Goal: Task Accomplishment & Management: Manage account settings

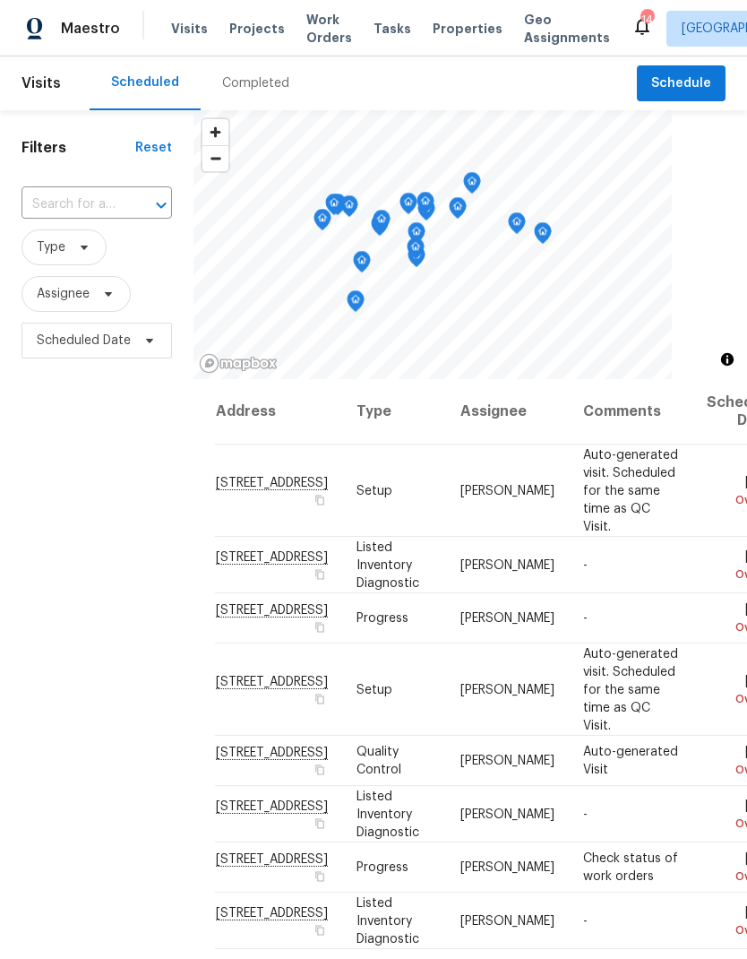
click at [97, 198] on input "text" at bounding box center [72, 205] width 100 height 28
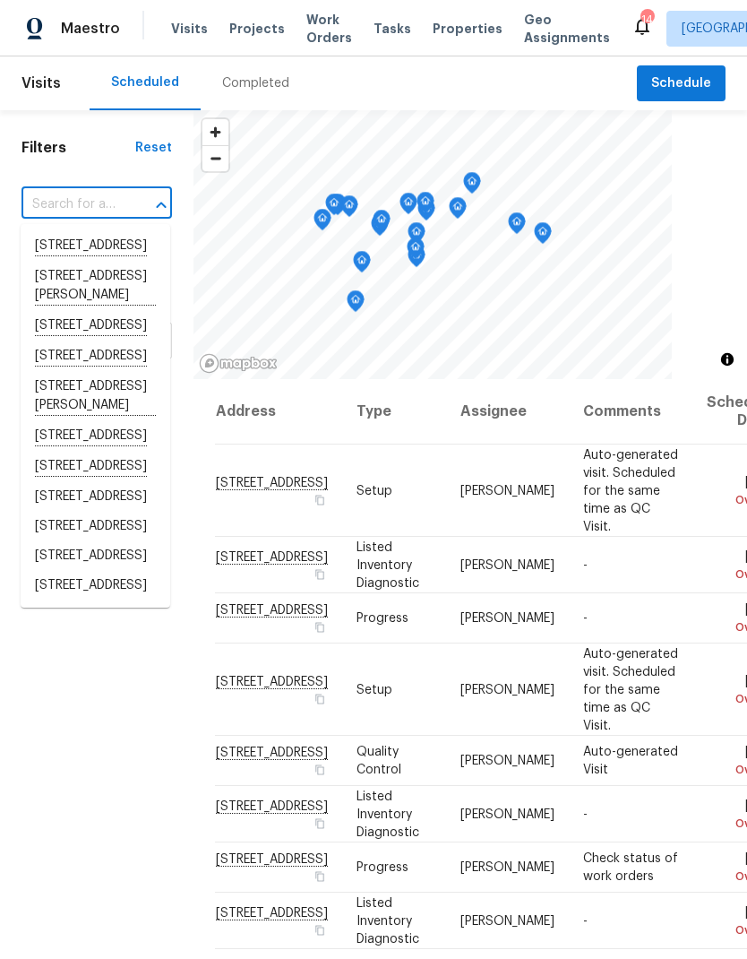
click at [70, 202] on input "text" at bounding box center [72, 205] width 100 height 28
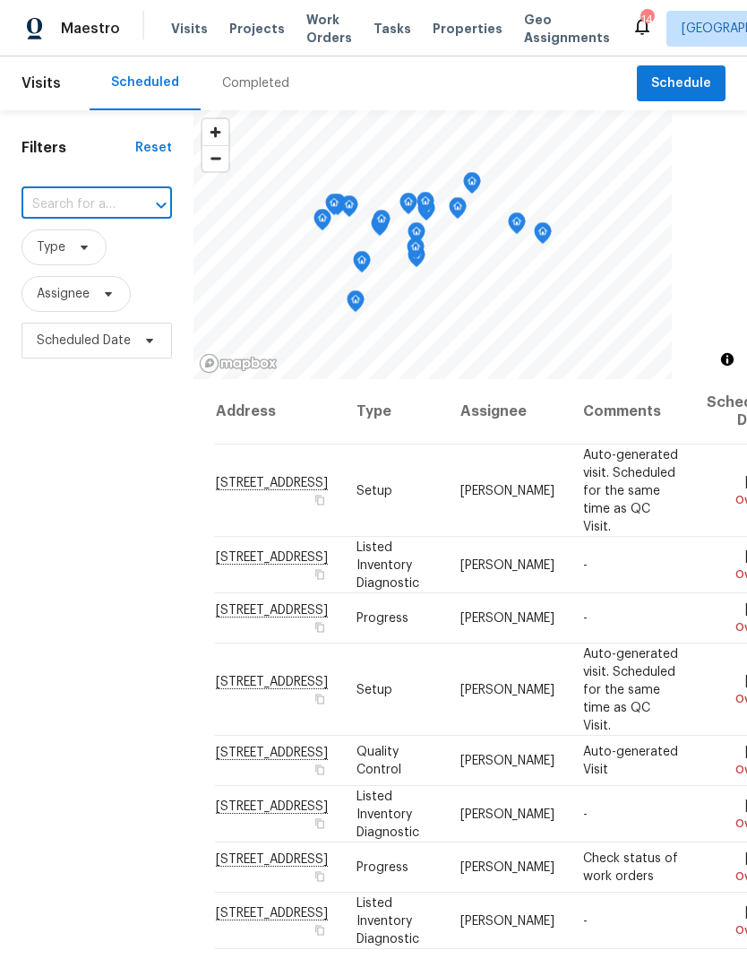
paste input "1031 Skyline View Way Charlotte NC 28204"
click at [131, 186] on div "1031 Skyline ​" at bounding box center [97, 204] width 151 height 39
click at [100, 195] on input "1031 Skyline" at bounding box center [72, 205] width 100 height 28
click at [119, 209] on input "1031 Skyline" at bounding box center [72, 205] width 100 height 28
click at [116, 208] on input "1031 Skyline" at bounding box center [72, 205] width 100 height 28
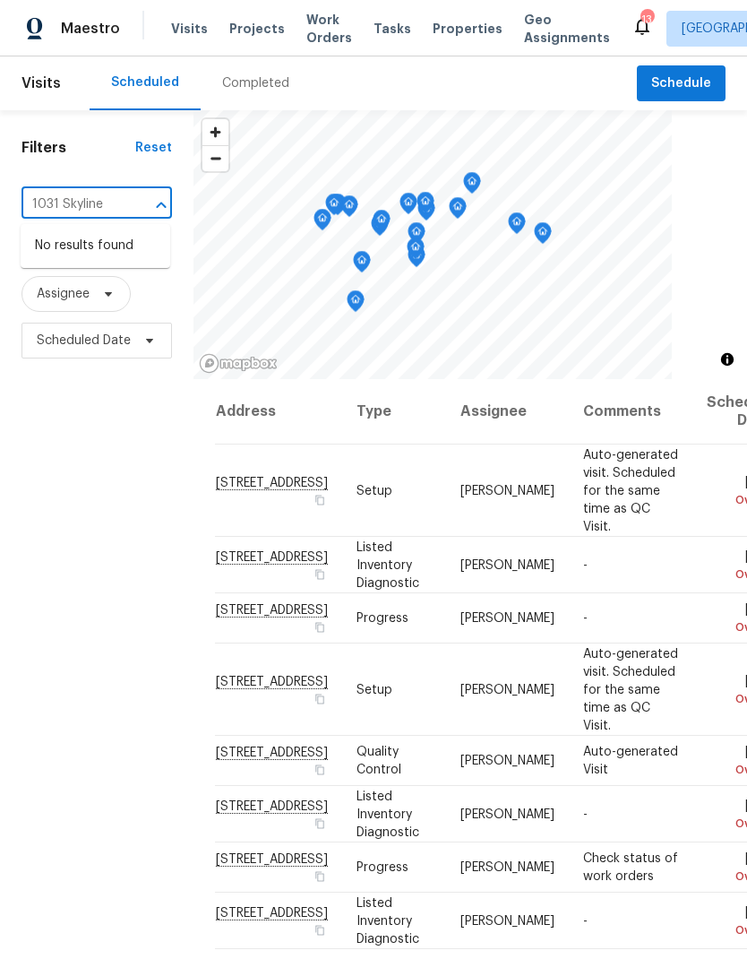
click at [92, 206] on input "1031 Skyline" at bounding box center [72, 205] width 100 height 28
paste input "6139 Castle Ct Charlotte NC 28213"
type input "[STREET_ADDRESS]"
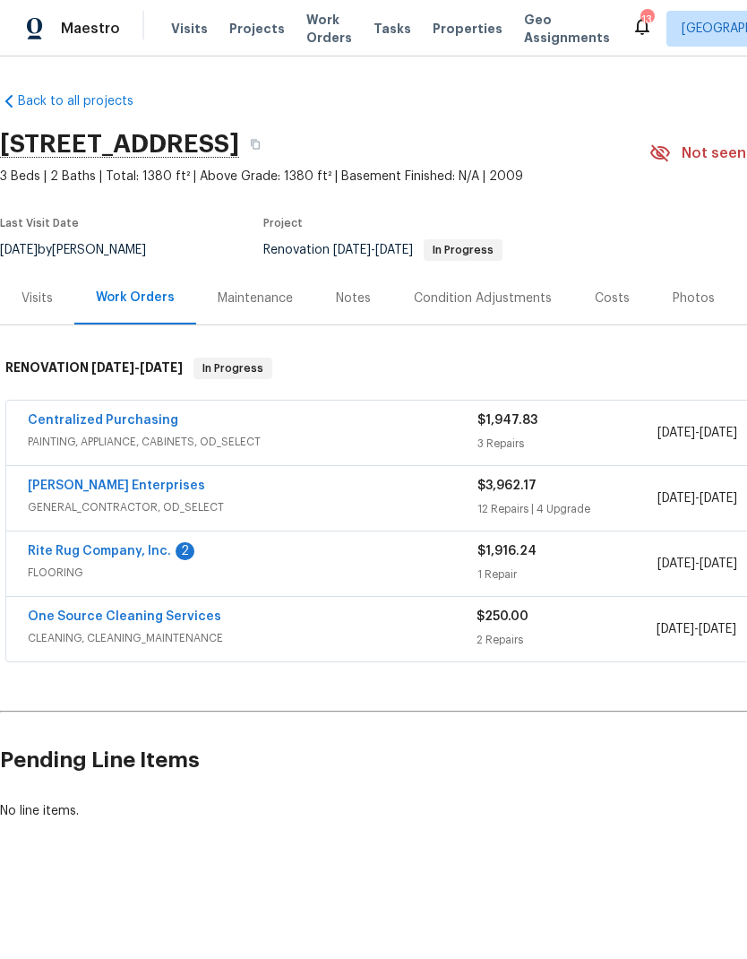
click at [43, 299] on div "Visits" at bounding box center [37, 298] width 31 height 18
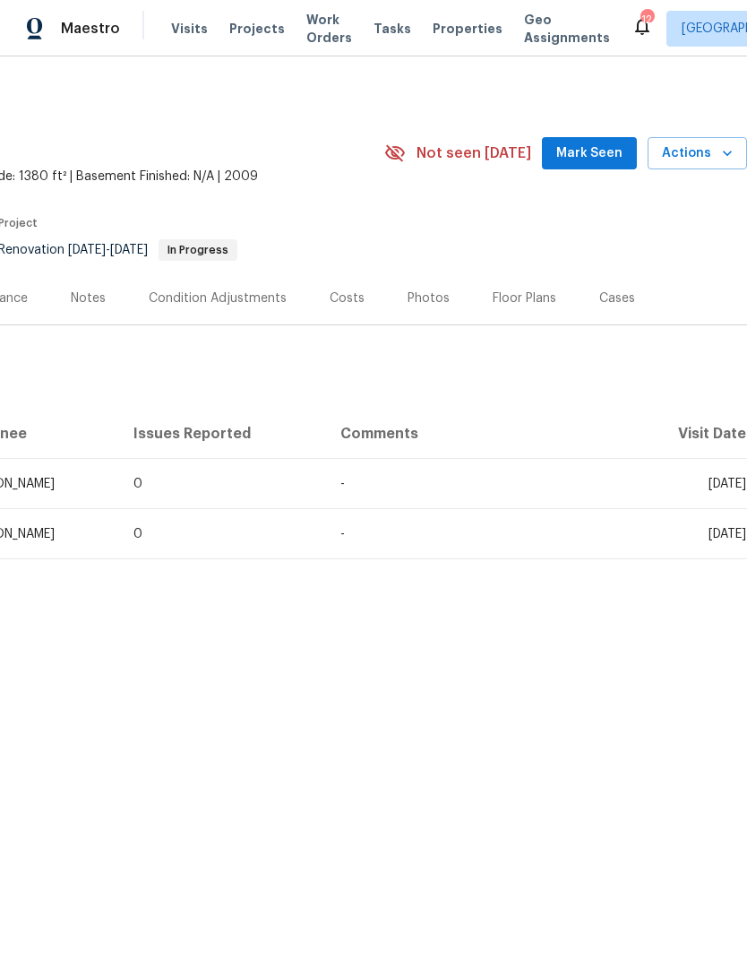
scroll to position [0, 265]
click at [710, 149] on span "Actions" at bounding box center [697, 153] width 71 height 22
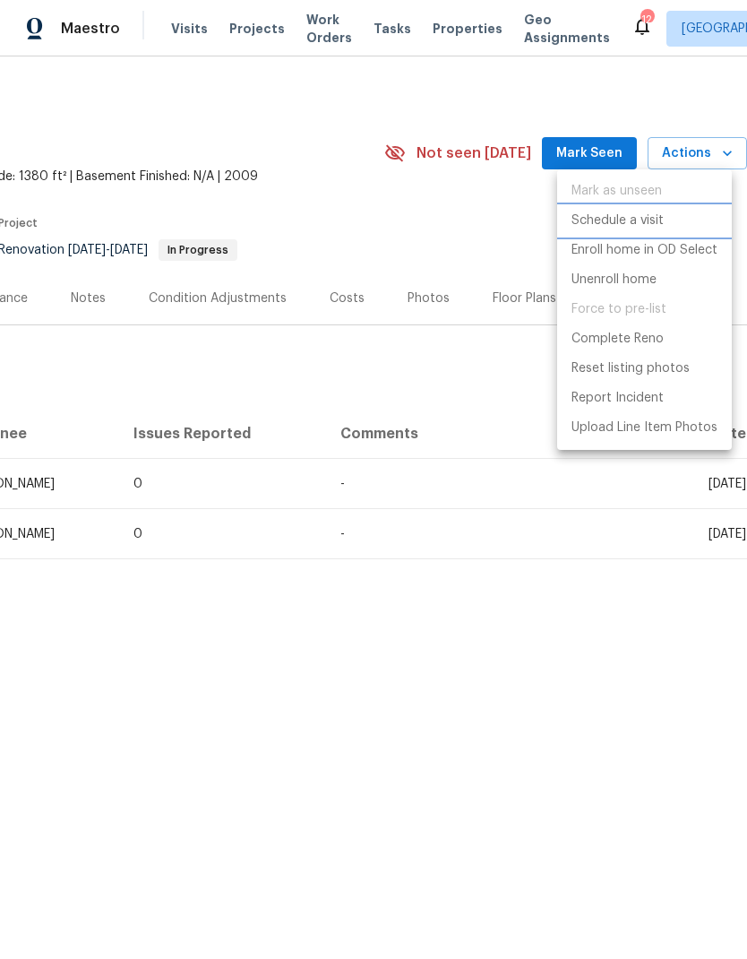
click at [653, 223] on p "Schedule a visit" at bounding box center [618, 220] width 92 height 19
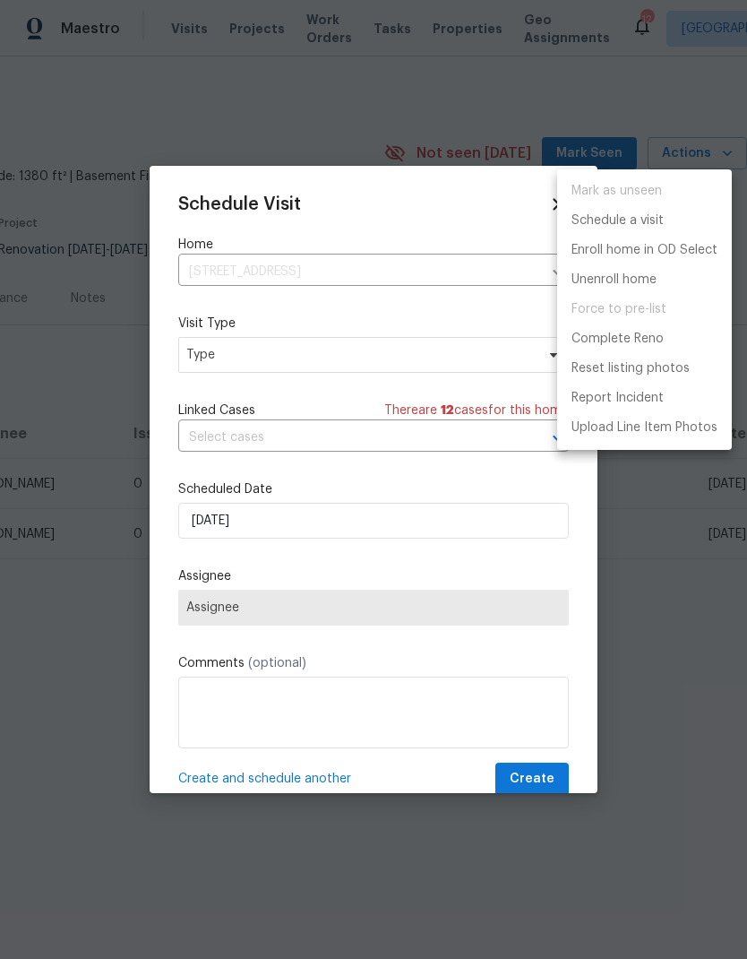
click at [323, 519] on div at bounding box center [373, 479] width 747 height 959
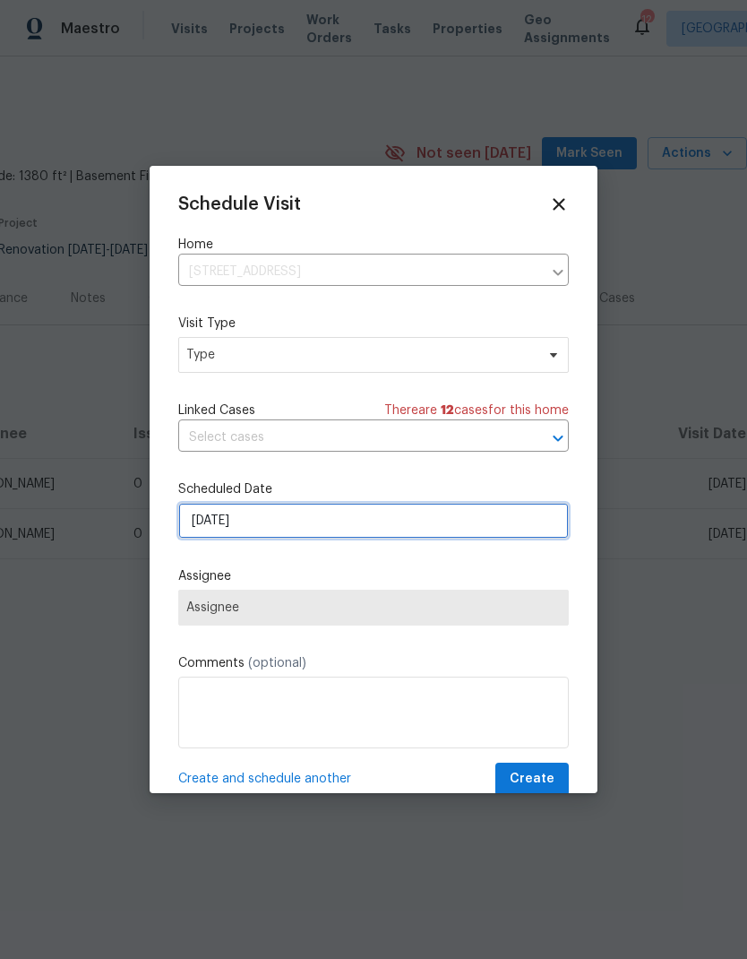
click at [280, 529] on input "[DATE]" at bounding box center [373, 521] width 391 height 36
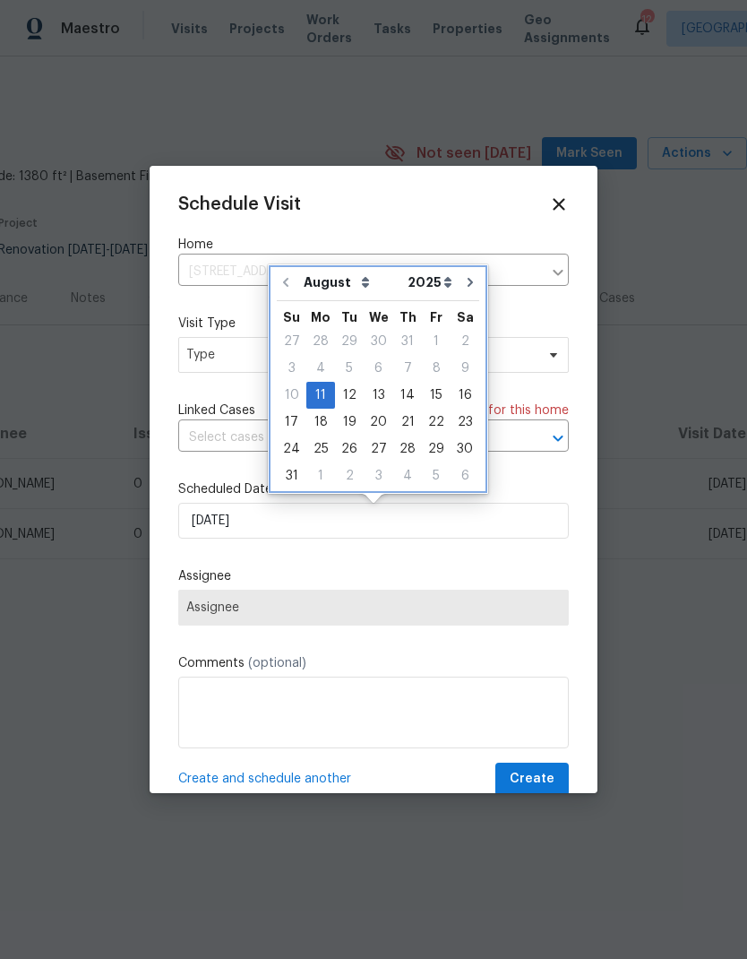
click at [468, 280] on icon "Go to next month" at bounding box center [470, 282] width 5 height 9
type input "9/11/2025"
select select "8"
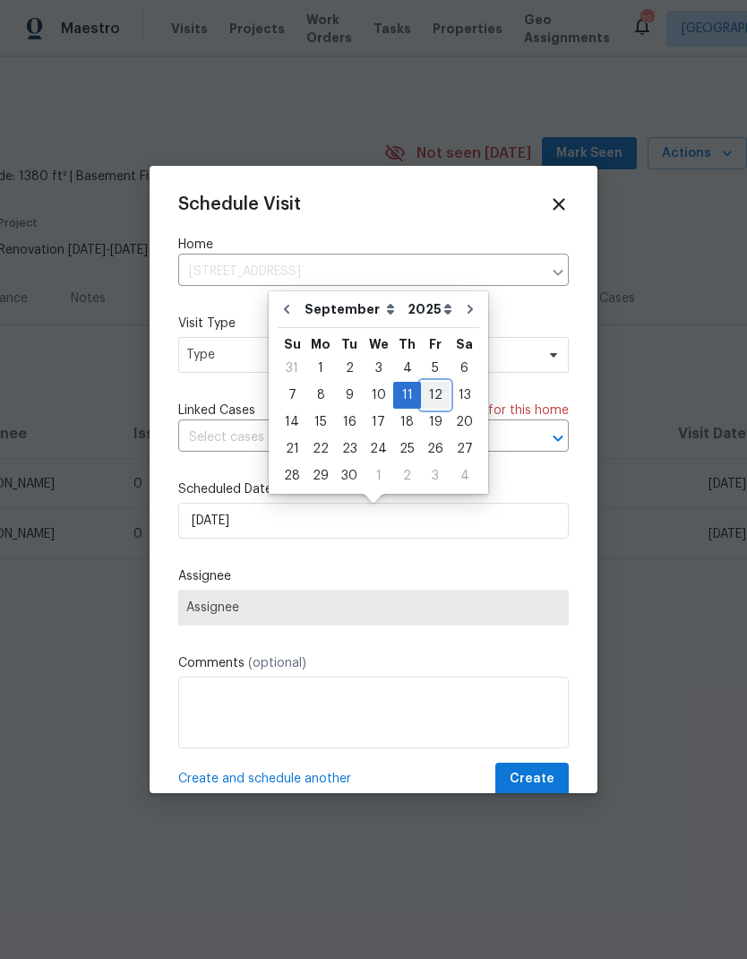
click at [429, 397] on div "12" at bounding box center [435, 395] width 29 height 25
type input "9/12/2025"
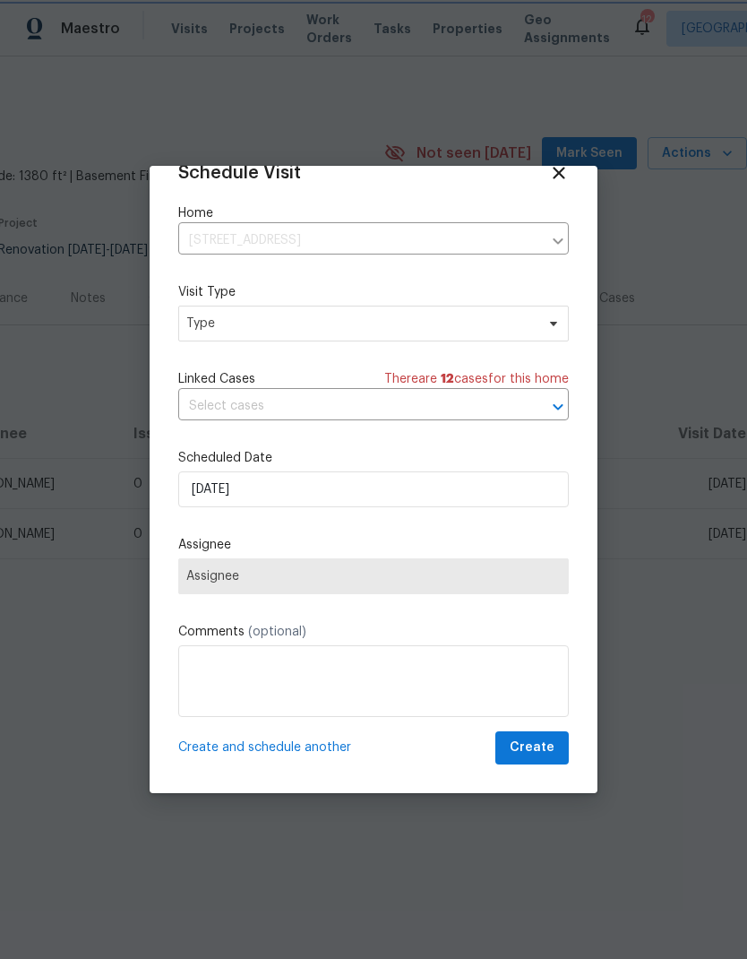
scroll to position [35, 0]
click at [523, 575] on span "Assignee" at bounding box center [373, 576] width 375 height 14
click at [544, 322] on span at bounding box center [551, 323] width 20 height 14
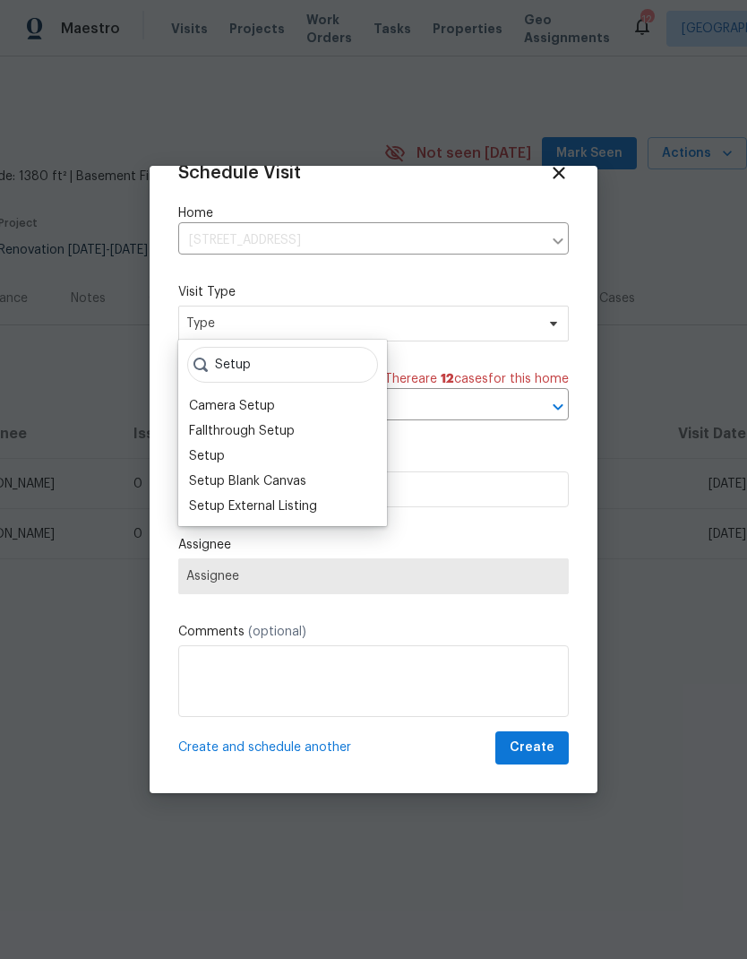
type input "Setup"
click at [222, 459] on div "Setup" at bounding box center [207, 456] width 36 height 18
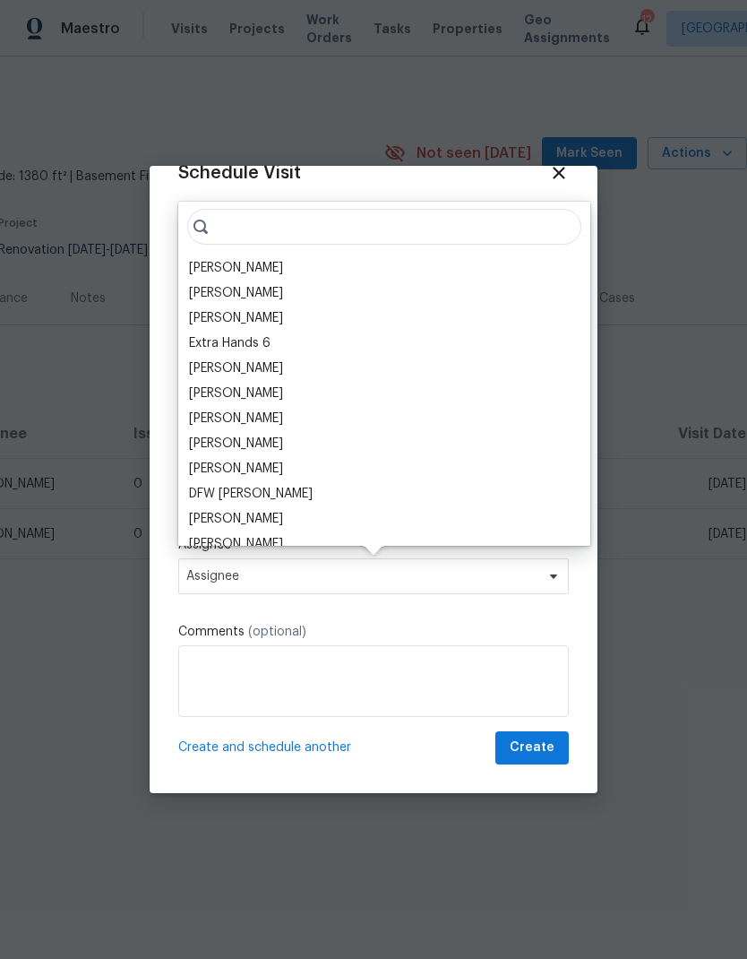
click at [254, 267] on div "[PERSON_NAME]" at bounding box center [236, 268] width 94 height 18
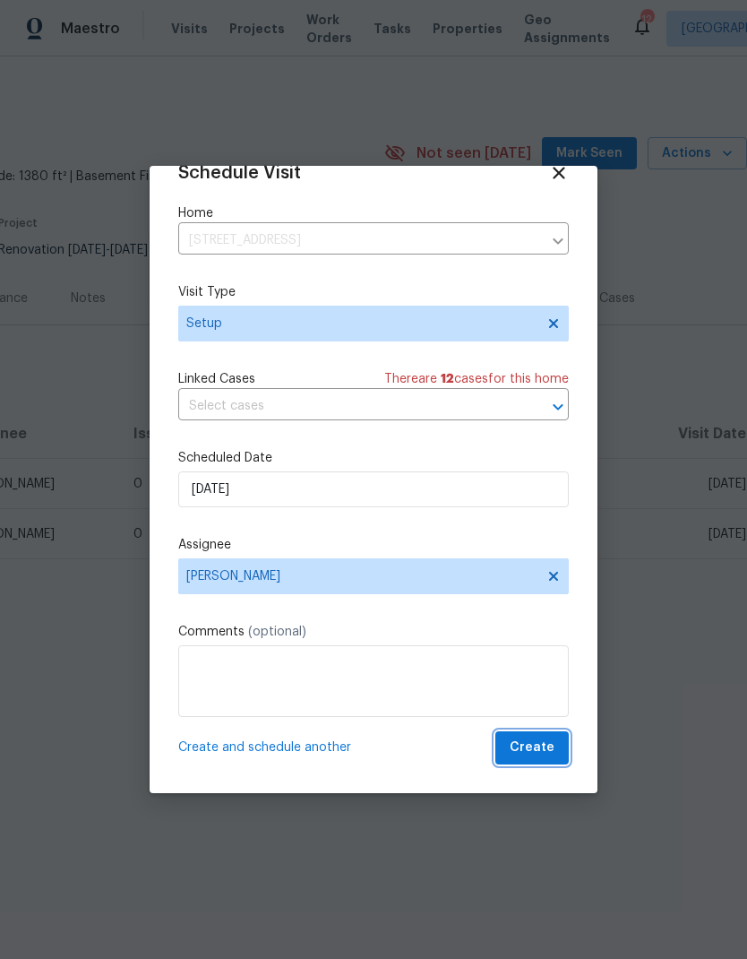
click at [548, 760] on button "Create" at bounding box center [531, 747] width 73 height 33
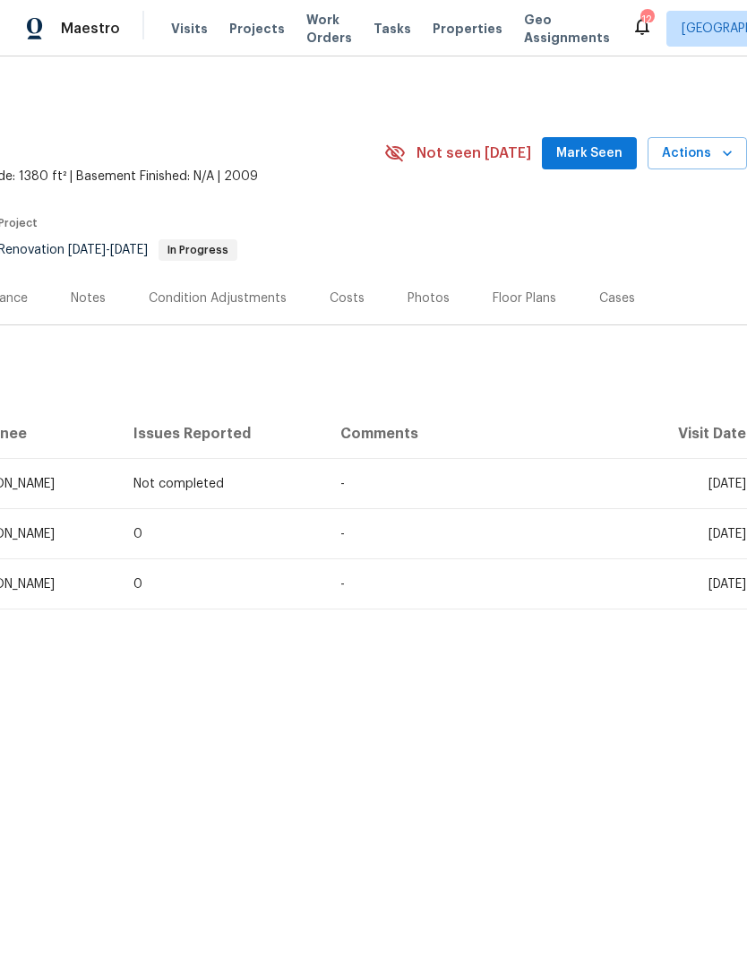
click at [719, 163] on span "Actions" at bounding box center [697, 153] width 71 height 22
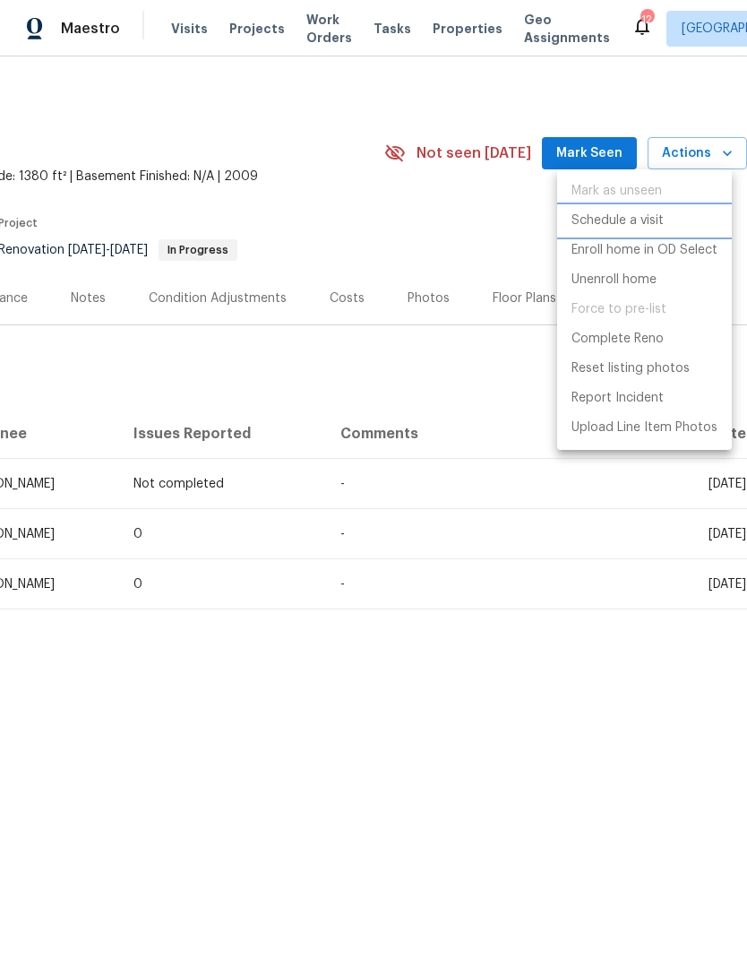
click at [631, 217] on p "Schedule a visit" at bounding box center [618, 220] width 92 height 19
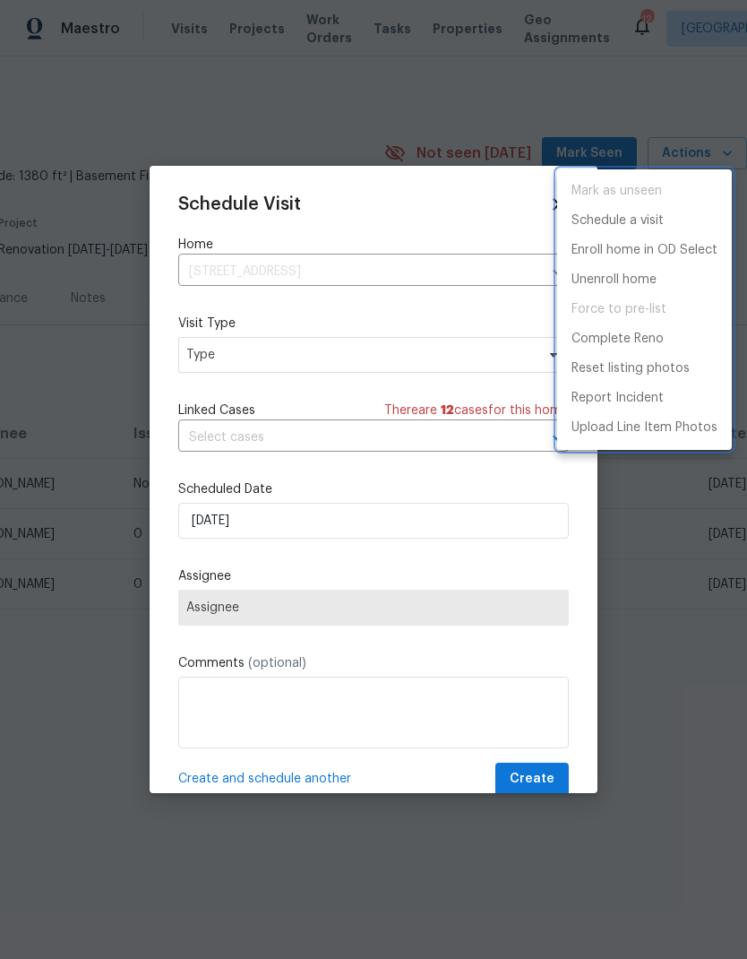
click at [412, 359] on div at bounding box center [373, 479] width 747 height 959
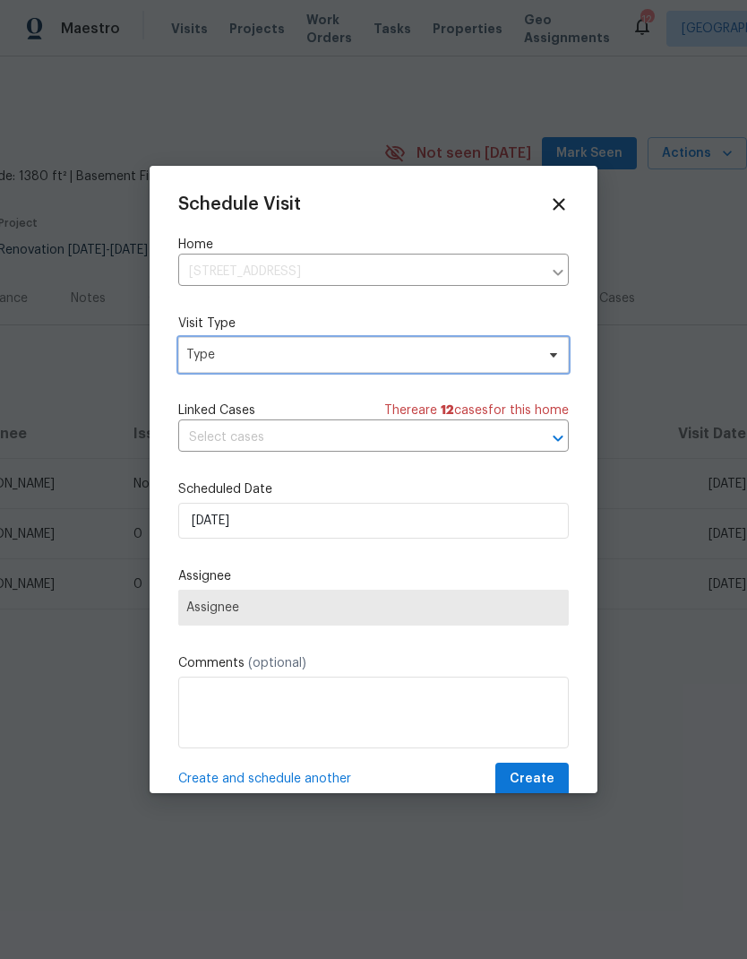
click at [360, 354] on span "Type" at bounding box center [360, 355] width 349 height 18
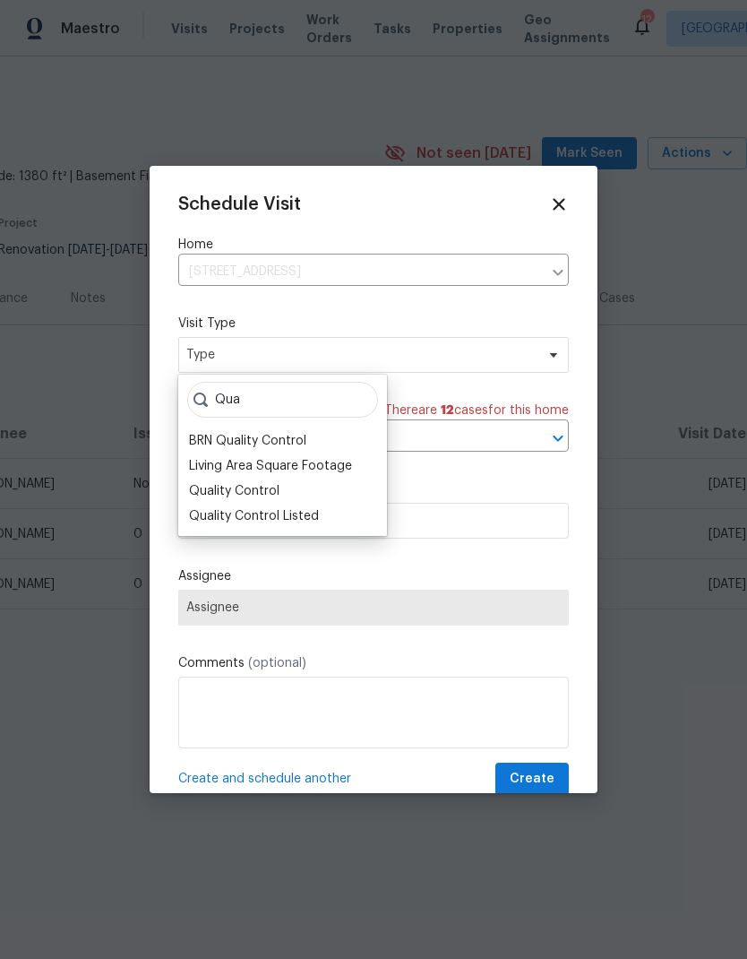
type input "Qua"
click at [269, 489] on div "Quality Control" at bounding box center [234, 491] width 90 height 18
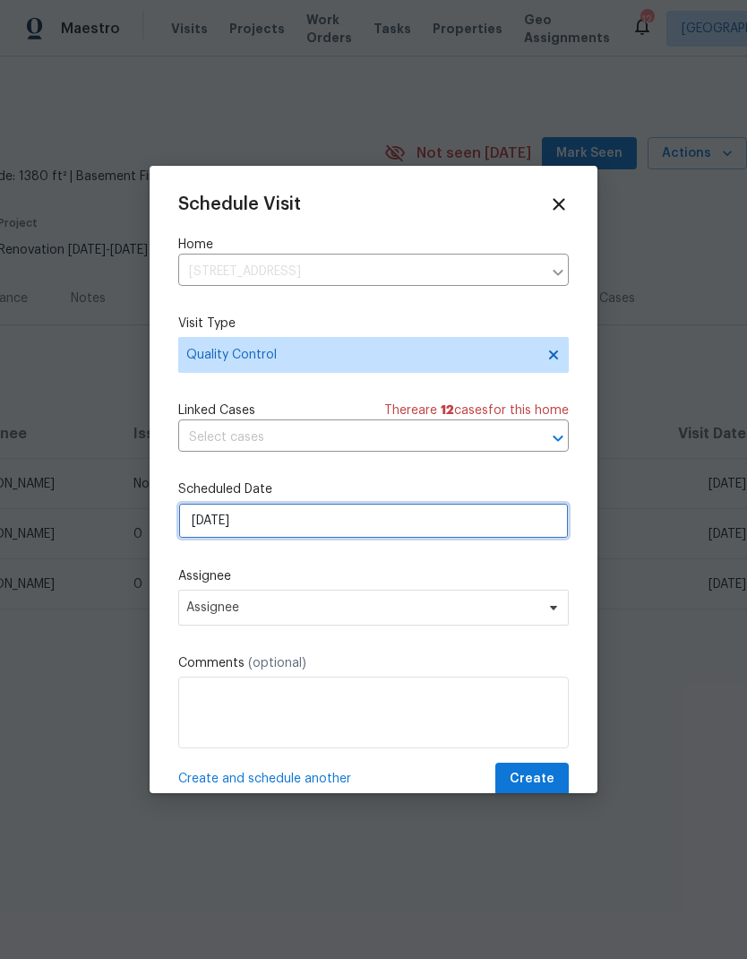
click at [461, 514] on input "8/11/2025" at bounding box center [373, 521] width 391 height 36
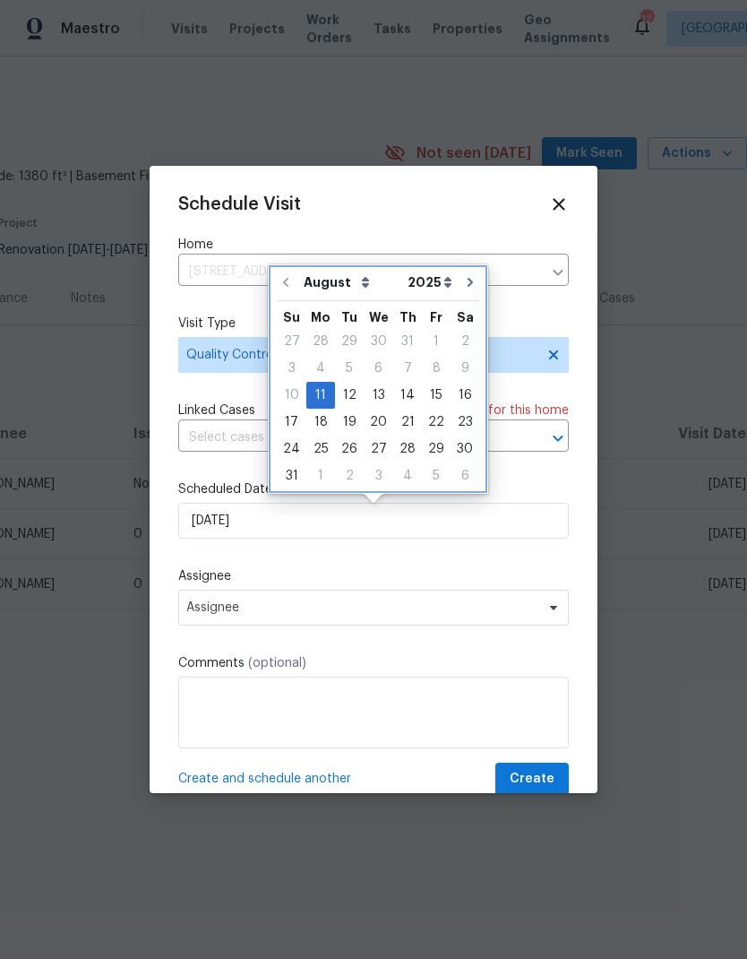
click at [469, 274] on button "Go to next month" at bounding box center [470, 282] width 27 height 36
type input "9/11/2025"
select select "8"
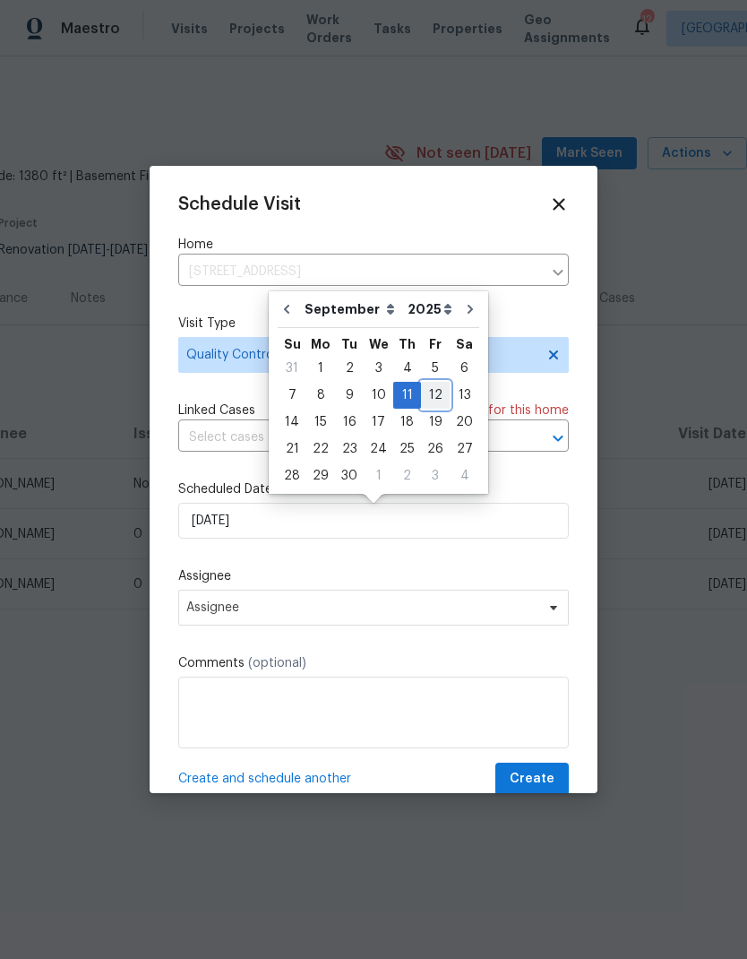
click at [431, 397] on div "12" at bounding box center [435, 395] width 29 height 25
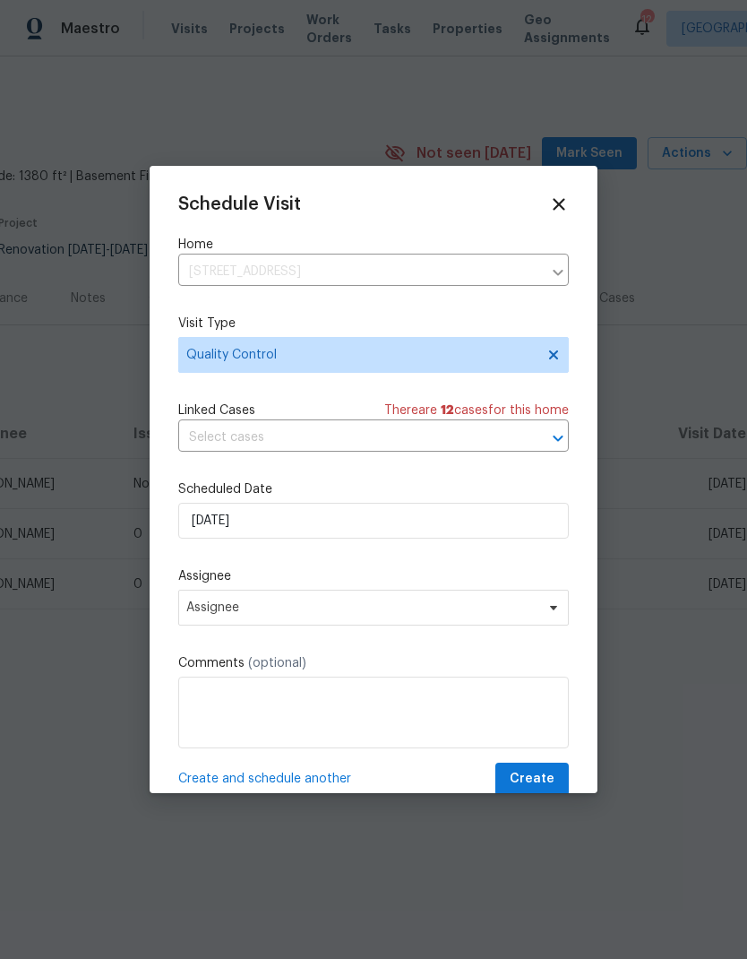
type input "9/12/2025"
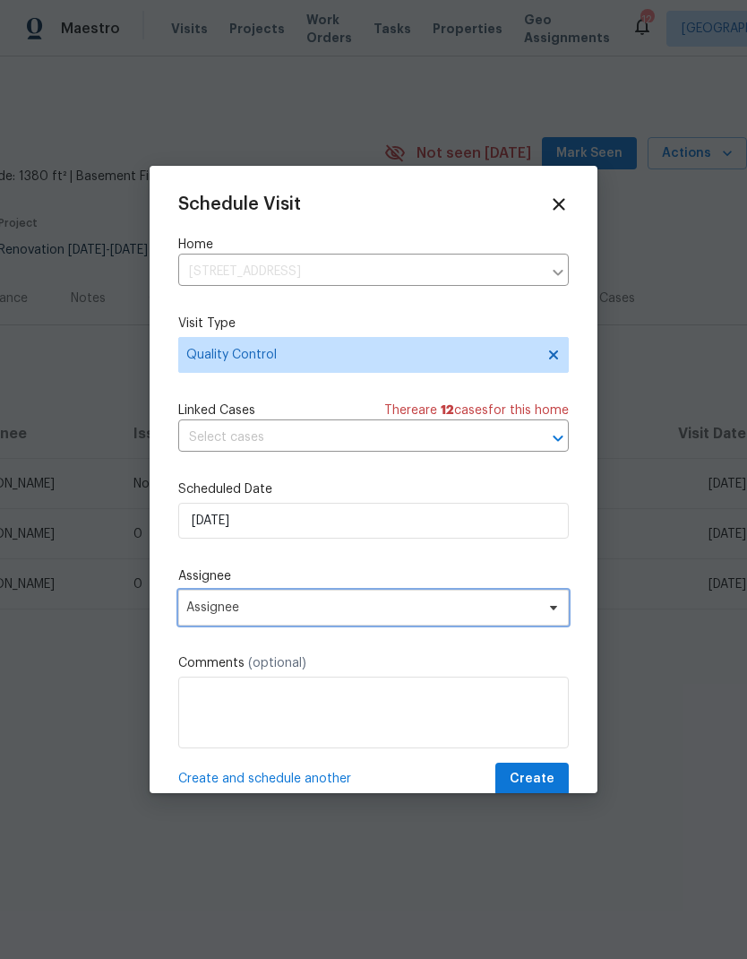
click at [489, 603] on span "Assignee" at bounding box center [373, 608] width 391 height 36
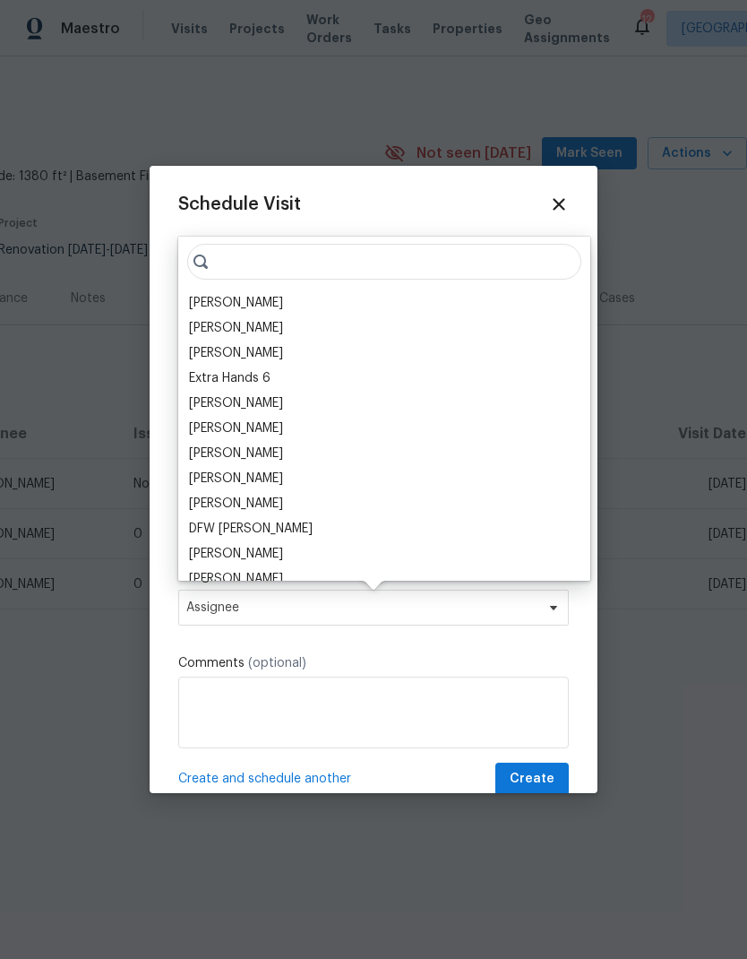
click at [229, 299] on div "[PERSON_NAME]" at bounding box center [236, 303] width 94 height 18
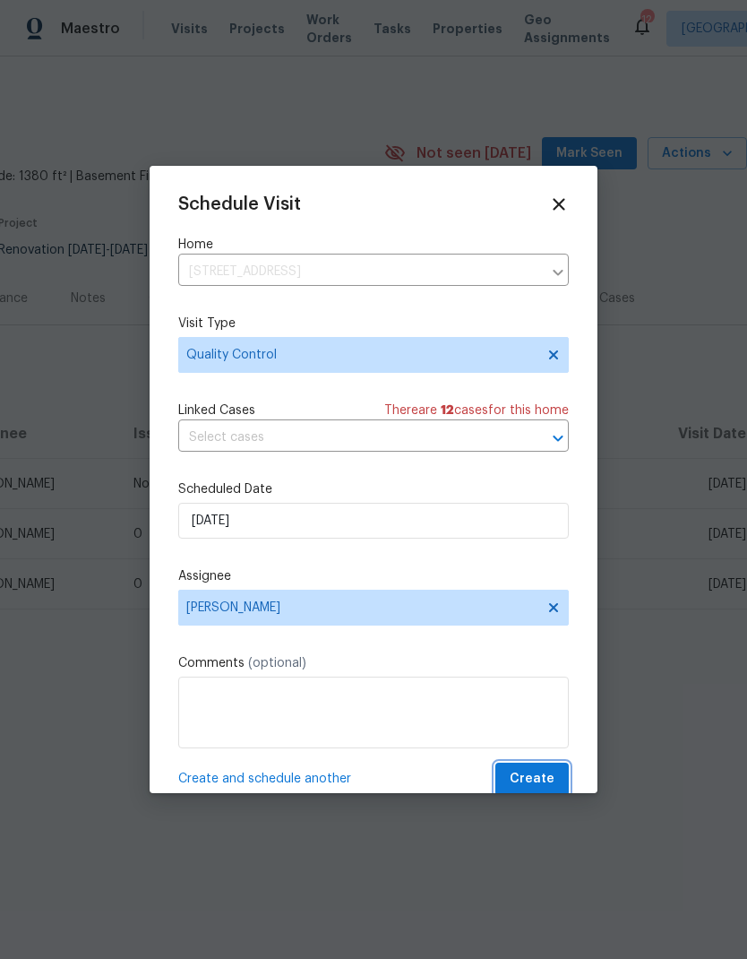
click at [537, 776] on span "Create" at bounding box center [532, 779] width 45 height 22
click at [547, 776] on span "Create" at bounding box center [532, 779] width 45 height 22
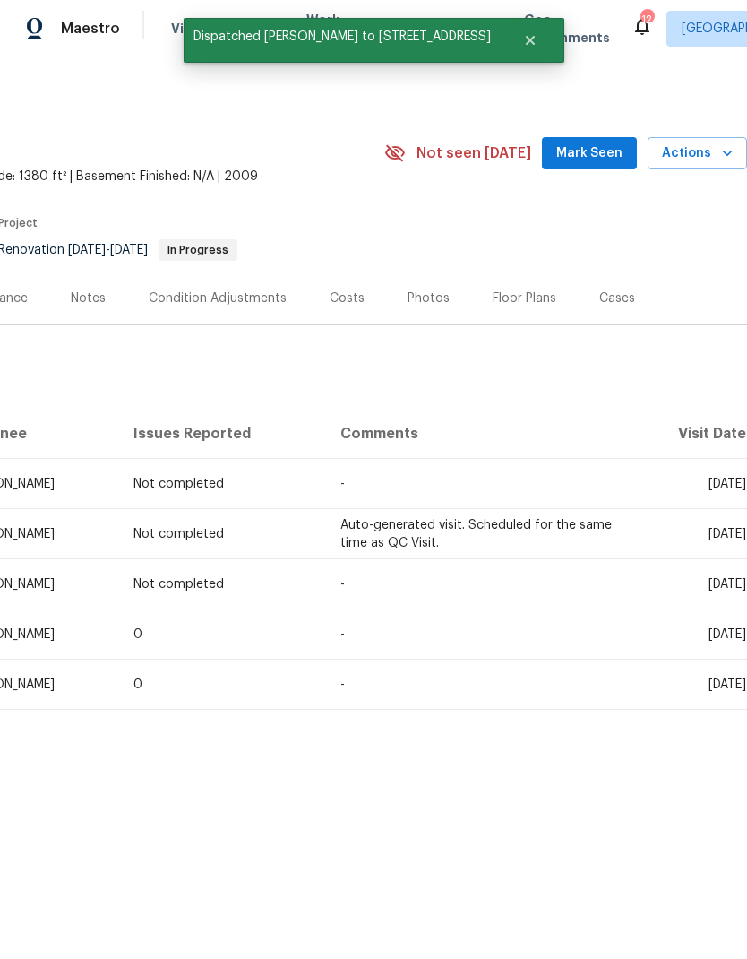
click at [600, 146] on span "Mark Seen" at bounding box center [589, 153] width 66 height 22
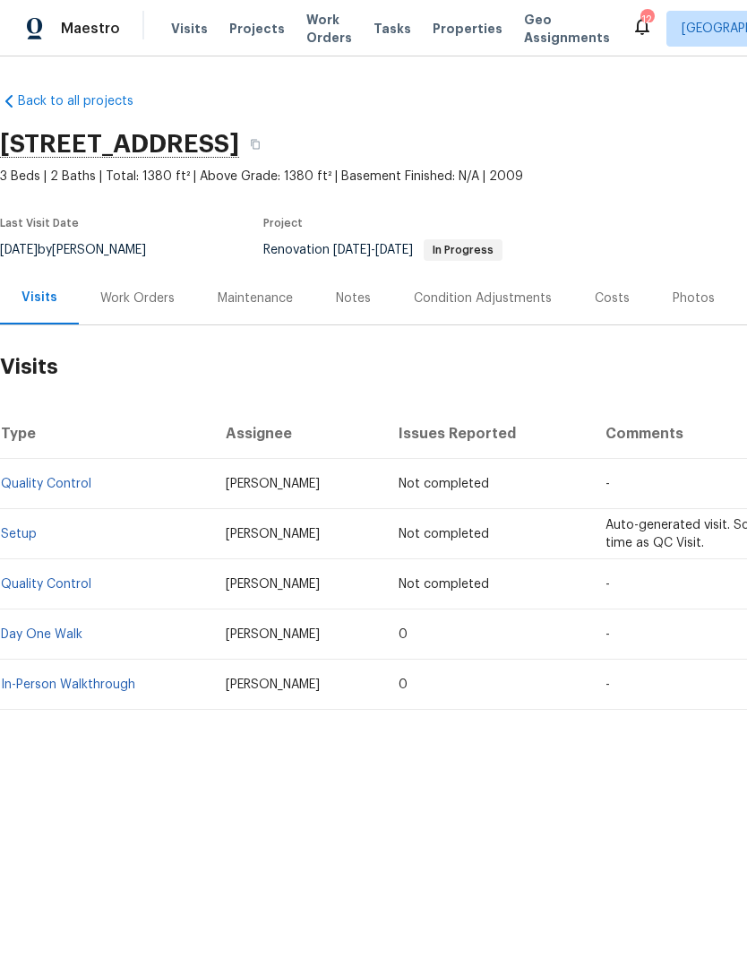
scroll to position [0, 0]
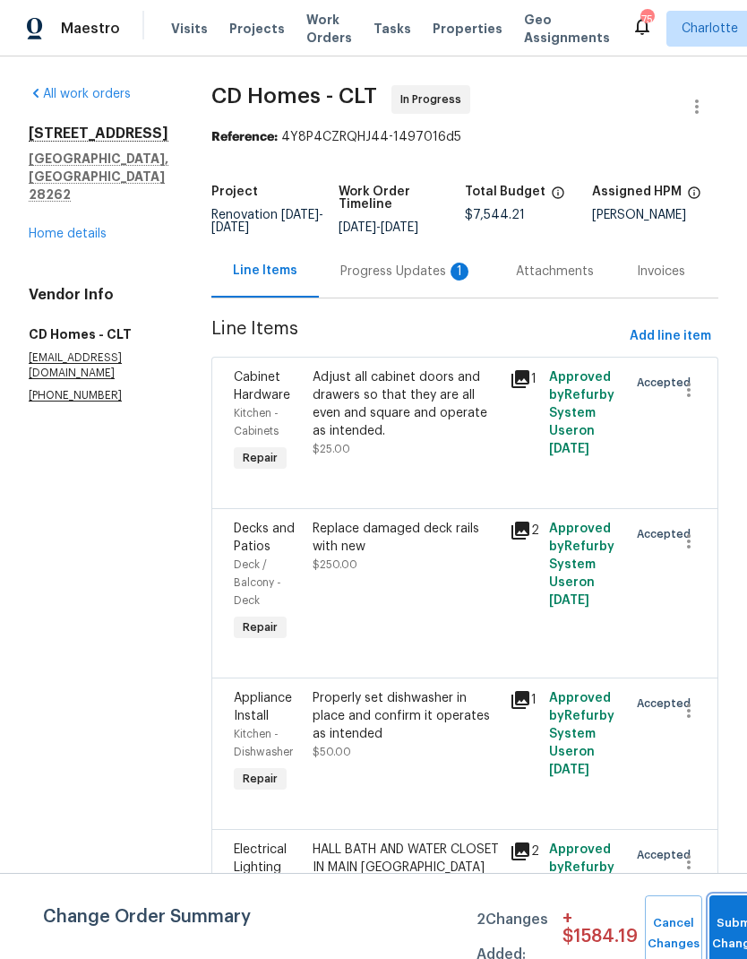
click at [721, 917] on button "Submit Changes" at bounding box center [738, 933] width 57 height 77
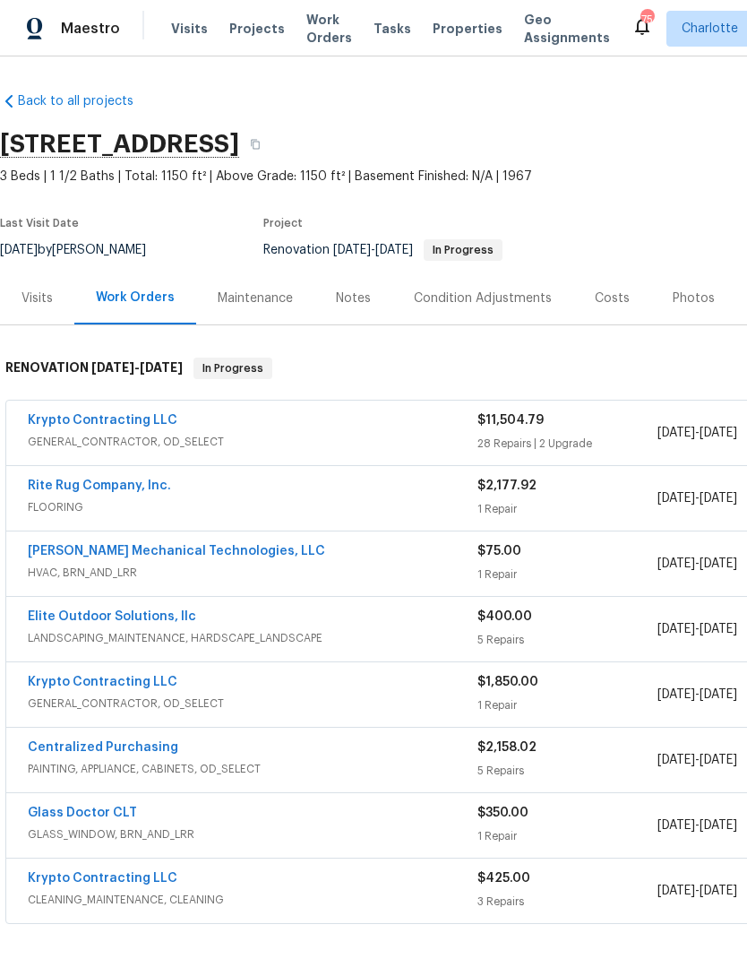
click at [32, 301] on div "Visits" at bounding box center [37, 298] width 31 height 18
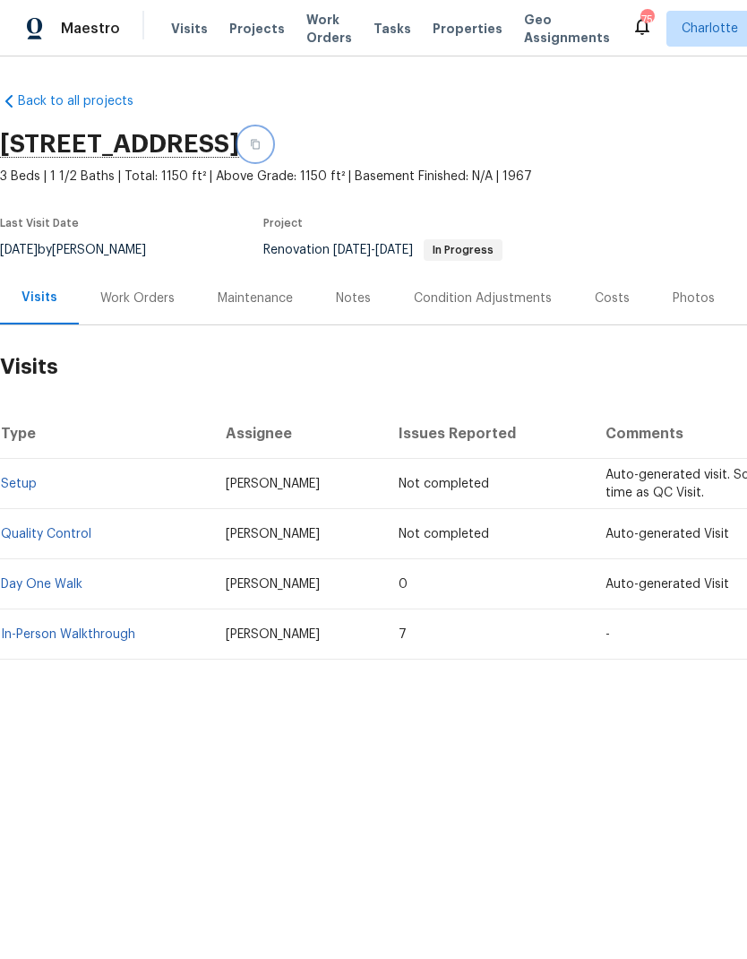
click at [261, 142] on icon "button" at bounding box center [255, 144] width 11 height 11
click at [343, 291] on div "Notes" at bounding box center [353, 298] width 35 height 18
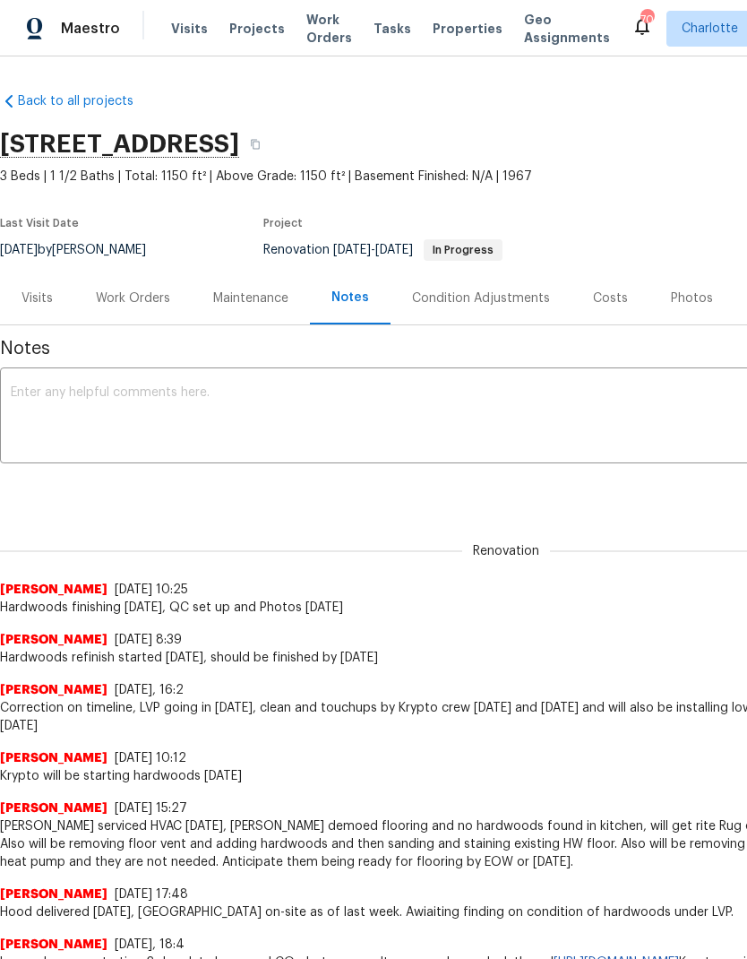
click at [452, 417] on textarea at bounding box center [506, 417] width 991 height 63
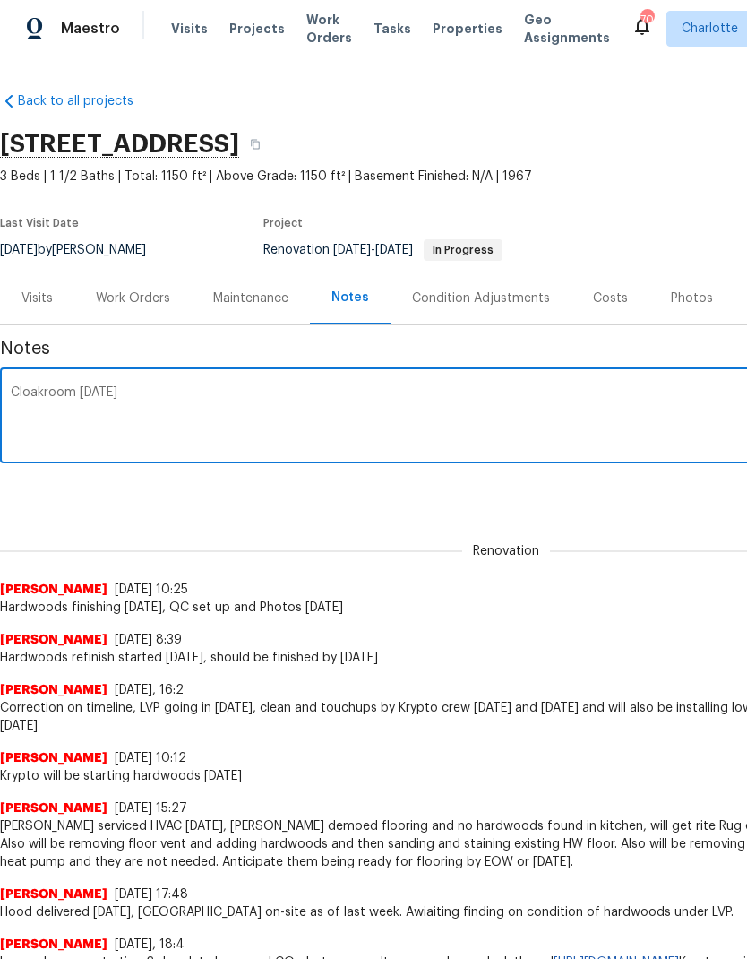
click at [39, 381] on div "Cloakroom today x ​" at bounding box center [506, 417] width 1012 height 91
click at [48, 395] on textarea "Cloakroom today" at bounding box center [506, 417] width 991 height 63
click at [48, 394] on textarea "Cloakroom today" at bounding box center [506, 417] width 991 height 63
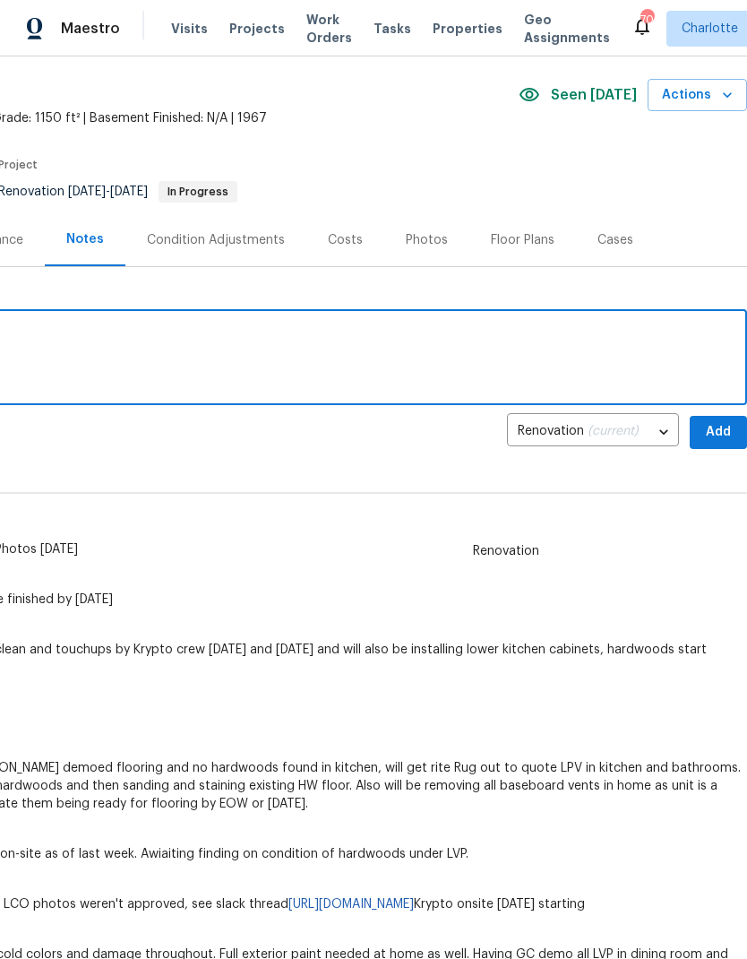
scroll to position [59, 265]
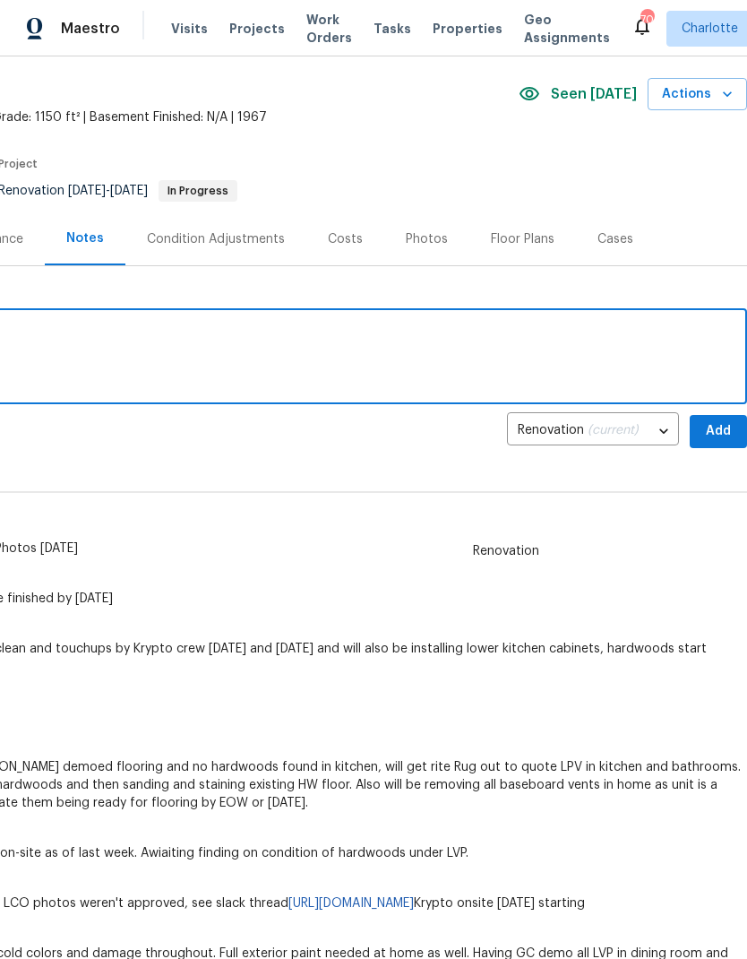
type textarea "Closing today"
click at [719, 425] on span "Add" at bounding box center [718, 431] width 29 height 22
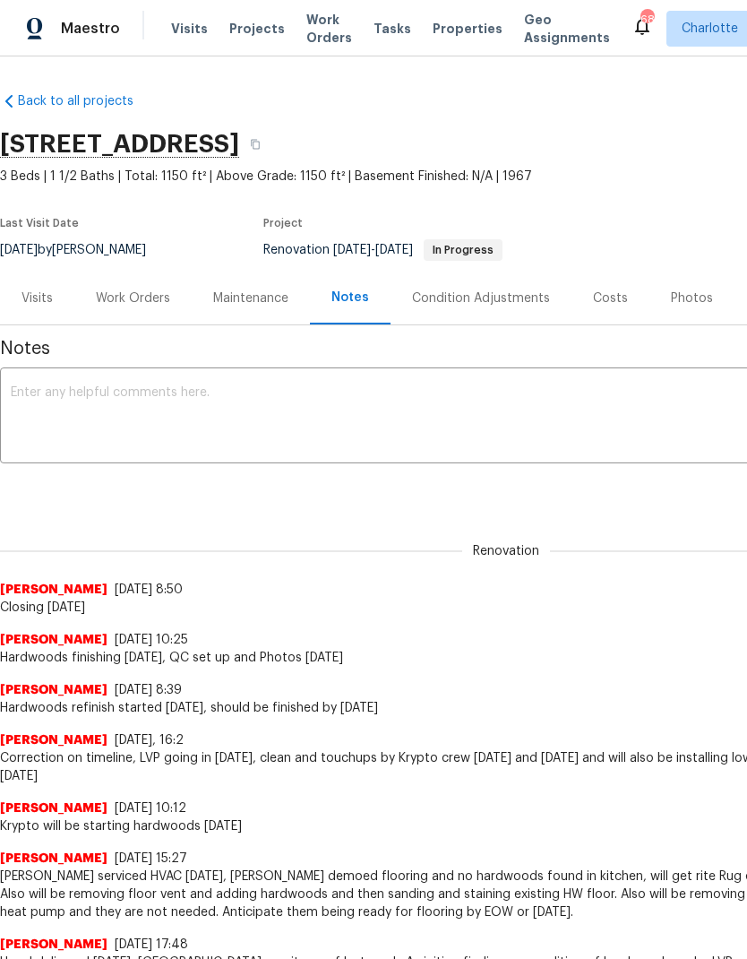
scroll to position [0, 0]
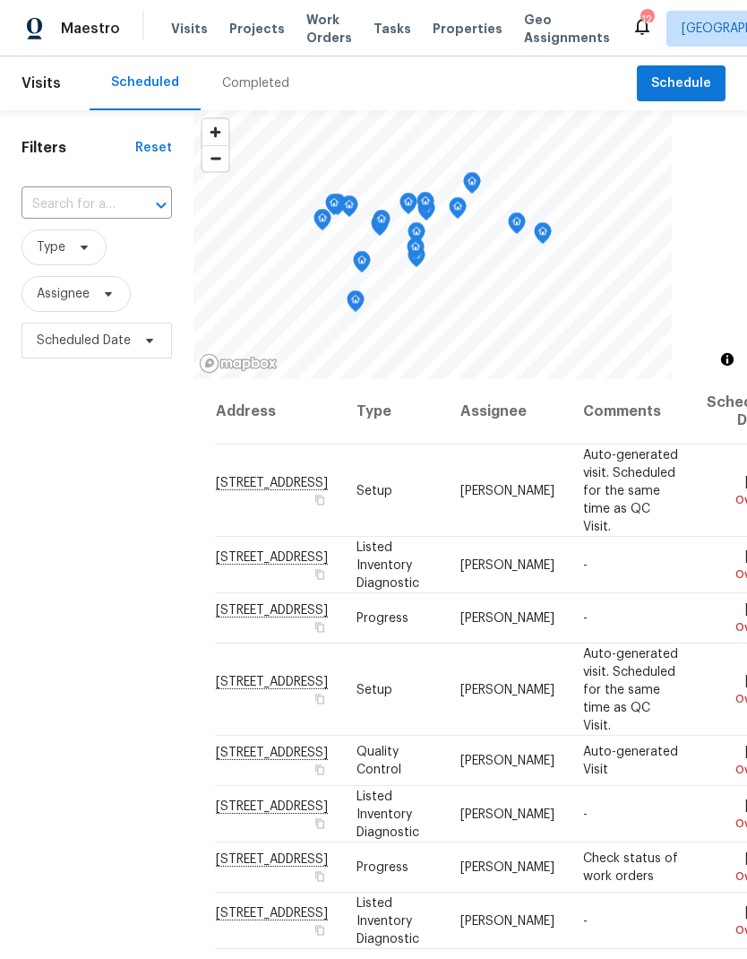
click at [99, 207] on input "text" at bounding box center [72, 205] width 100 height 28
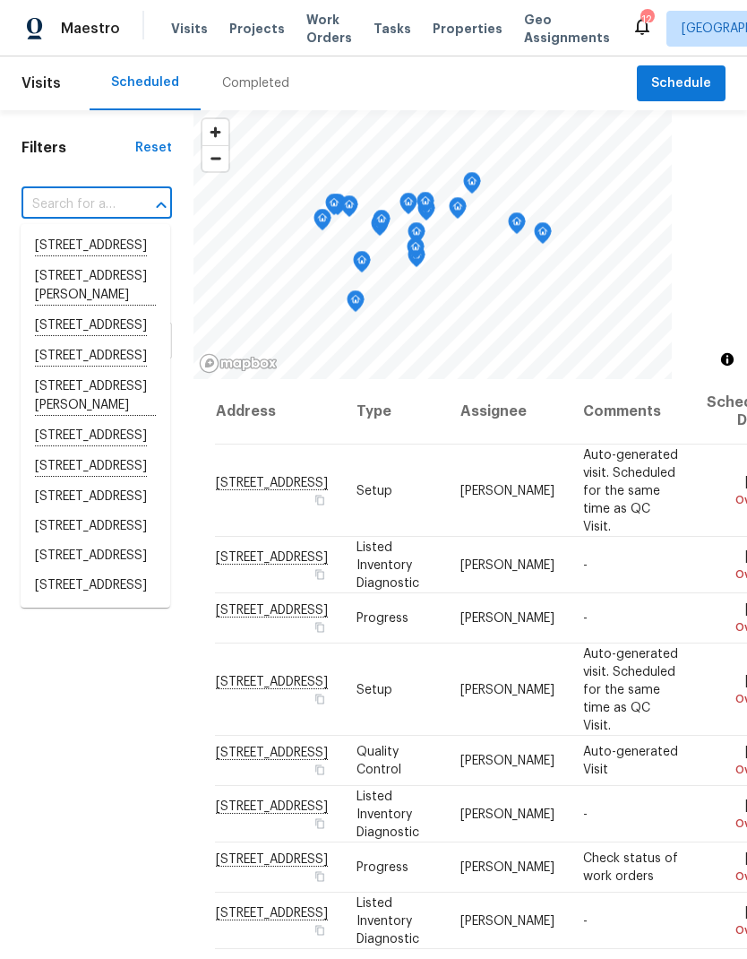
click at [79, 202] on input "text" at bounding box center [72, 205] width 100 height 28
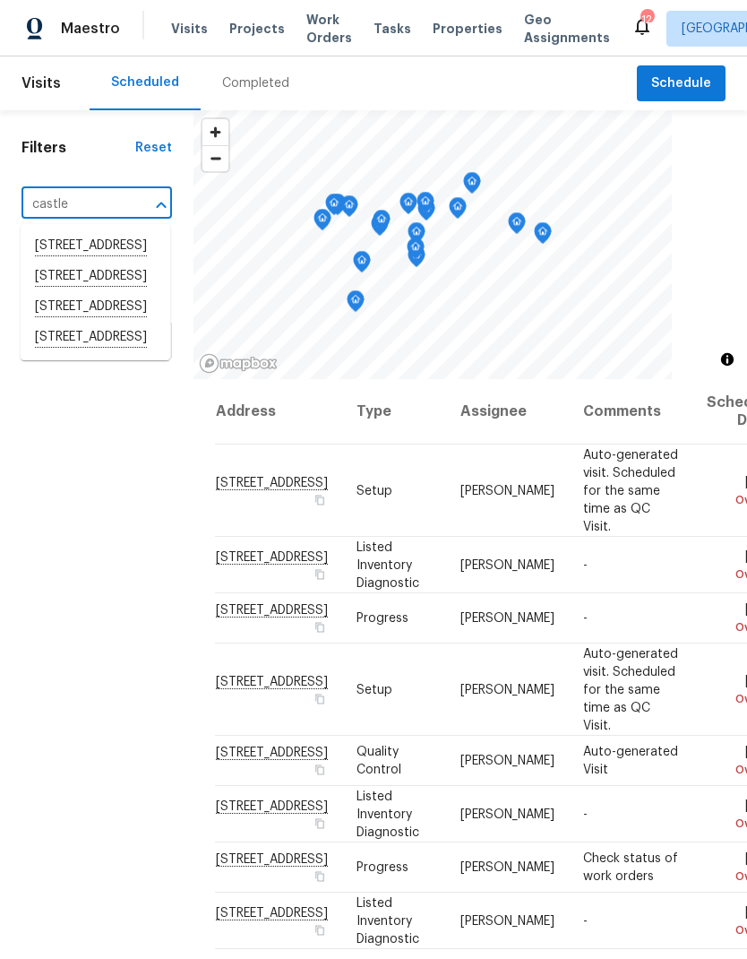
click at [83, 211] on input "castle" at bounding box center [72, 205] width 100 height 28
click at [59, 199] on input "castle" at bounding box center [72, 205] width 100 height 28
click at [59, 198] on input "castle" at bounding box center [72, 205] width 100 height 28
paste input "[STREET_ADDRESS]"
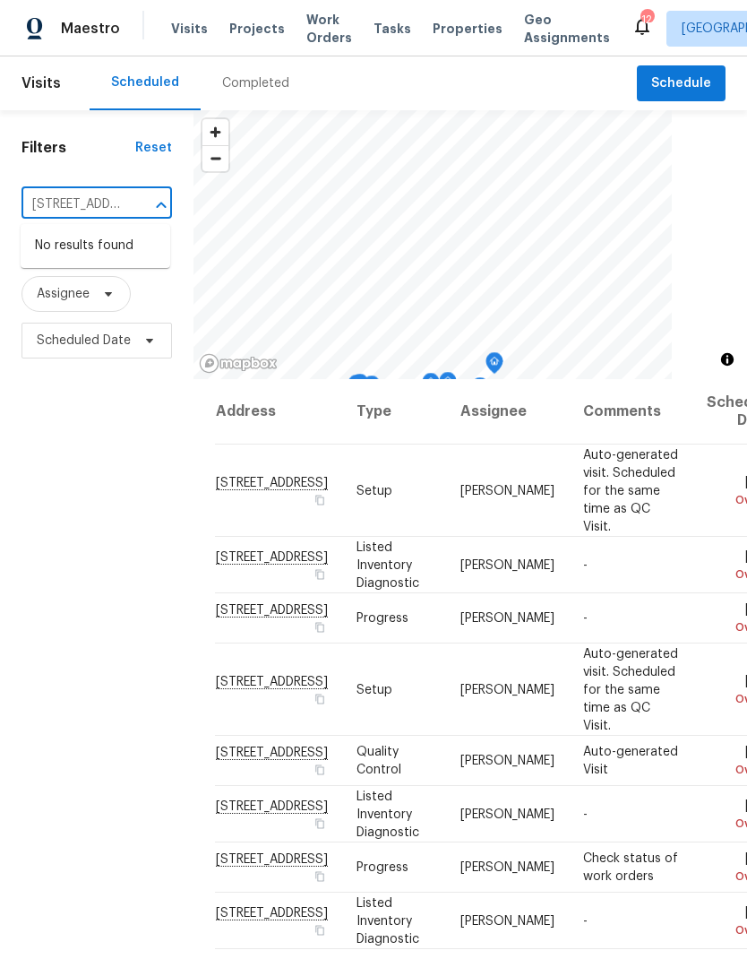
type input "[STREET_ADDRESS]"
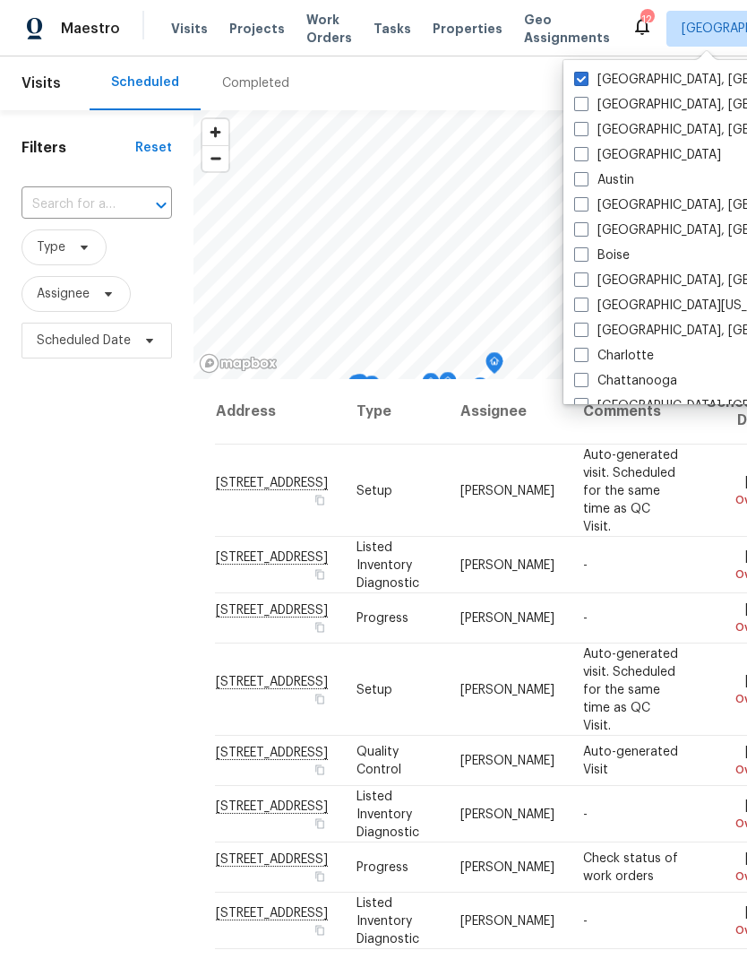
click at [584, 354] on span at bounding box center [581, 355] width 14 height 14
click at [584, 354] on input "Charlotte" at bounding box center [580, 353] width 12 height 12
checkbox input "true"
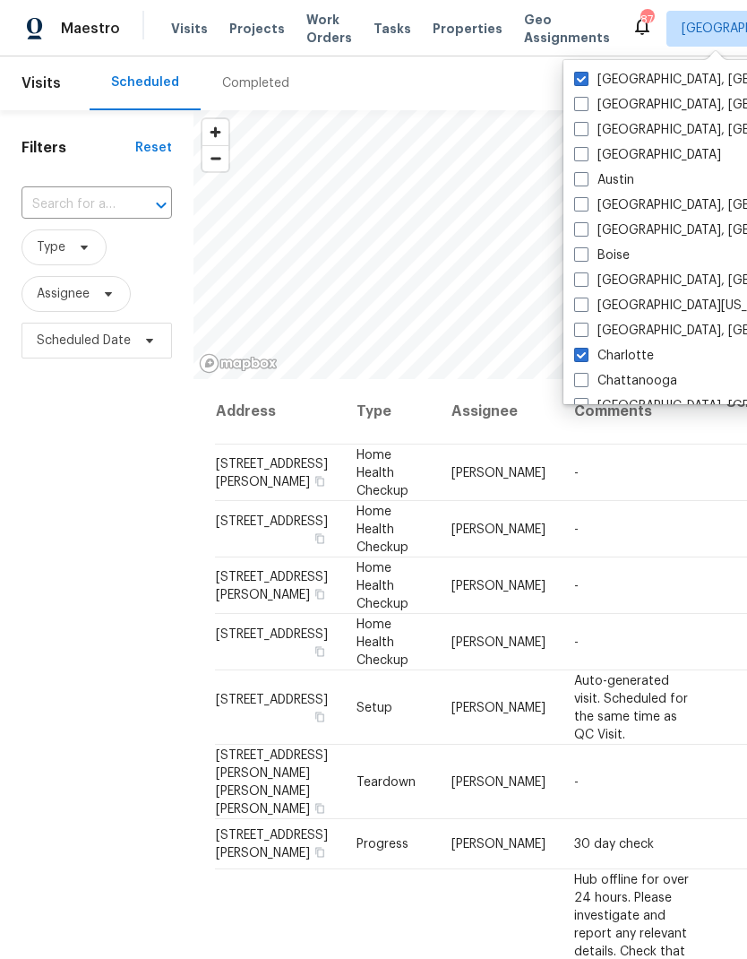
click at [585, 80] on span at bounding box center [581, 79] width 14 height 14
click at [585, 80] on input "Greensboro, NC" at bounding box center [580, 77] width 12 height 12
checkbox input "false"
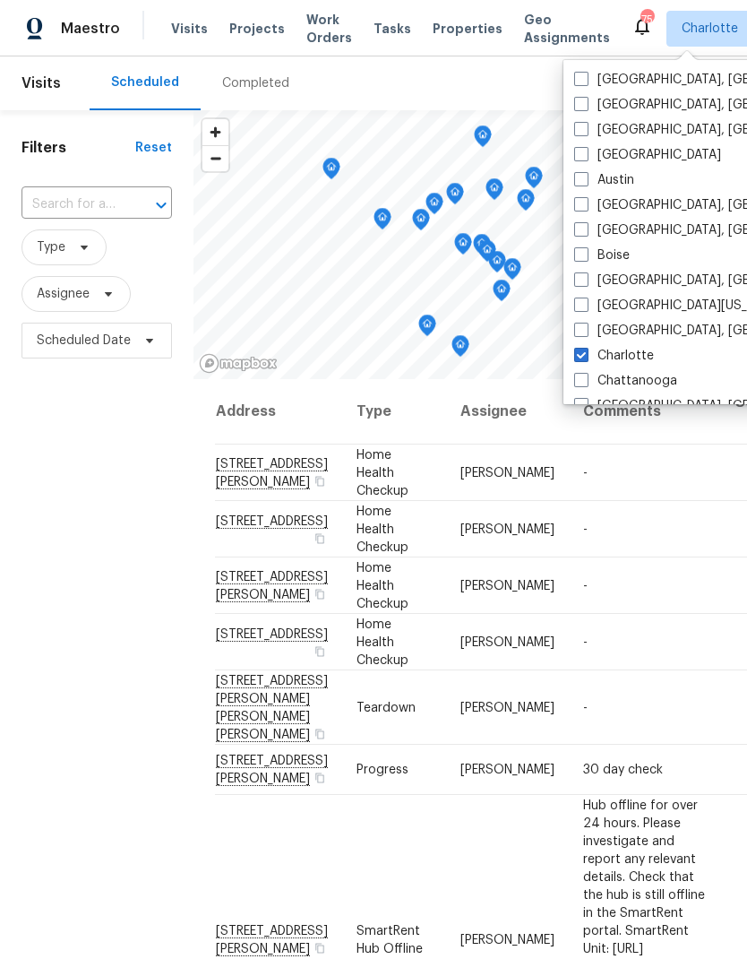
click at [73, 203] on input "text" at bounding box center [72, 205] width 100 height 28
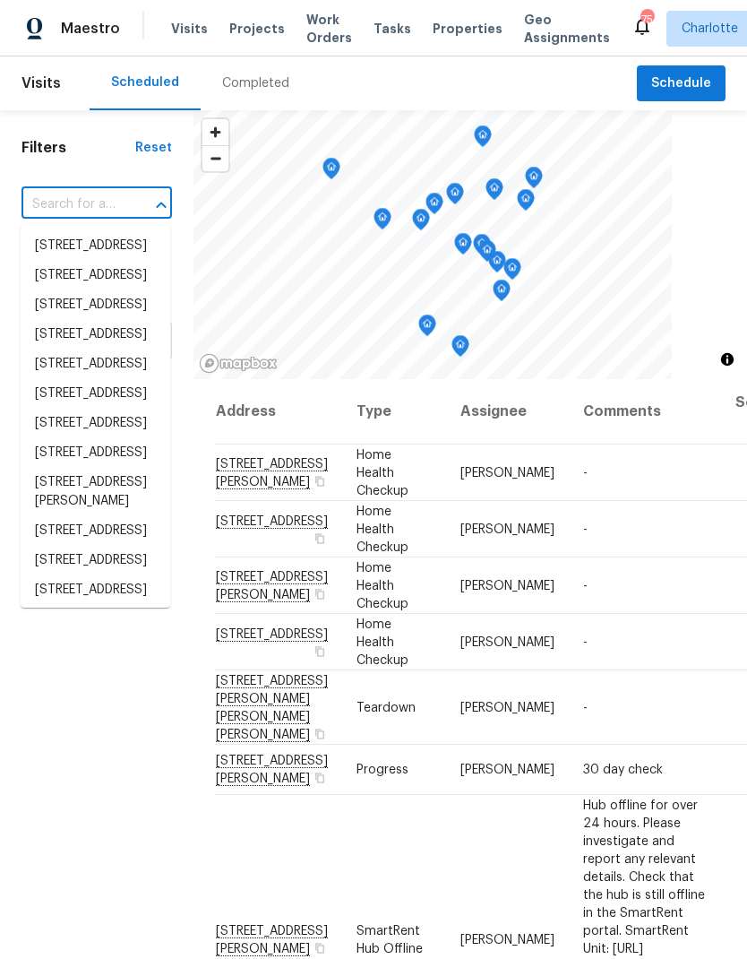
click at [61, 212] on input "text" at bounding box center [72, 205] width 100 height 28
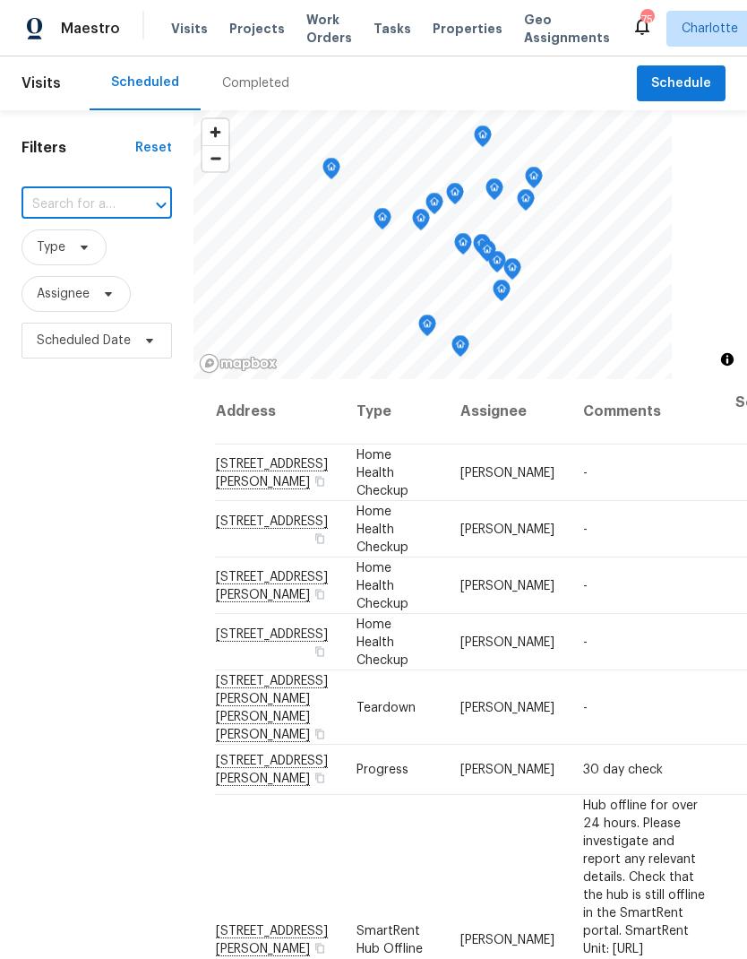
click at [59, 196] on input "text" at bounding box center [72, 205] width 100 height 28
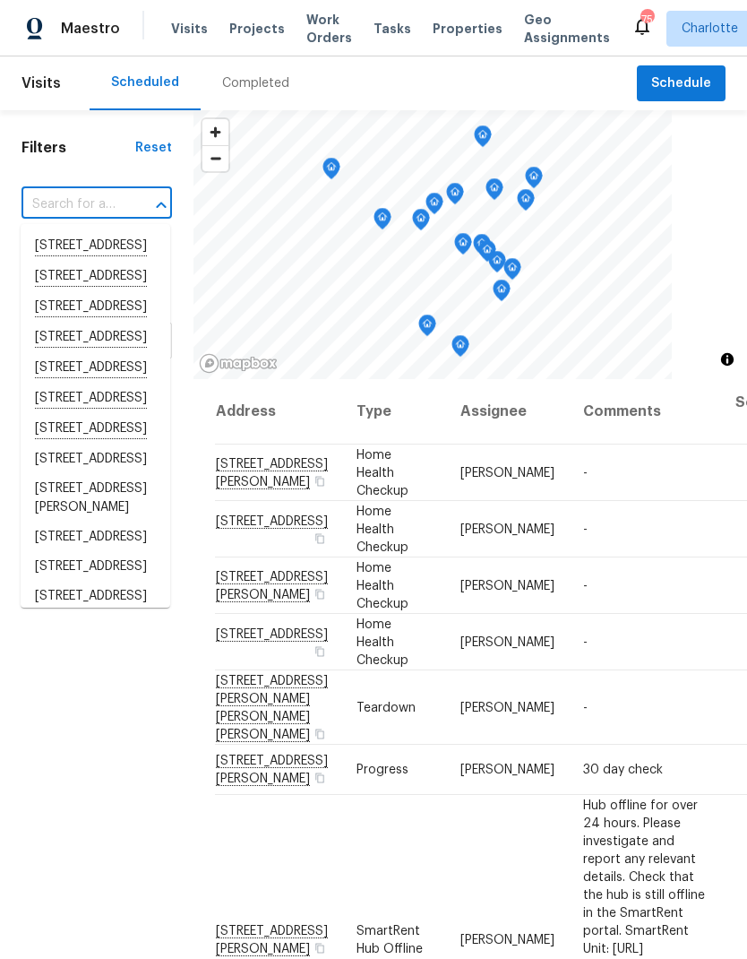
click at [60, 205] on input "text" at bounding box center [72, 205] width 100 height 28
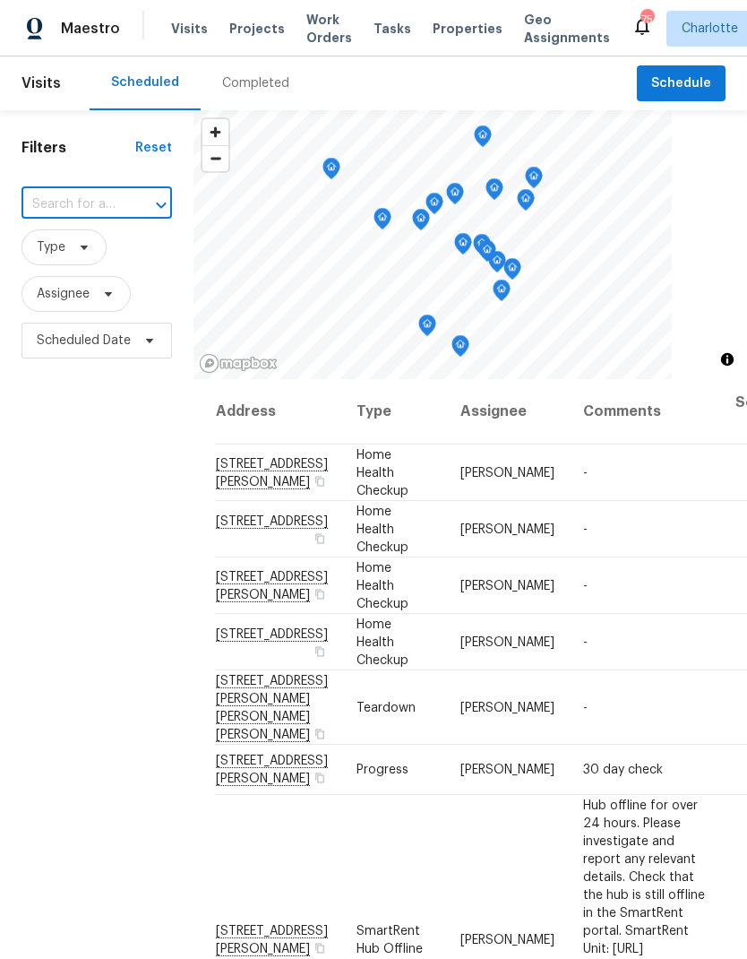
paste input "[STREET_ADDRESS]"
type input "[STREET_ADDRESS]"
click at [104, 254] on li "[STREET_ADDRESS]" at bounding box center [96, 246] width 150 height 30
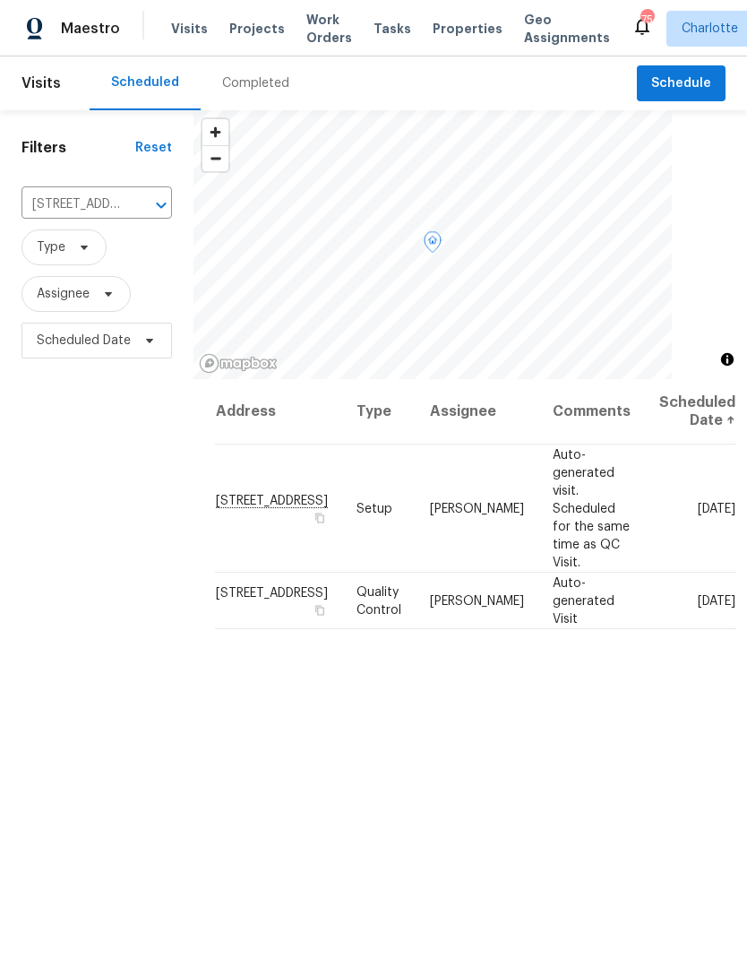
click at [0, 0] on span at bounding box center [0, 0] width 0 height 0
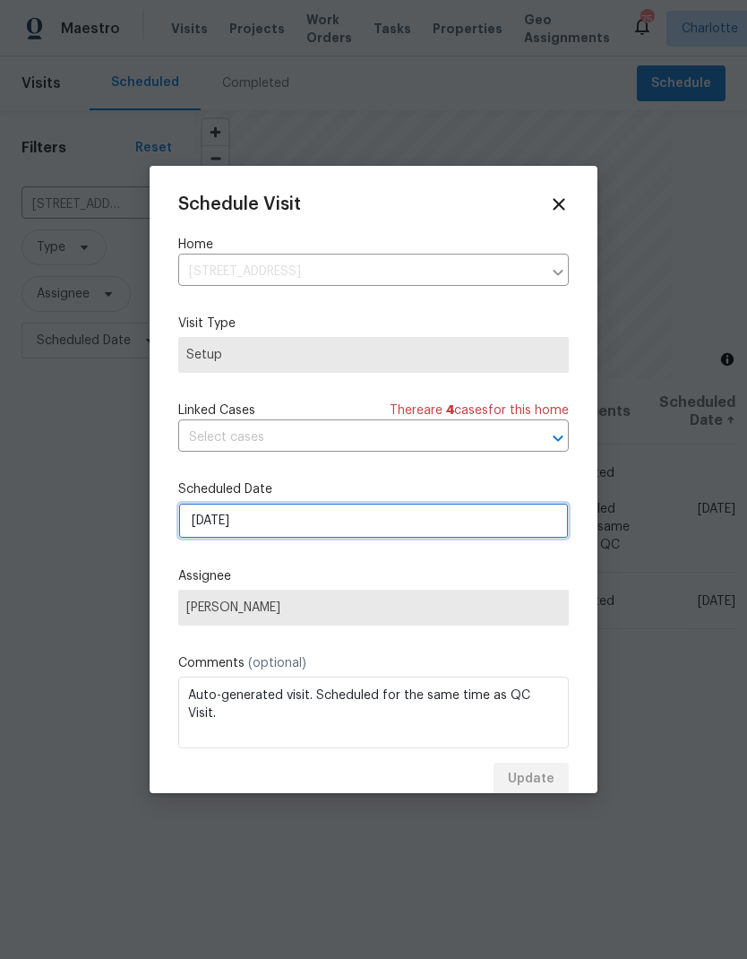
click at [358, 523] on input "8/22/2025" at bounding box center [373, 521] width 391 height 36
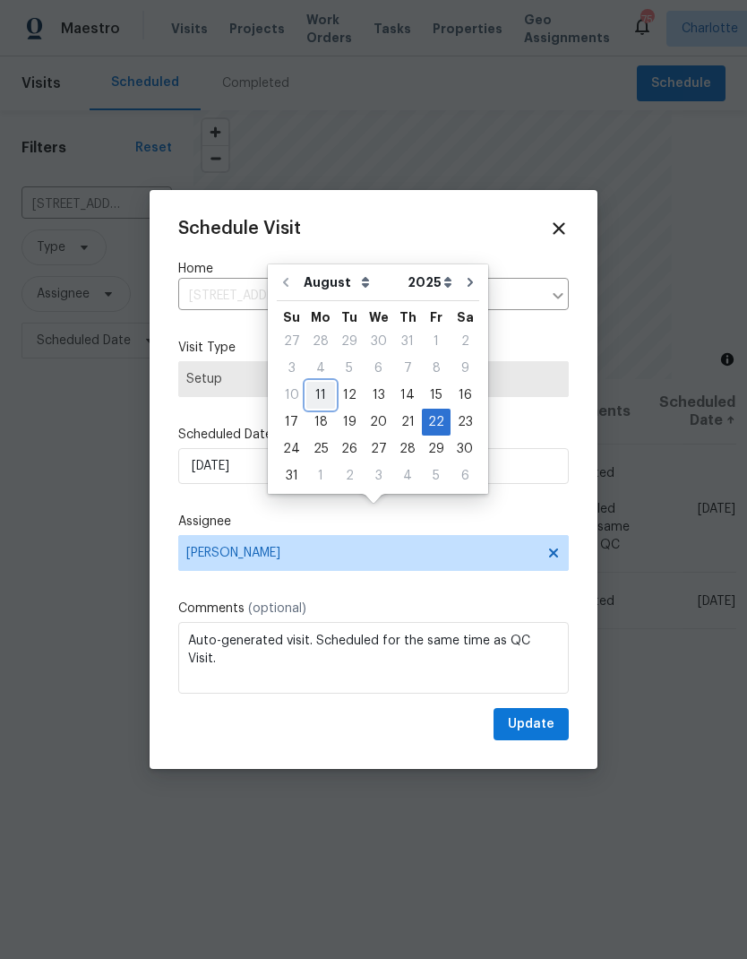
click at [319, 389] on div "11" at bounding box center [320, 395] width 29 height 25
type input "[DATE]"
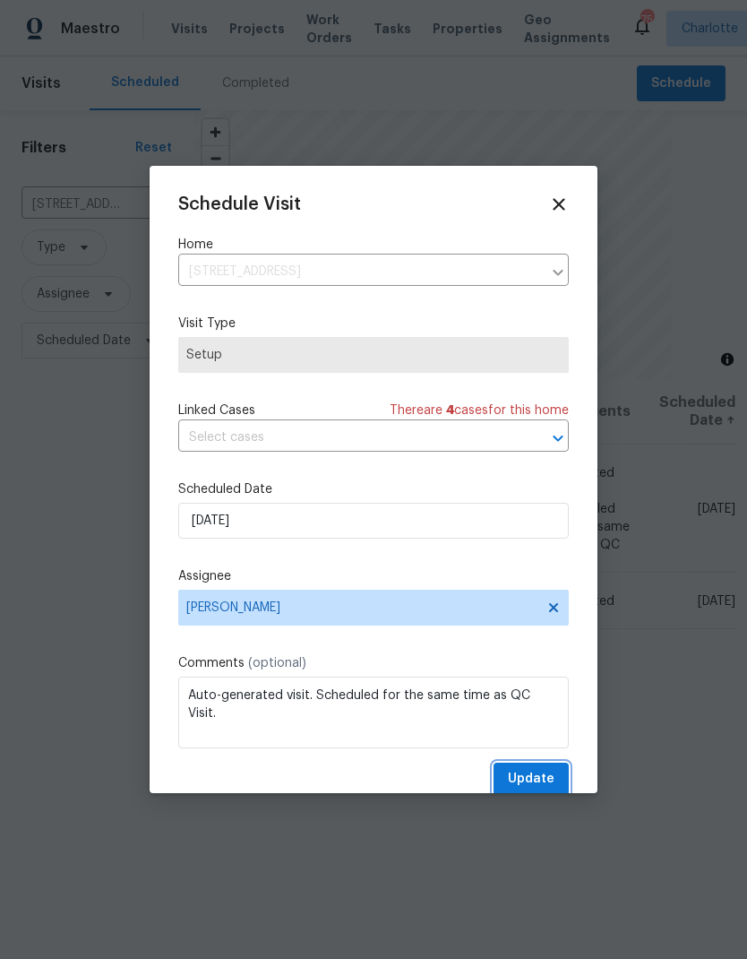
click at [546, 771] on button "Update" at bounding box center [531, 778] width 75 height 33
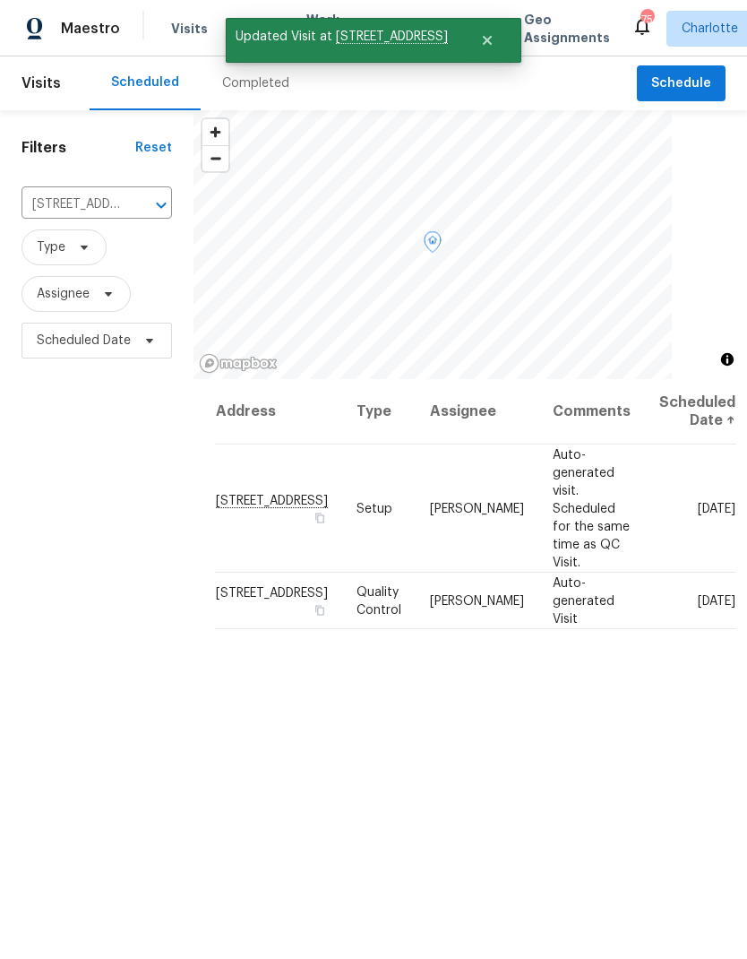
click at [0, 0] on icon at bounding box center [0, 0] width 0 height 0
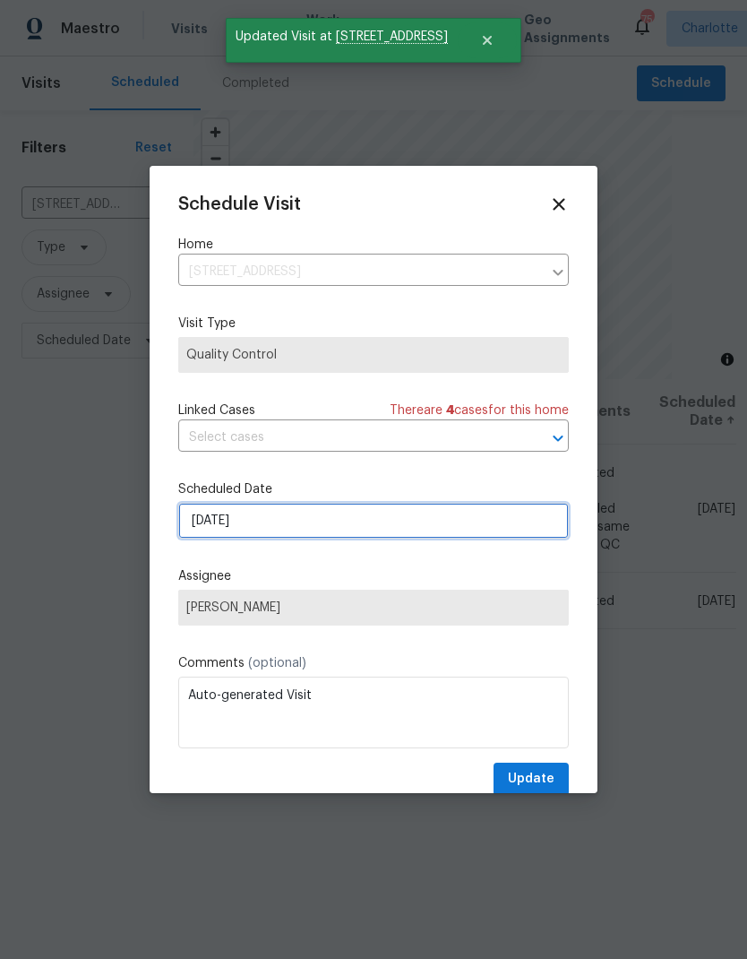
click at [461, 532] on input "8/22/2025" at bounding box center [373, 521] width 391 height 36
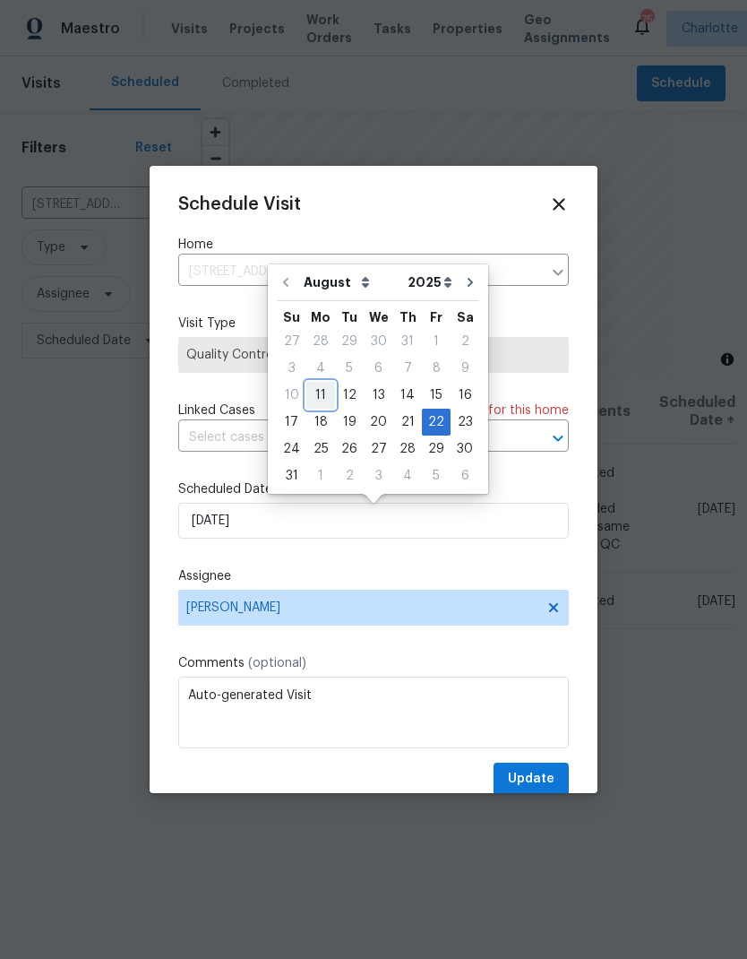
click at [317, 392] on div "11" at bounding box center [320, 395] width 29 height 25
type input "[DATE]"
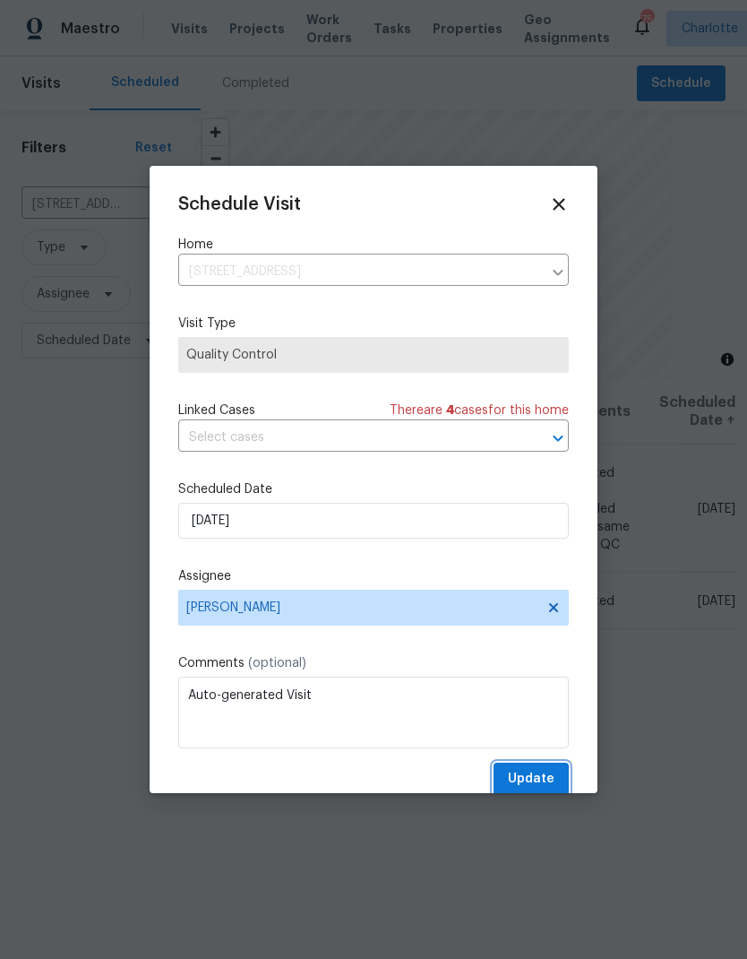
click at [549, 777] on span "Update" at bounding box center [531, 779] width 47 height 22
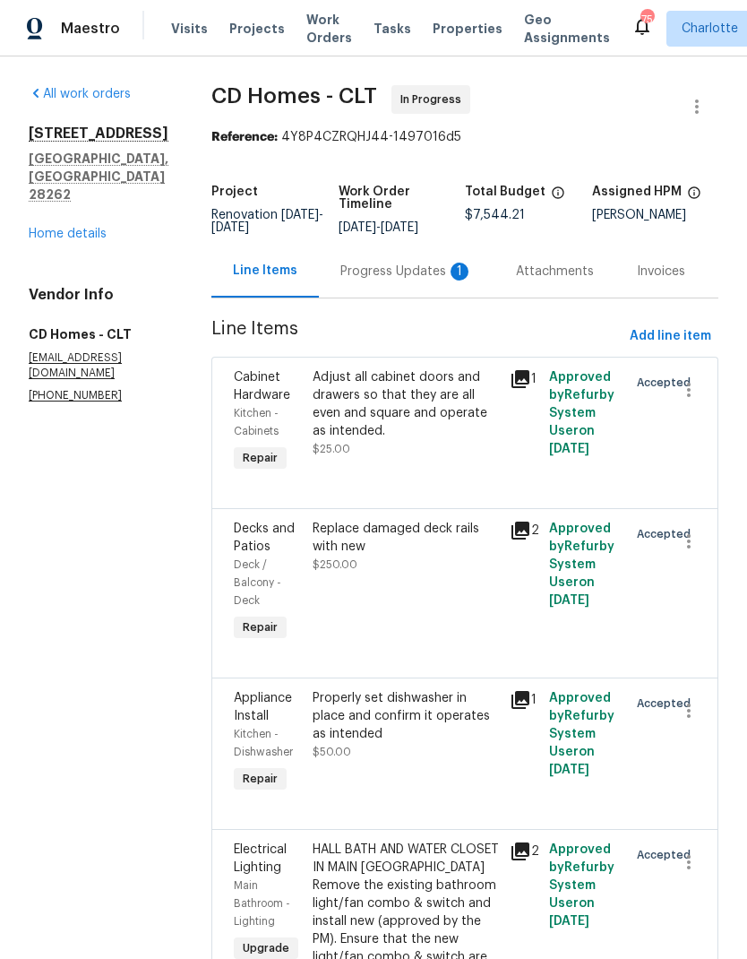
click at [400, 268] on div "Progress Updates 1" at bounding box center [406, 272] width 133 height 18
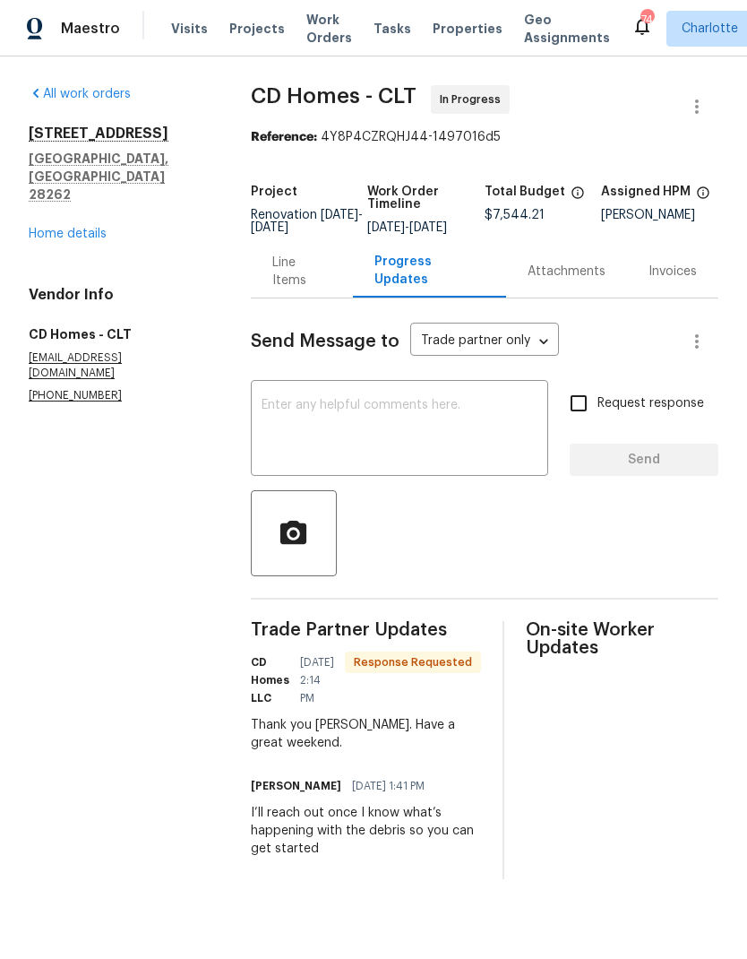
click at [442, 428] on textarea at bounding box center [400, 430] width 276 height 63
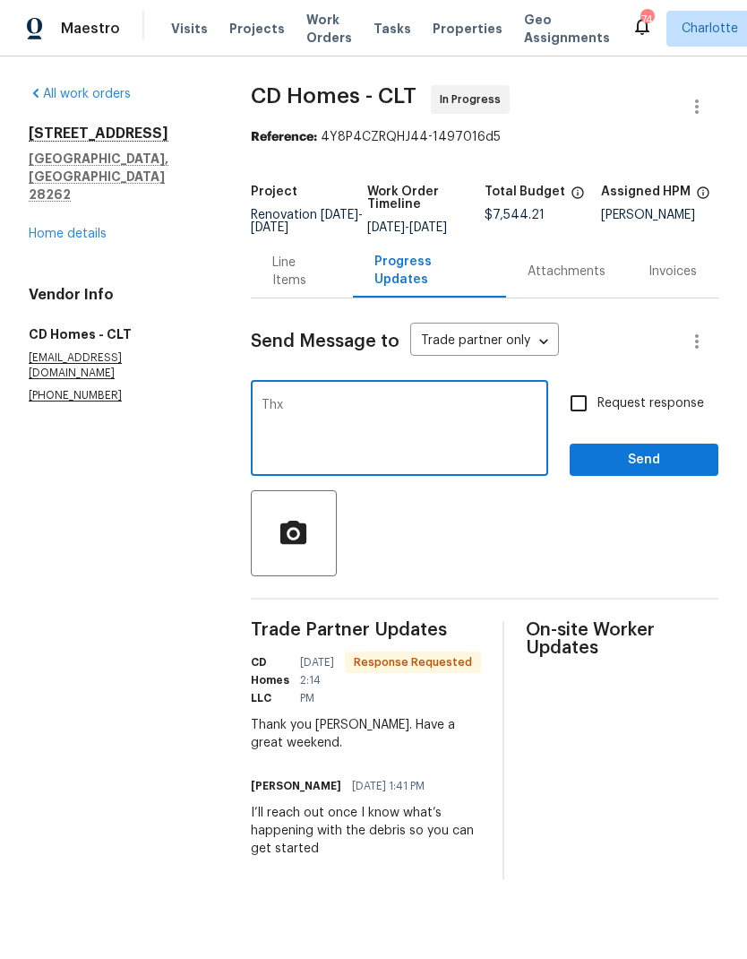
type textarea "Thx"
click at [652, 471] on span "Send" at bounding box center [644, 460] width 120 height 22
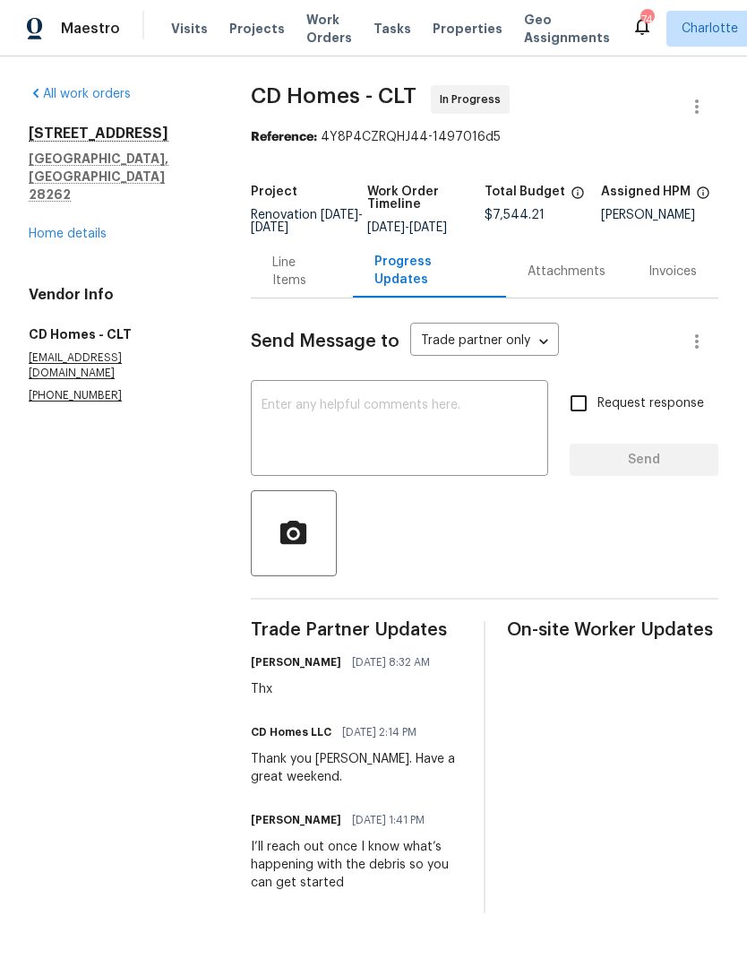
click at [90, 228] on link "Home details" at bounding box center [68, 234] width 78 height 13
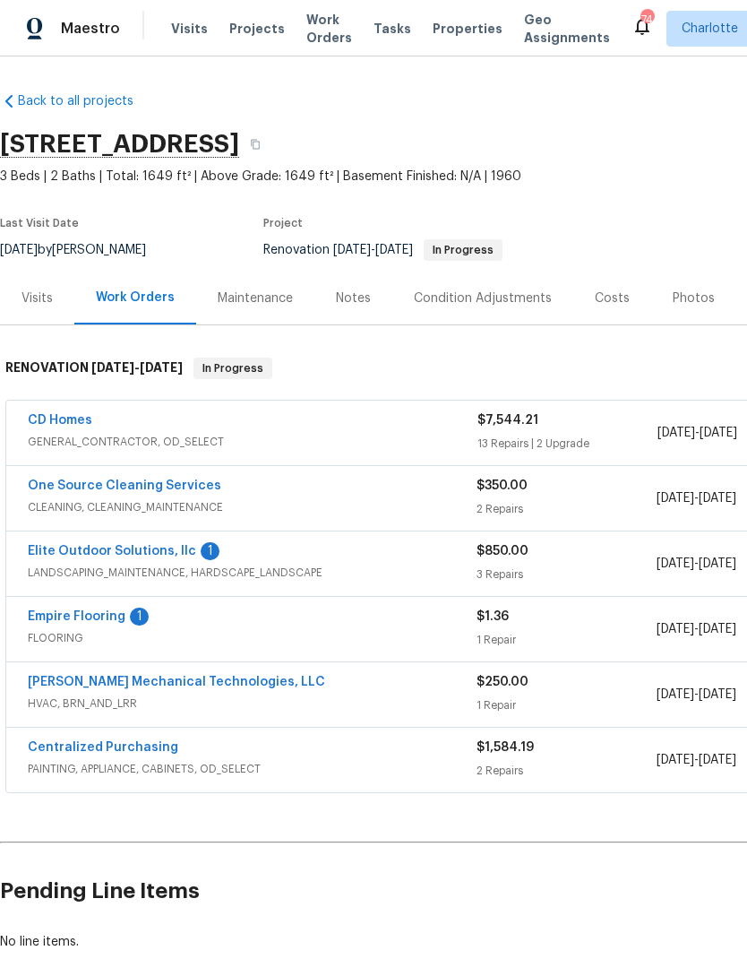
click at [90, 619] on link "Empire Flooring" at bounding box center [77, 616] width 98 height 13
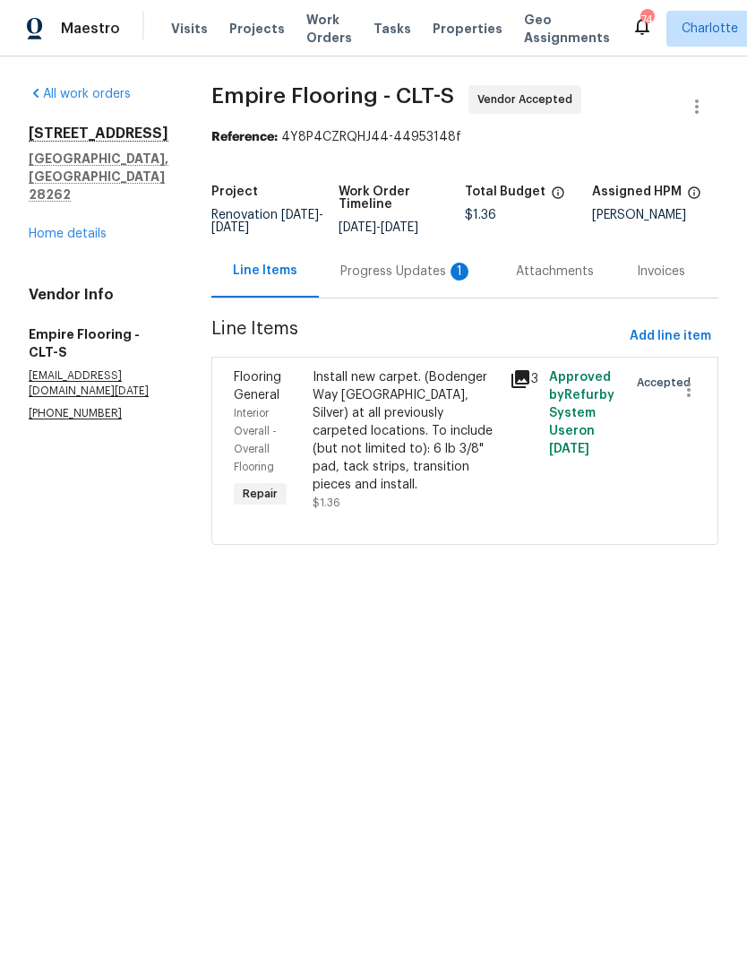
click at [394, 280] on div "Progress Updates 1" at bounding box center [406, 272] width 133 height 18
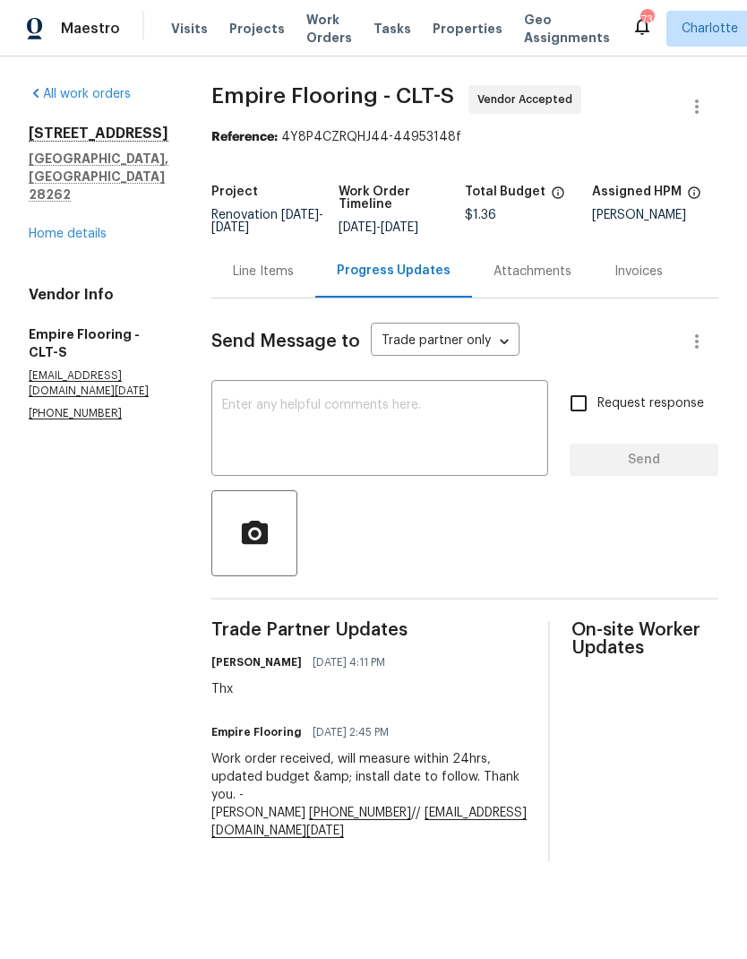
click at [80, 228] on link "Home details" at bounding box center [68, 234] width 78 height 13
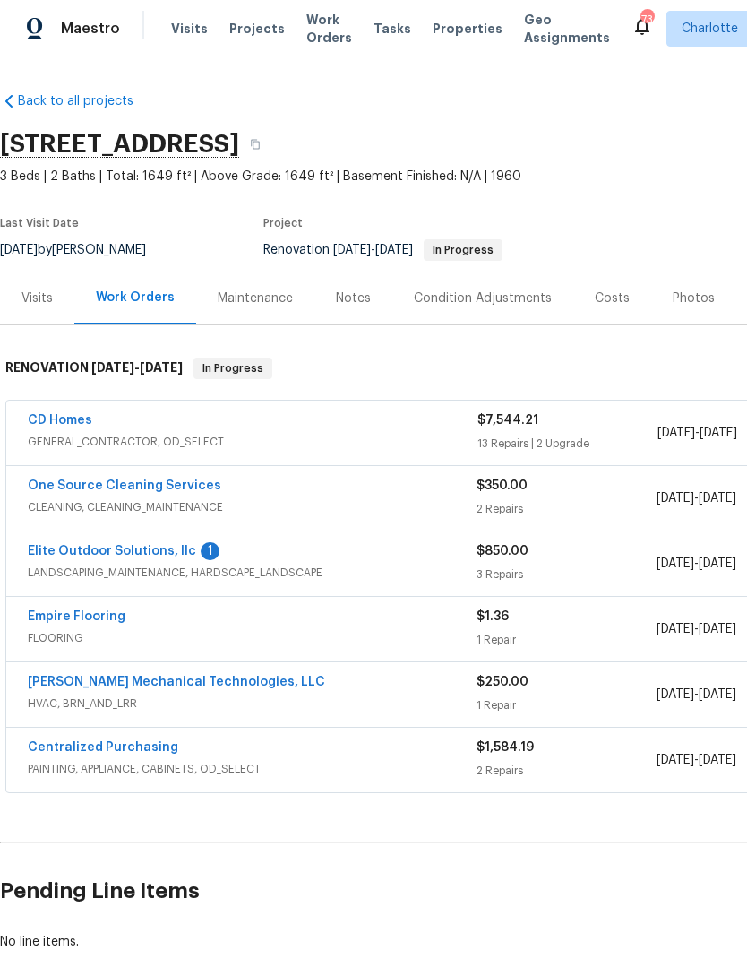
click at [141, 554] on link "Elite Outdoor Solutions, llc" at bounding box center [112, 551] width 168 height 13
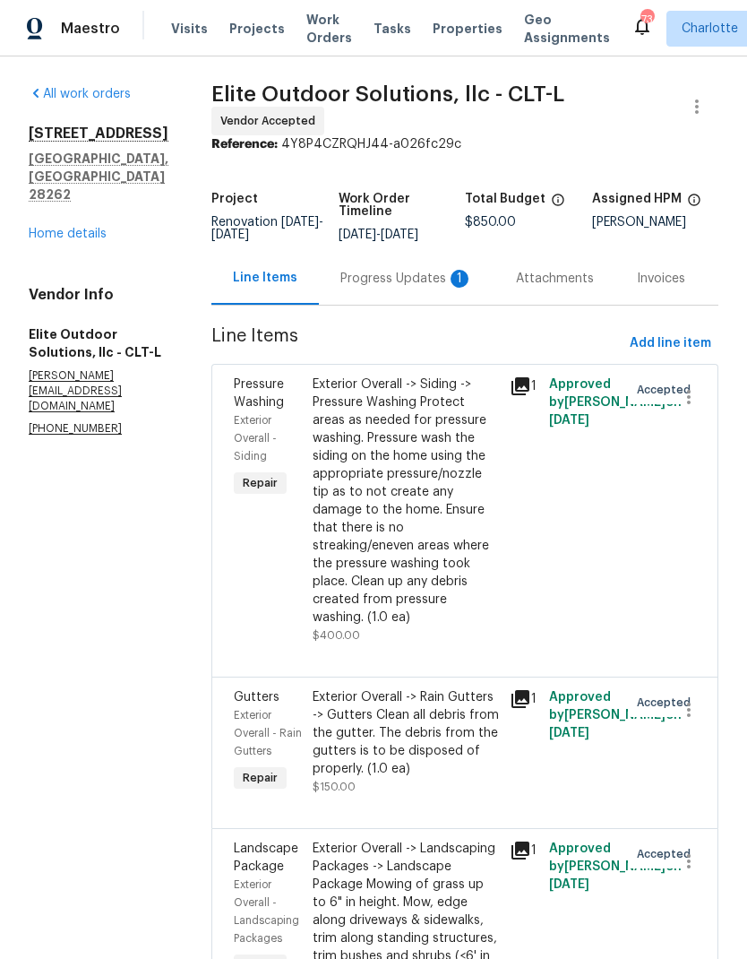
click at [349, 280] on div "Progress Updates 1" at bounding box center [406, 279] width 133 height 18
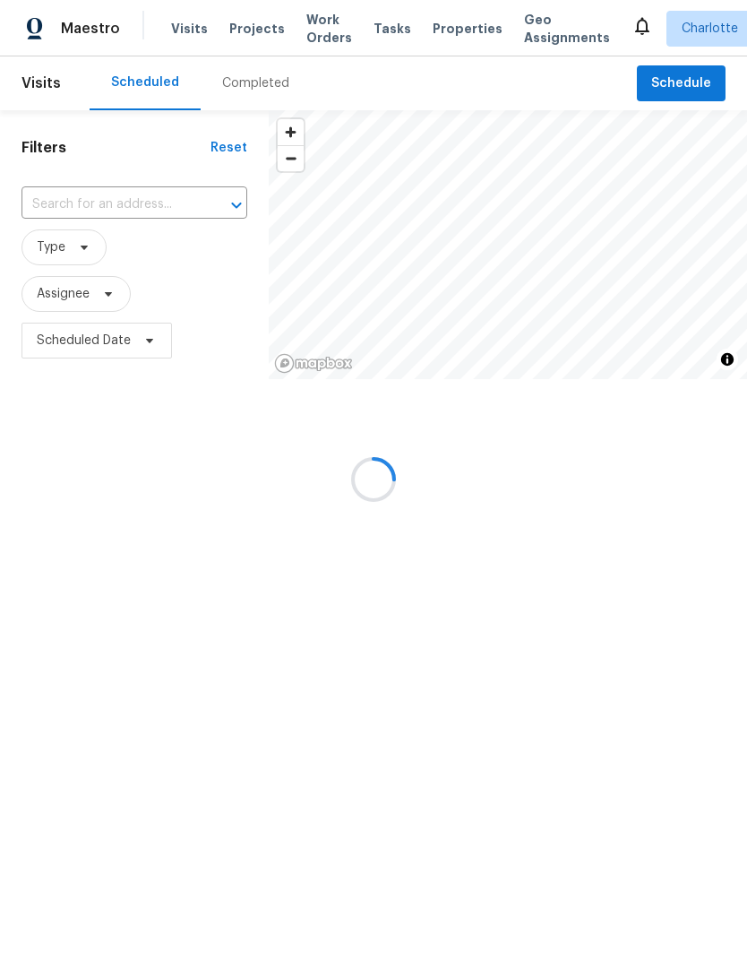
click at [109, 187] on div at bounding box center [373, 479] width 747 height 959
click at [77, 207] on div at bounding box center [373, 479] width 747 height 959
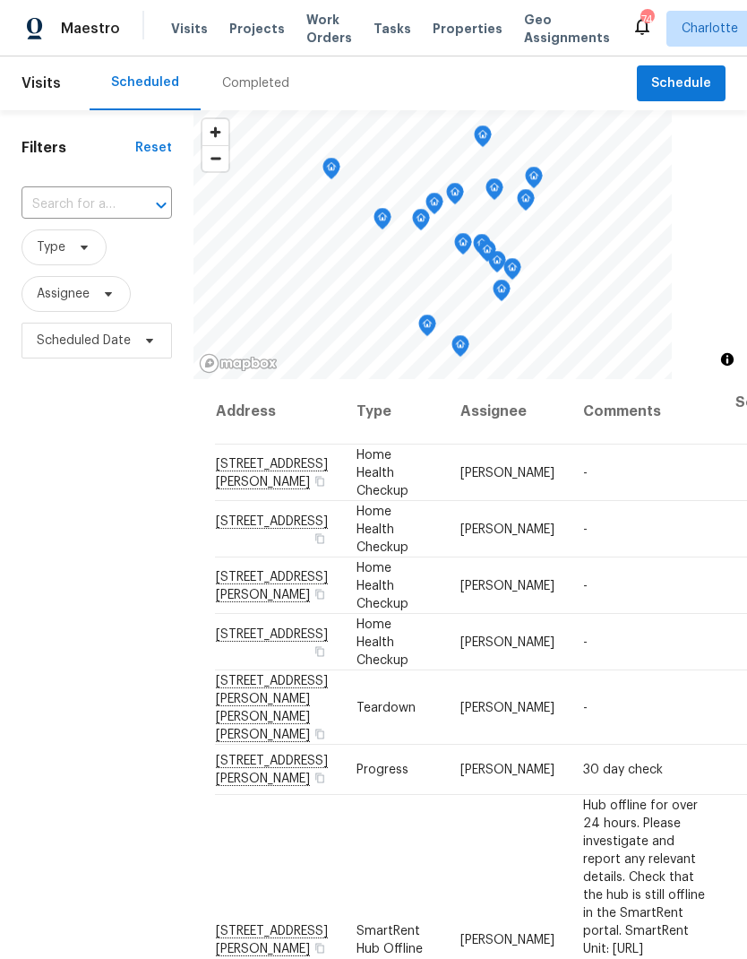
click at [76, 207] on input "text" at bounding box center [72, 205] width 100 height 28
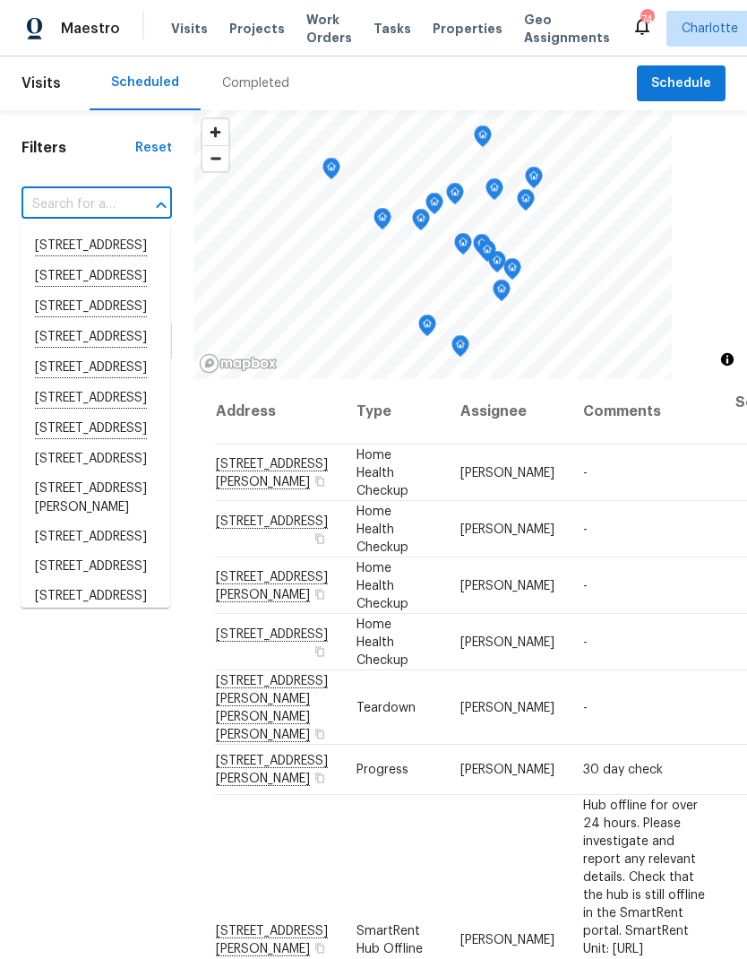
click at [57, 204] on input "text" at bounding box center [72, 205] width 100 height 28
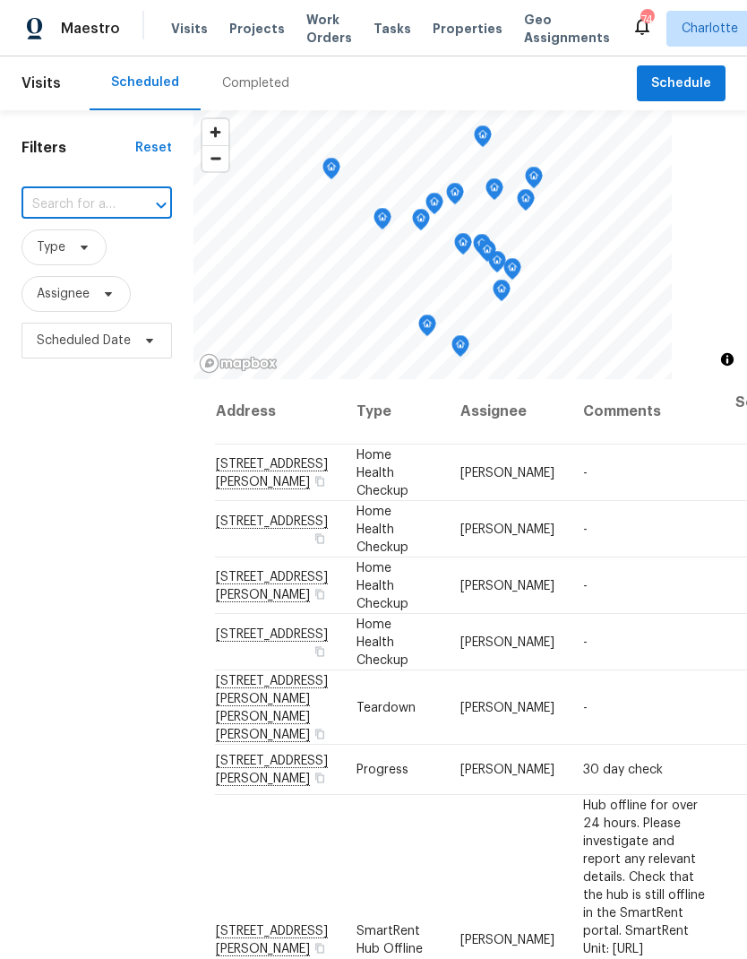
type input "[STREET_ADDRESS]"
click at [117, 254] on li "[STREET_ADDRESS]" at bounding box center [96, 246] width 150 height 30
click at [85, 202] on input "text" at bounding box center [72, 205] width 100 height 28
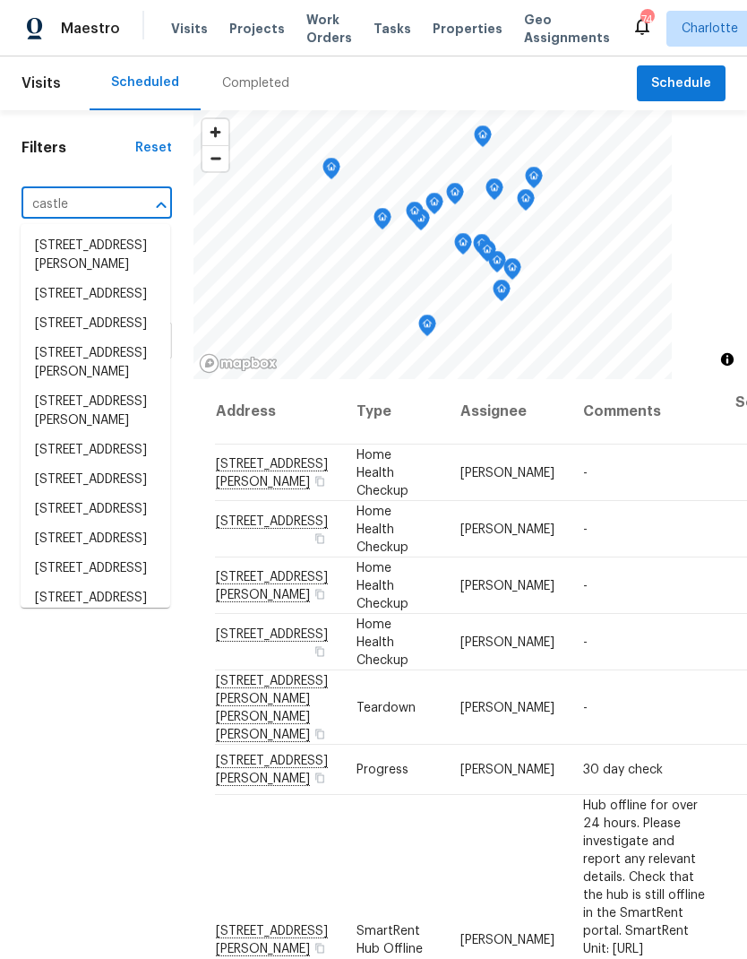
type input "castle"
click at [597, 9] on div "Maestro Visits Projects Work Orders Tasks Properties Geo Assignments 74 Charlot…" at bounding box center [373, 28] width 747 height 56
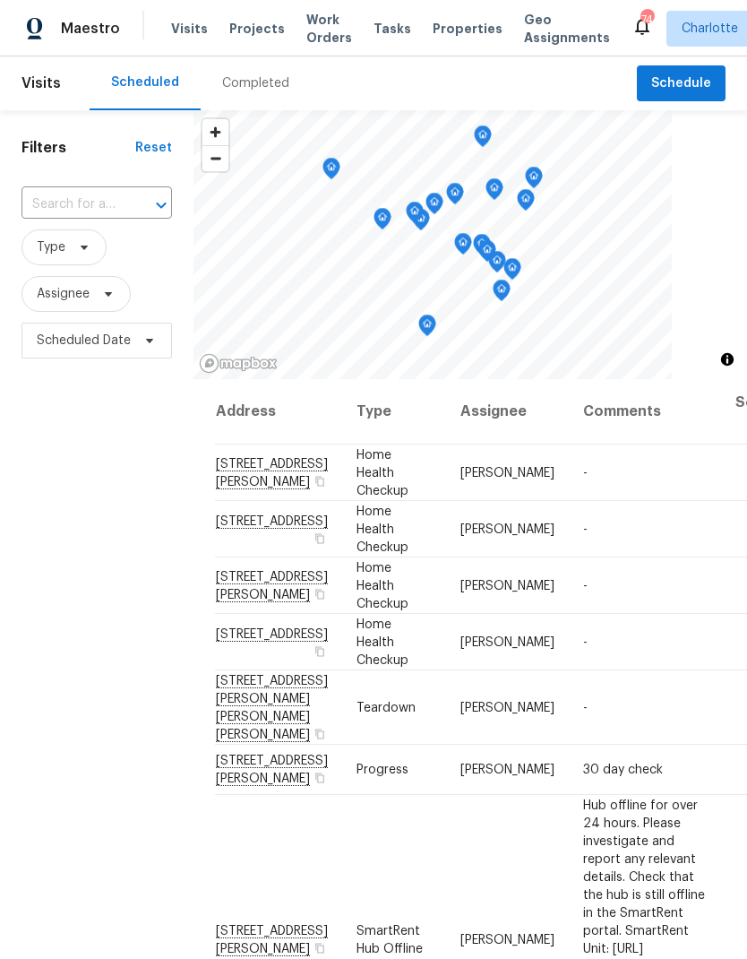
click at [104, 195] on input "text" at bounding box center [72, 205] width 100 height 28
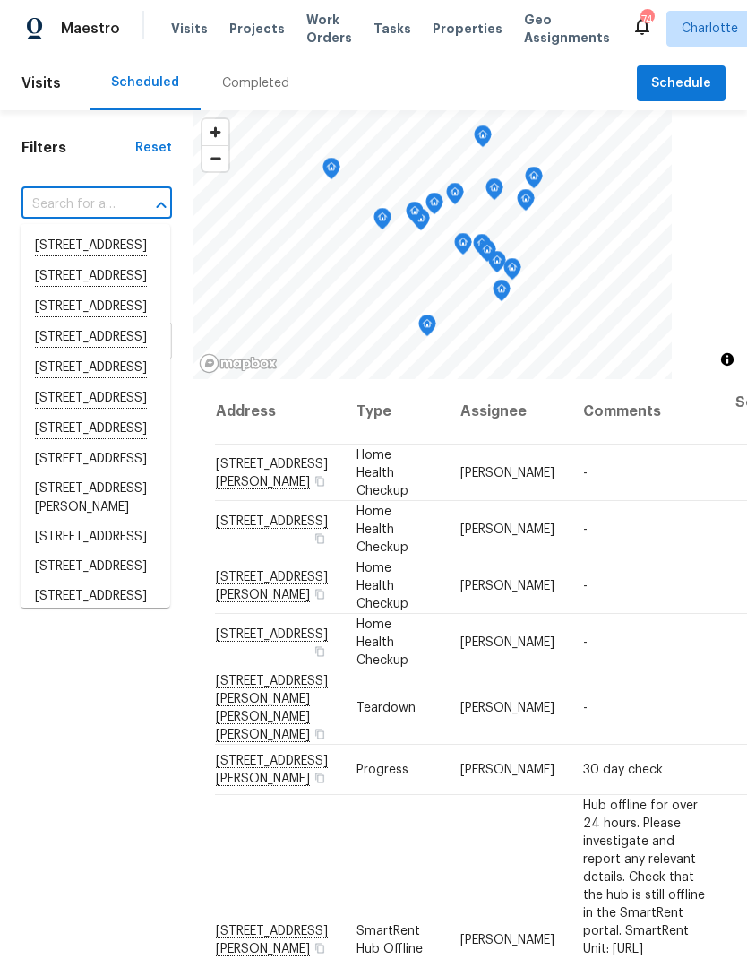
click at [68, 203] on input "text" at bounding box center [72, 205] width 100 height 28
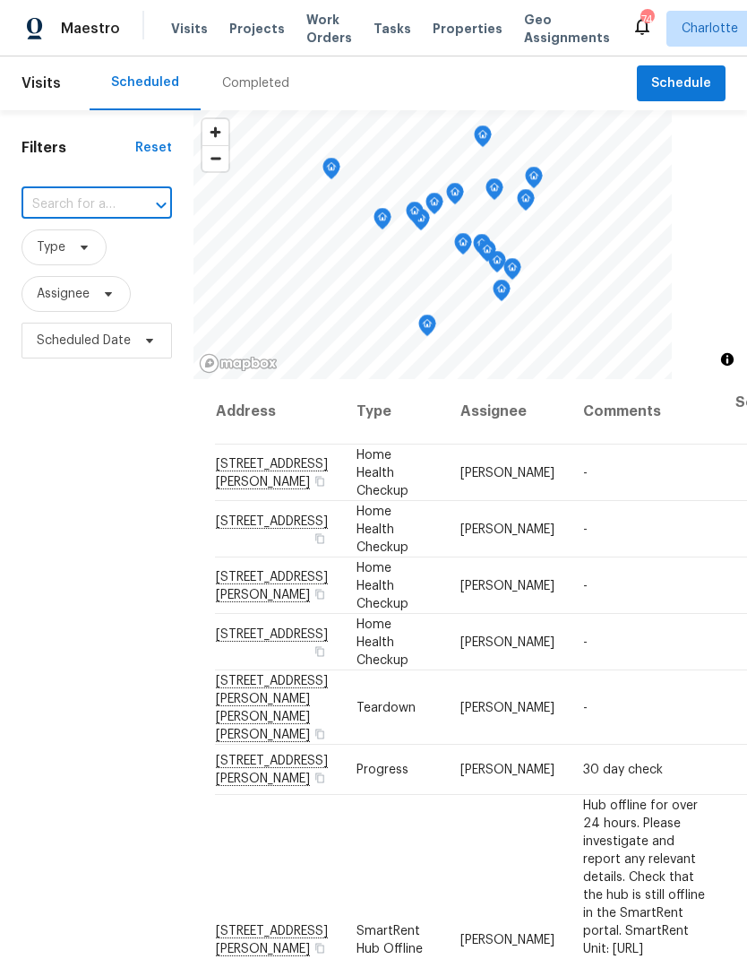
paste input "6139 Castle Ct, Charlotte, NC 28213"
type input "6139 Castle Ct, Charlotte, NC 28213"
click at [108, 248] on li "6139 Castle Ct, Charlotte, NC 28213" at bounding box center [96, 246] width 150 height 30
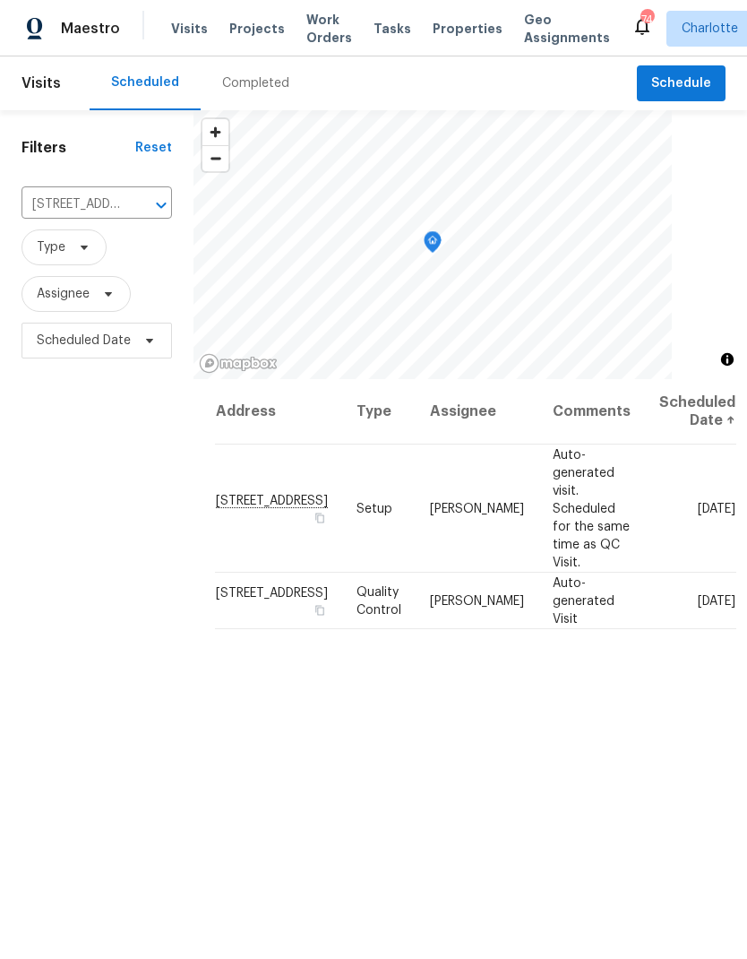
click at [142, 202] on icon "Clear" at bounding box center [138, 205] width 11 height 11
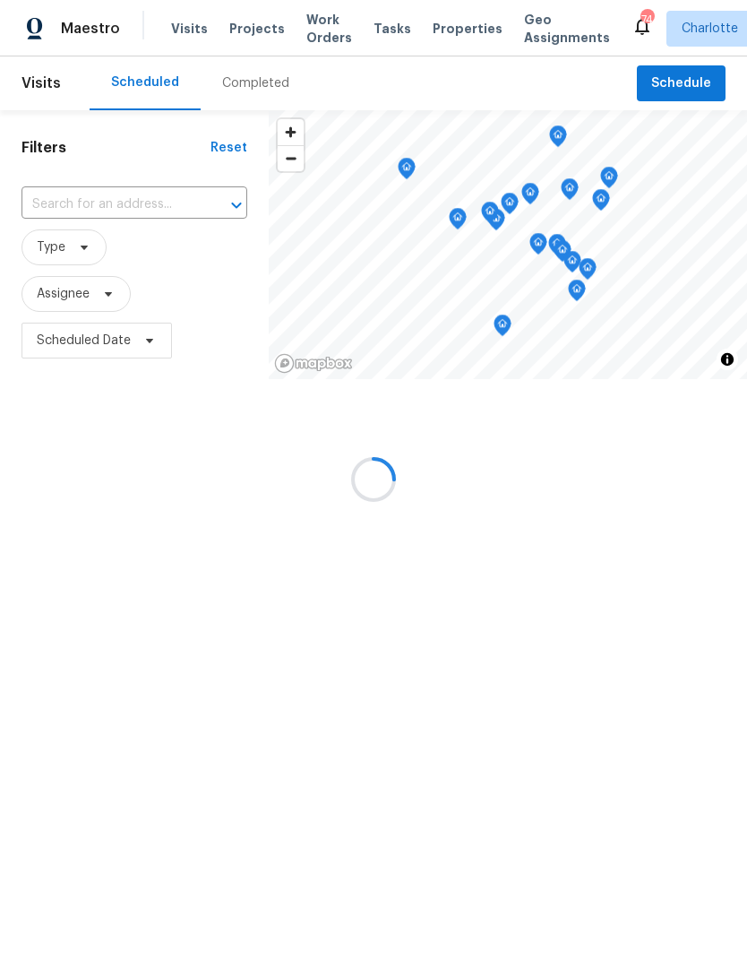
click at [107, 206] on div at bounding box center [373, 479] width 747 height 959
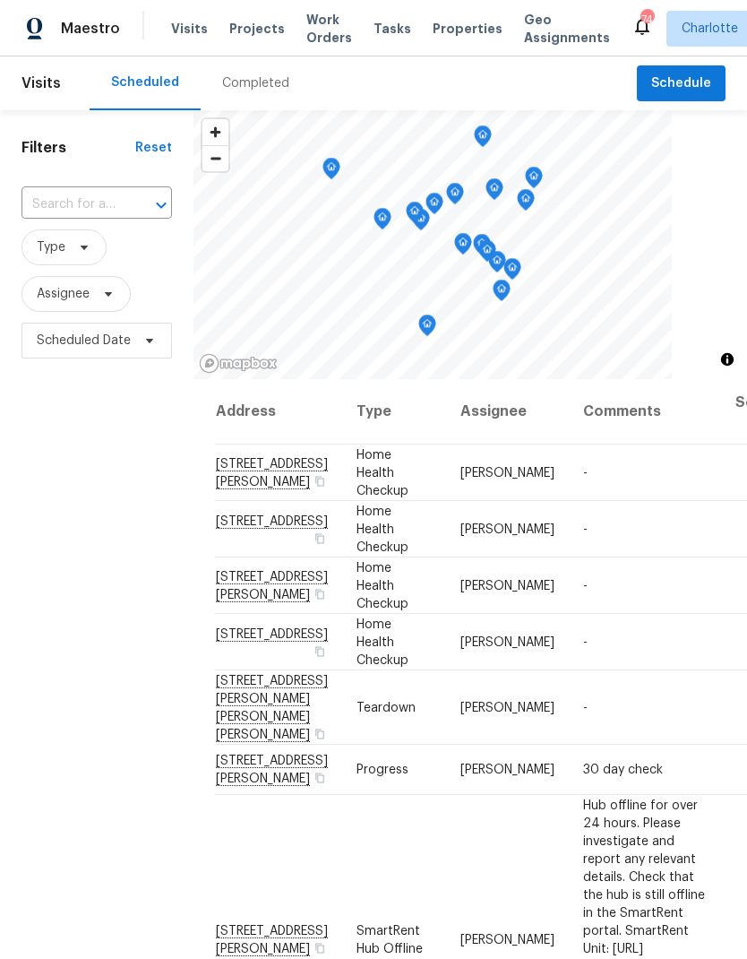
click at [62, 210] on input "text" at bounding box center [72, 205] width 100 height 28
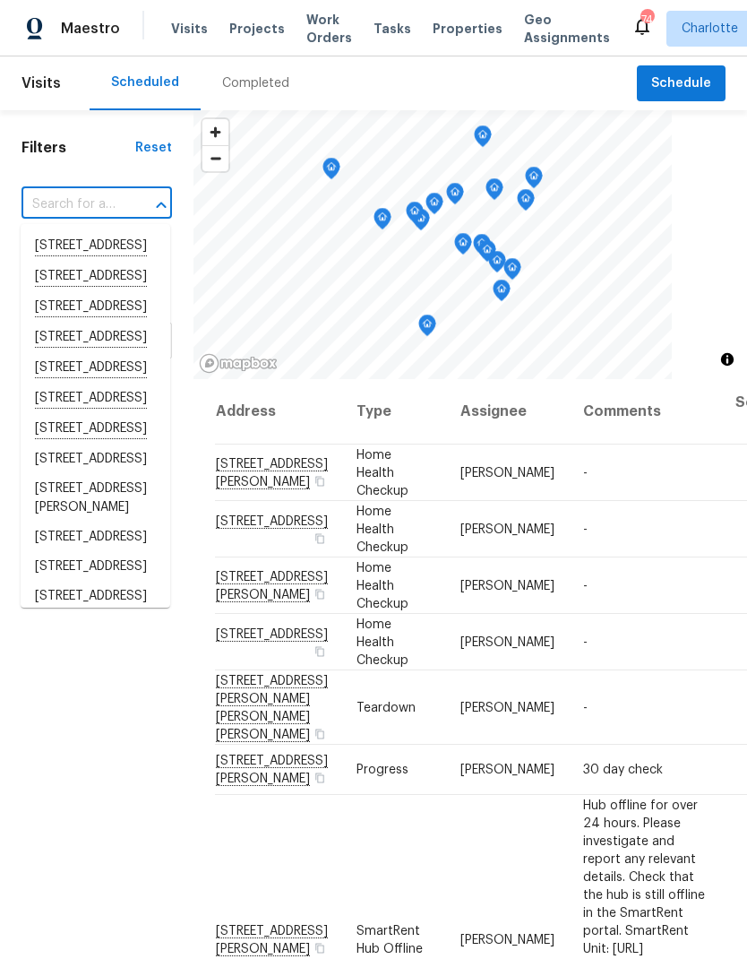
click at [56, 201] on input "text" at bounding box center [72, 205] width 100 height 28
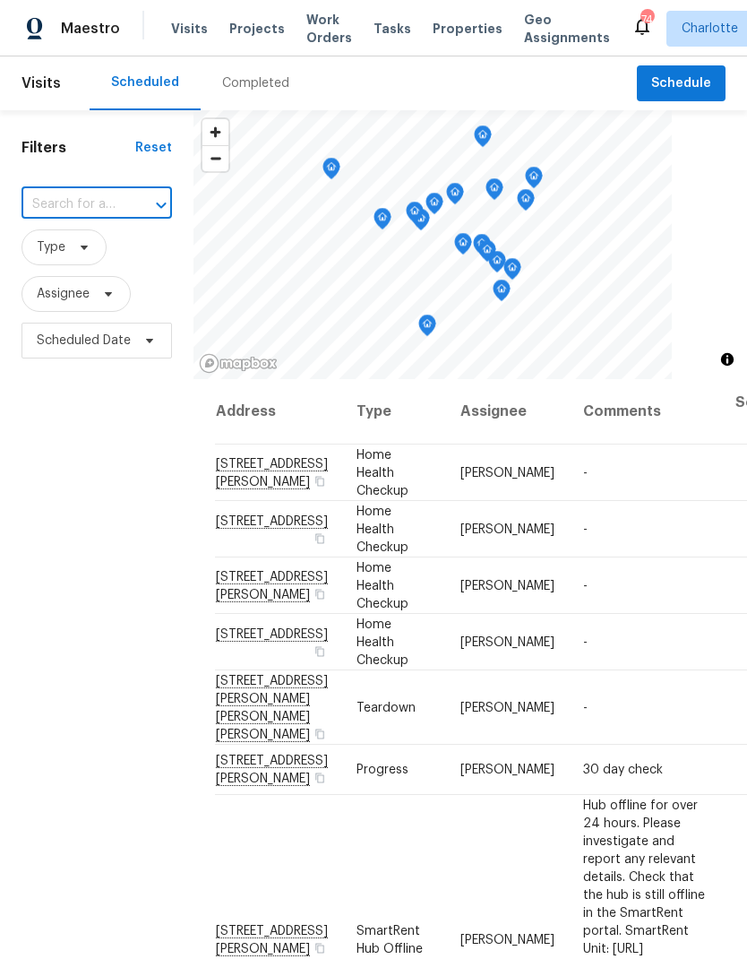
paste input "1031 Skyline View Way, Charlotte, NC 28204"
type input "1031 Skyline View Way, Charlotte, NC 28204"
click at [113, 253] on li "1031 Skyline View Way, Charlotte, NC 28204" at bounding box center [96, 246] width 150 height 30
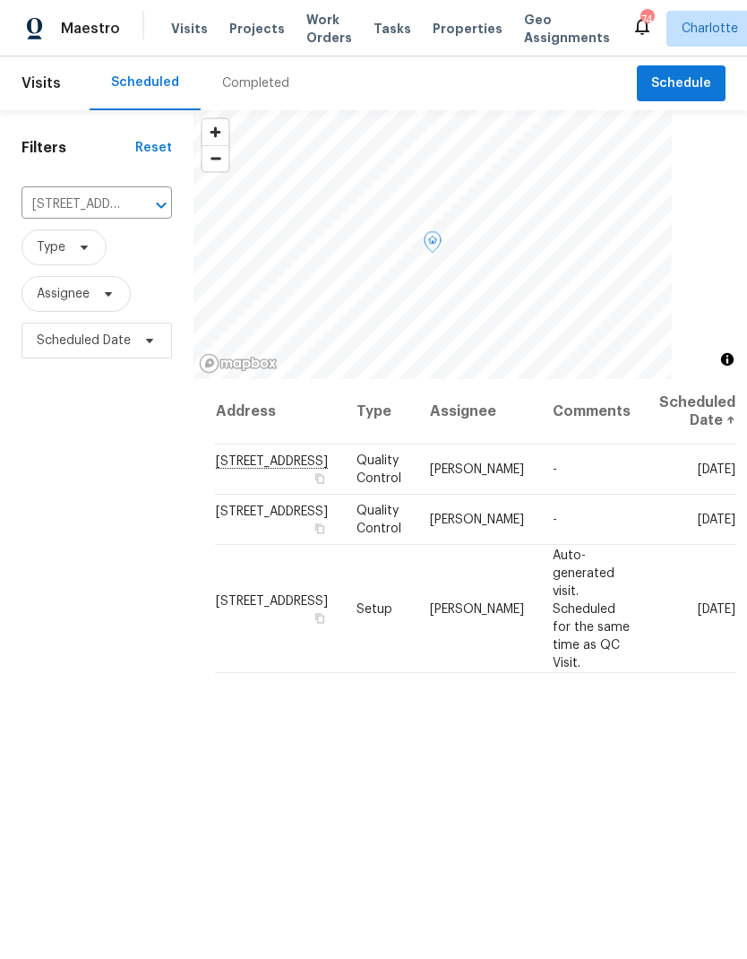
click at [0, 0] on icon at bounding box center [0, 0] width 0 height 0
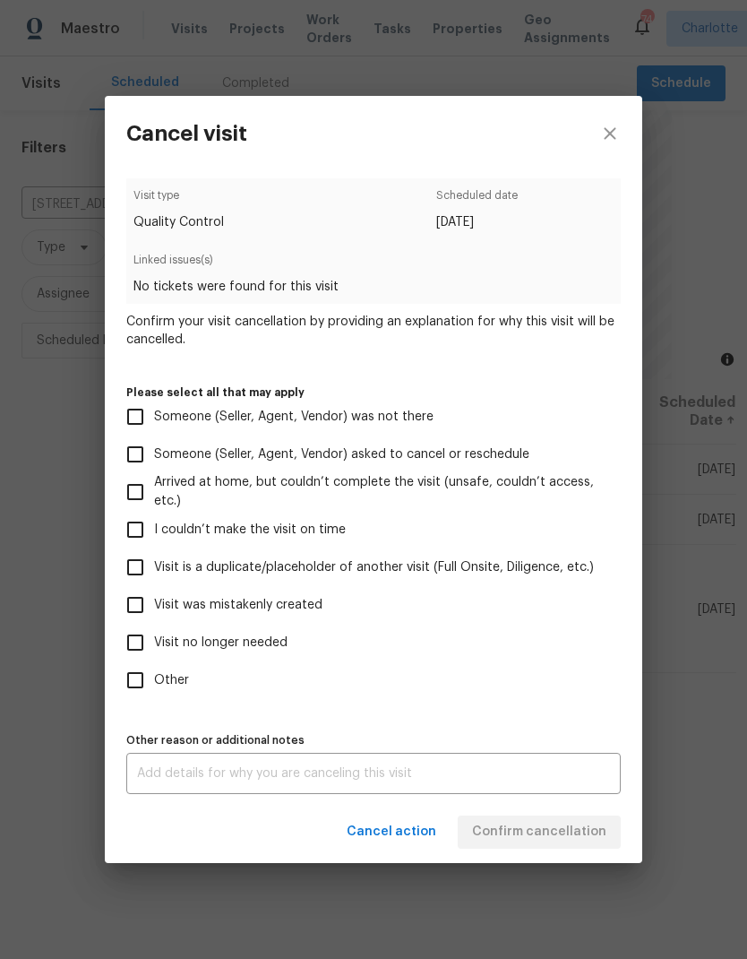
click at [133, 596] on input "Visit was mistakenly created" at bounding box center [135, 605] width 38 height 38
checkbox input "true"
click at [552, 823] on button "Confirm cancellation" at bounding box center [539, 831] width 163 height 33
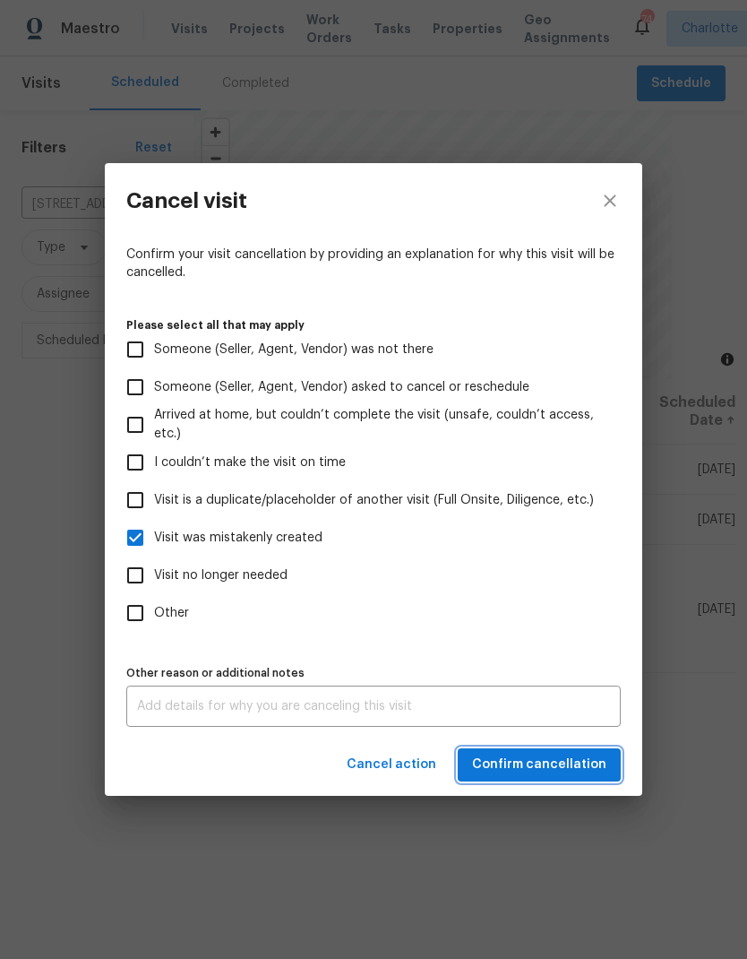
click at [582, 763] on span "Confirm cancellation" at bounding box center [539, 765] width 134 height 22
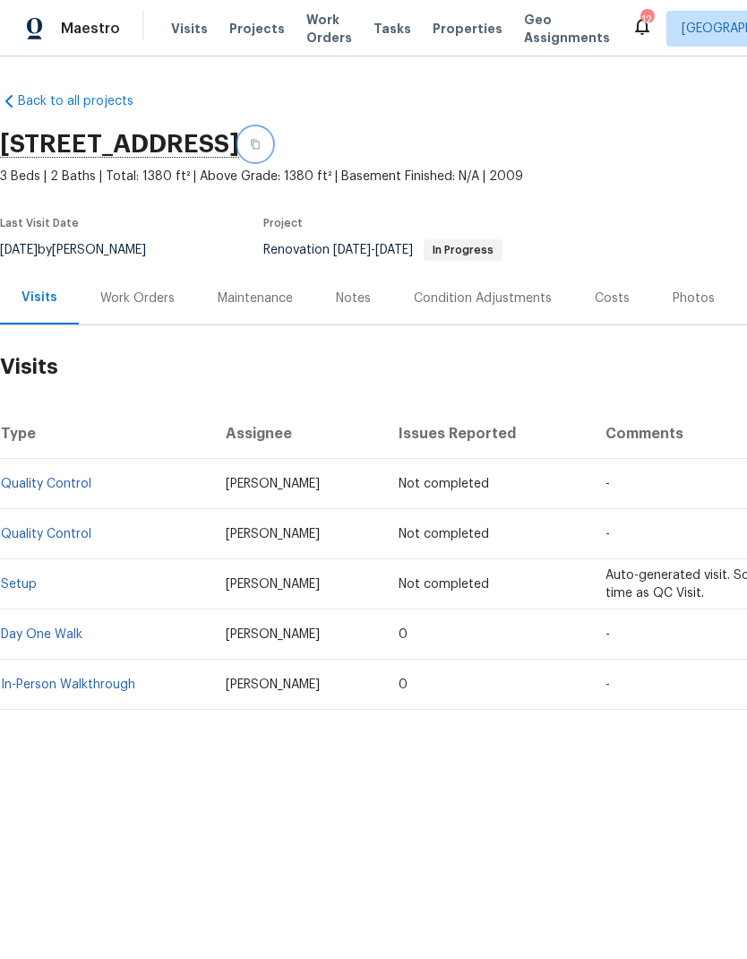
click at [261, 147] on icon "button" at bounding box center [255, 144] width 11 height 11
click at [133, 311] on div "Work Orders" at bounding box center [137, 297] width 117 height 53
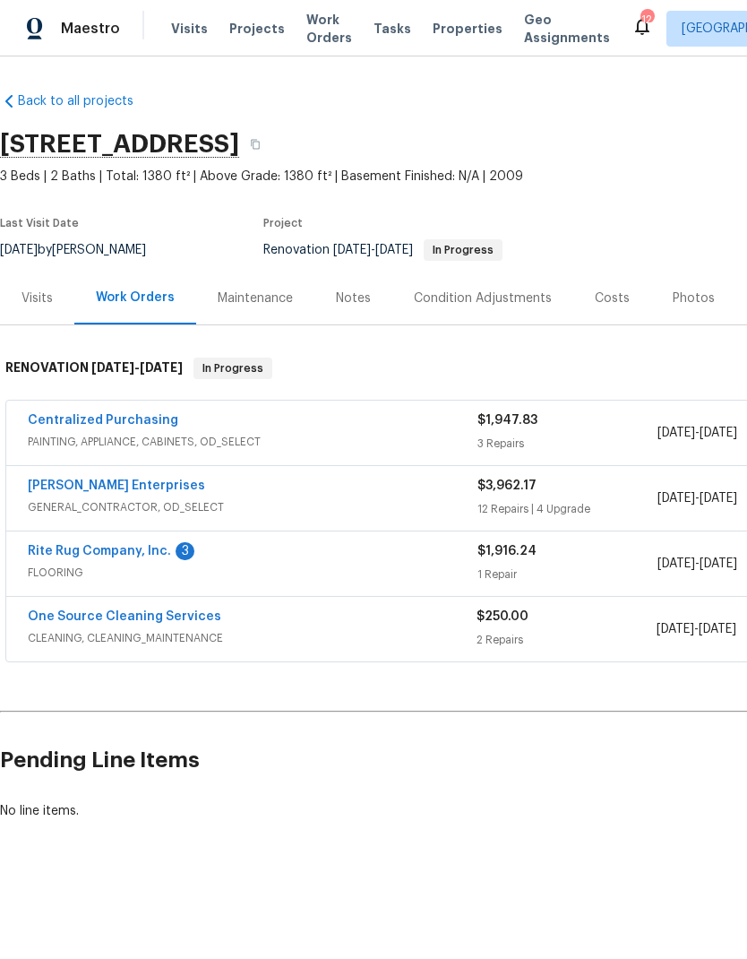
click at [100, 551] on link "Rite Rug Company, Inc." at bounding box center [99, 551] width 143 height 13
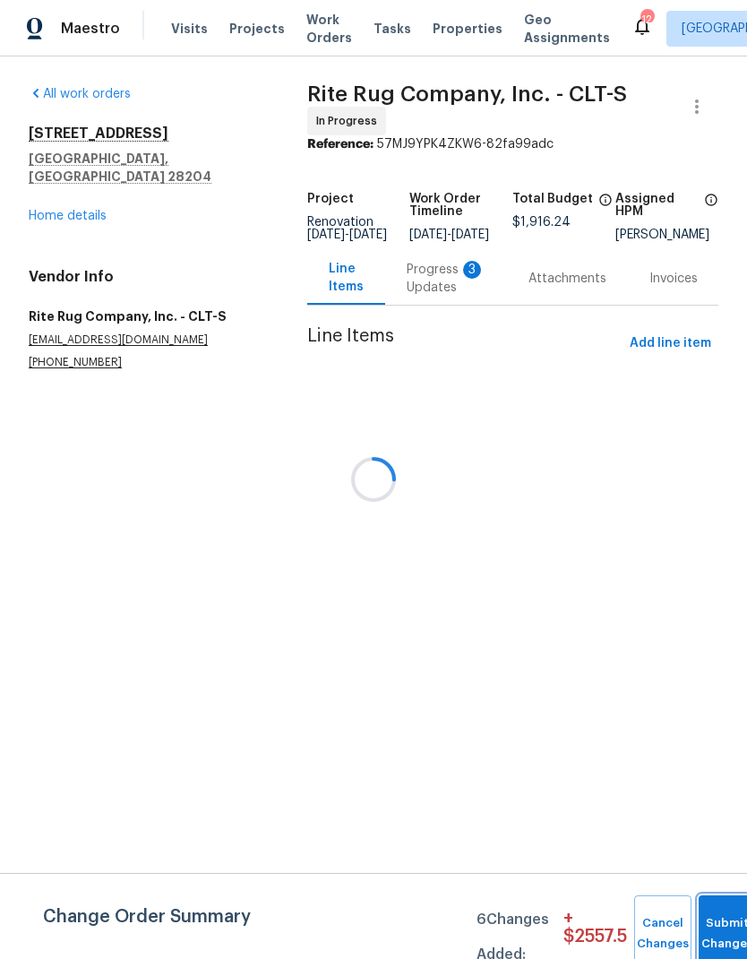
click at [726, 923] on button "Submit Changes" at bounding box center [727, 933] width 57 height 77
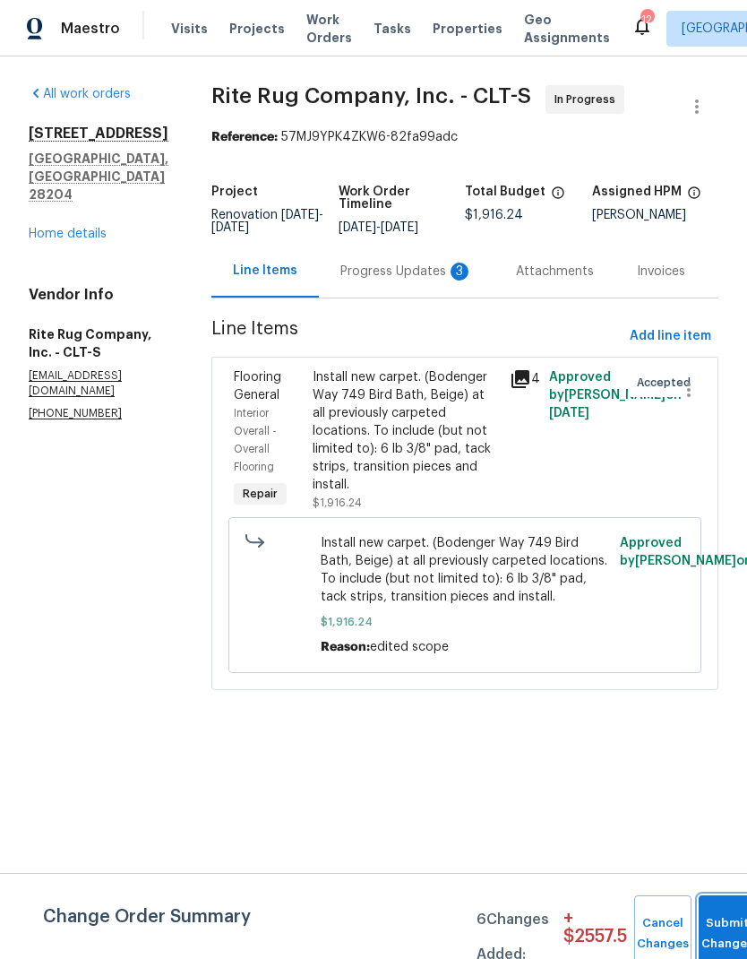
click at [709, 925] on button "Submit Changes" at bounding box center [727, 933] width 57 height 77
click at [400, 280] on div "Progress Updates 3" at bounding box center [406, 272] width 133 height 18
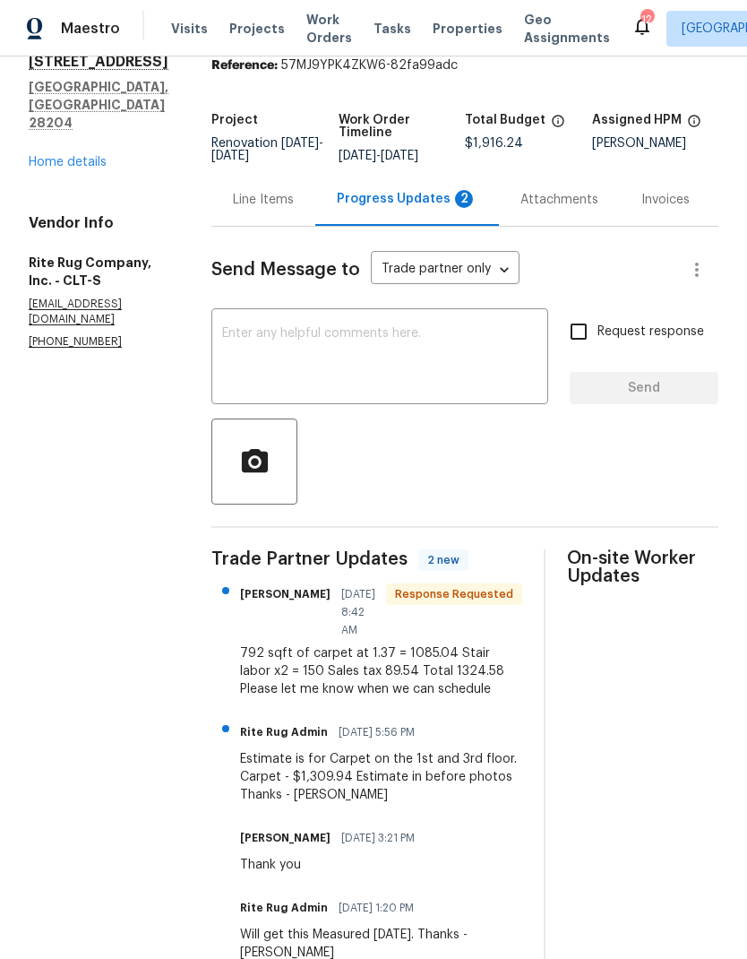
scroll to position [70, 0]
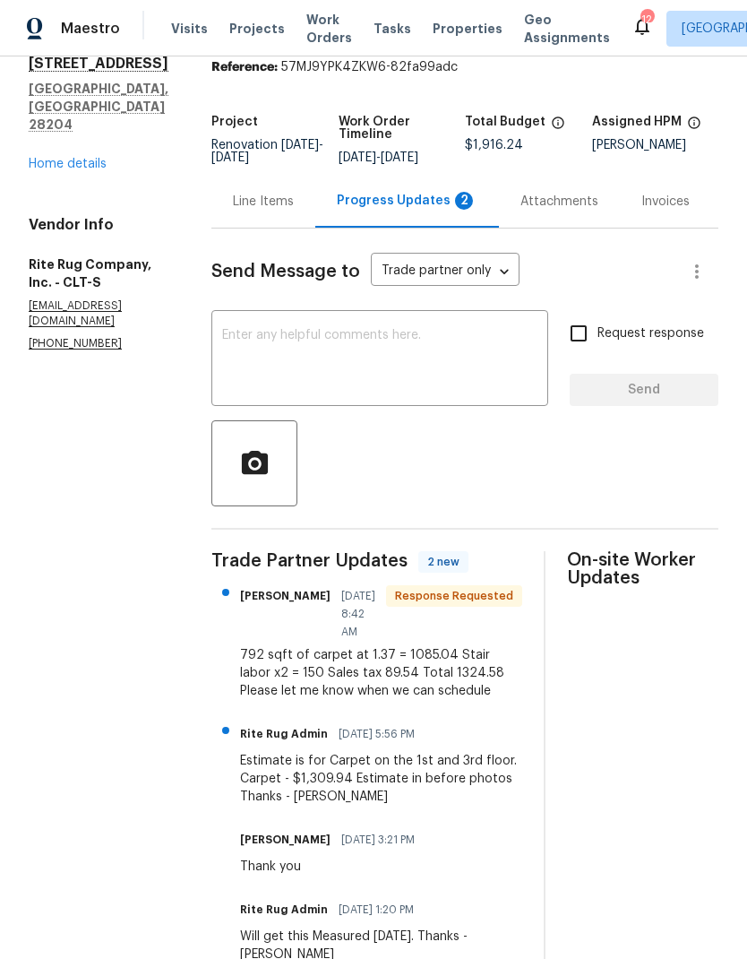
click at [260, 211] on div "Line Items" at bounding box center [263, 202] width 61 height 18
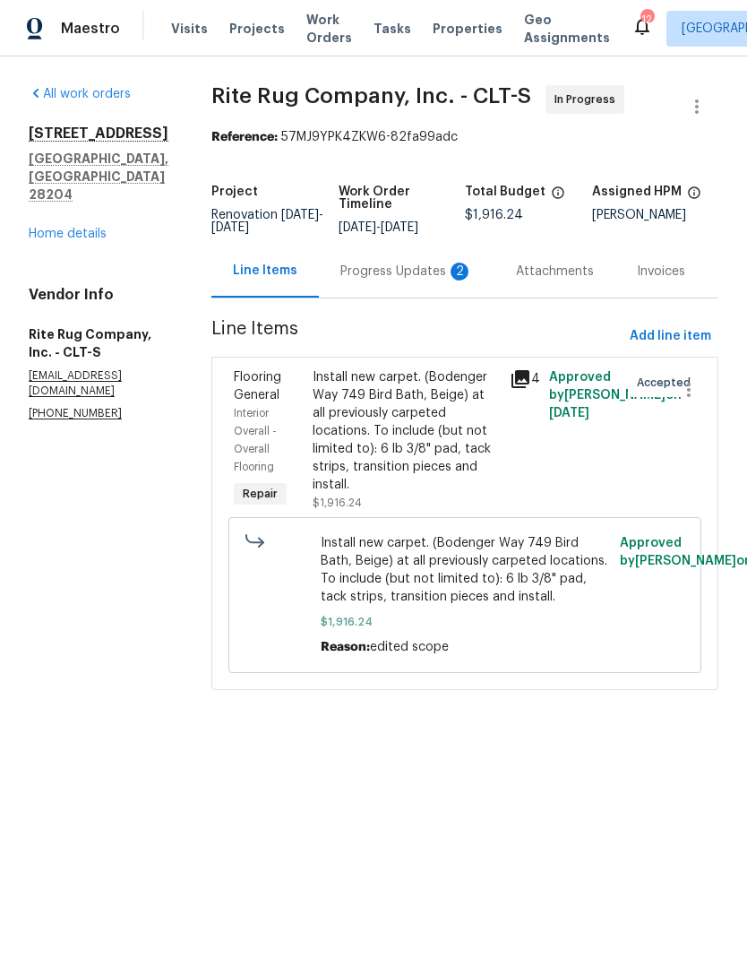
click at [392, 296] on div "Progress Updates 2" at bounding box center [407, 271] width 176 height 53
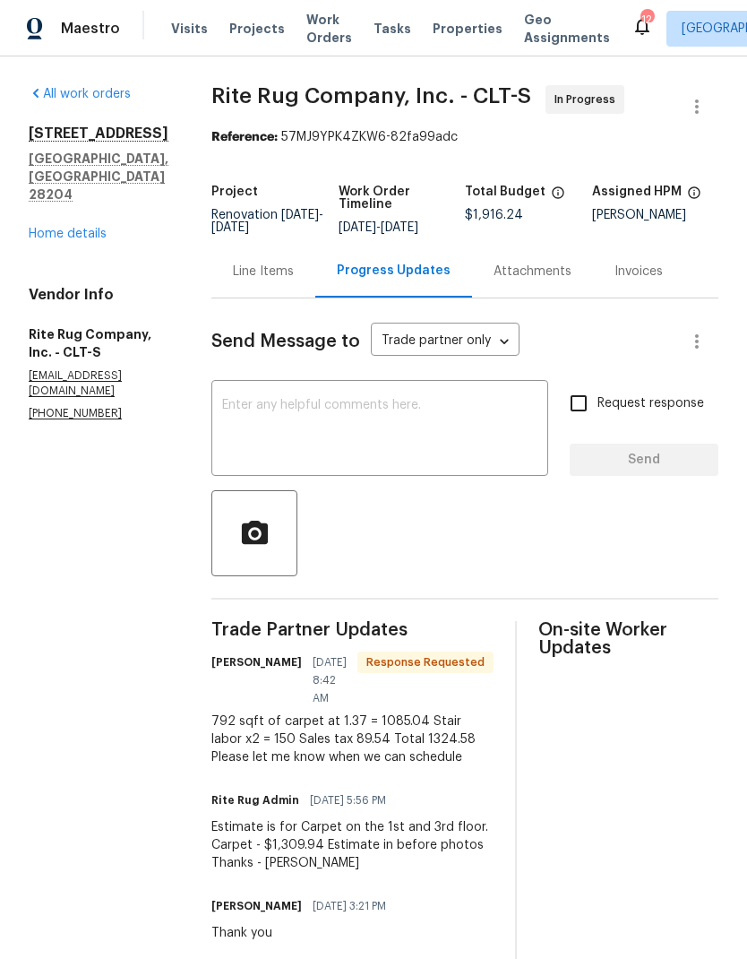
click at [294, 280] on div "Line Items" at bounding box center [263, 272] width 61 height 18
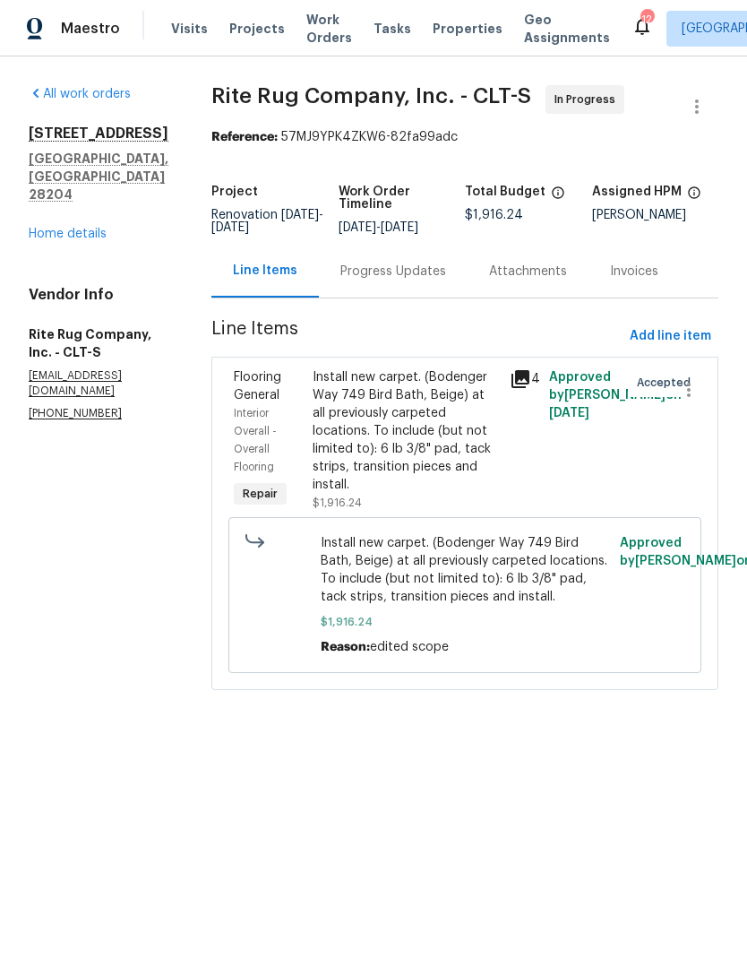
click at [382, 466] on div "Install new carpet. (Bodenger Way 749 Bird Bath, Beige) at all previously carpe…" at bounding box center [406, 430] width 186 height 125
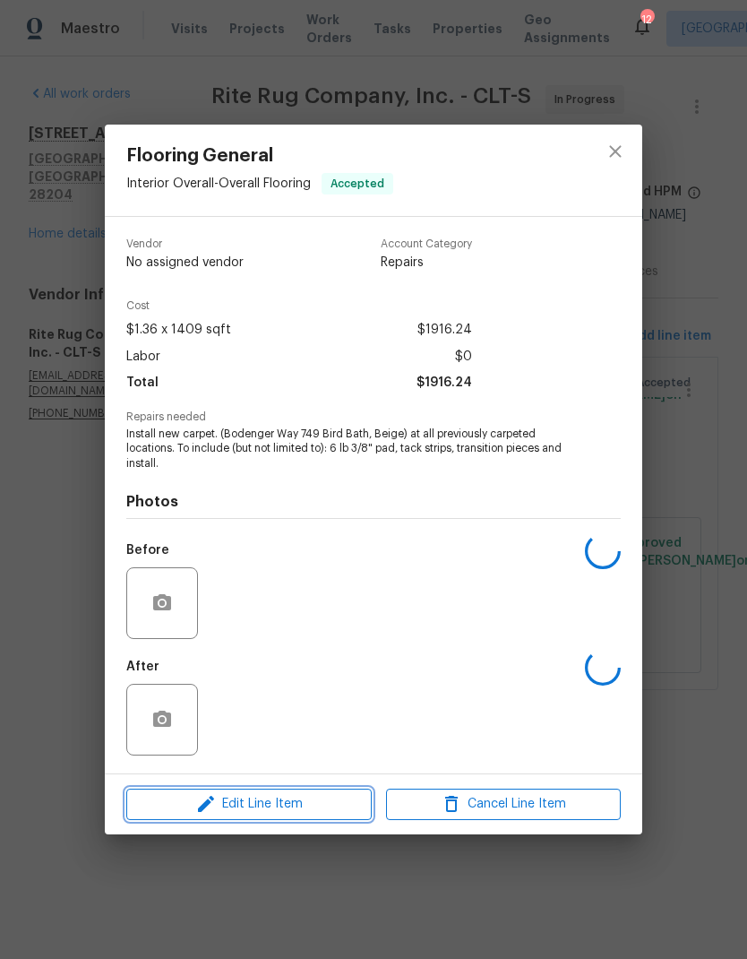
click at [303, 800] on span "Edit Line Item" at bounding box center [249, 804] width 235 height 22
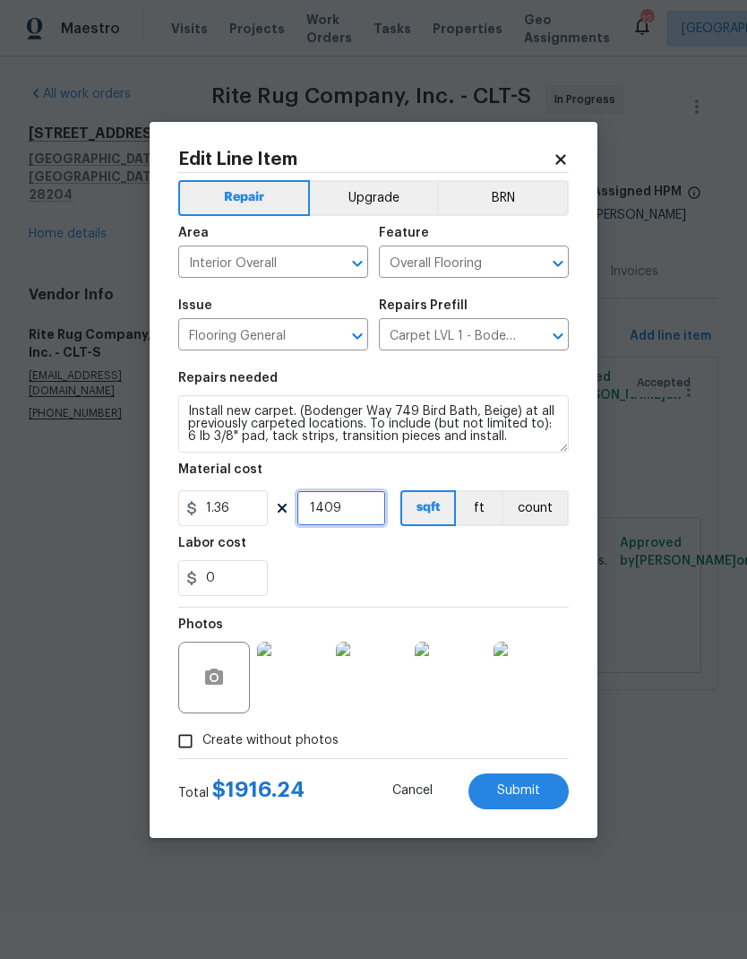
click at [332, 504] on input "1409" at bounding box center [342, 508] width 90 height 36
click at [210, 511] on input "1.36" at bounding box center [223, 508] width 90 height 36
click at [216, 508] on input "1.36" at bounding box center [223, 508] width 90 height 36
click at [216, 507] on input "1.36" at bounding box center [223, 508] width 90 height 36
type input "0"
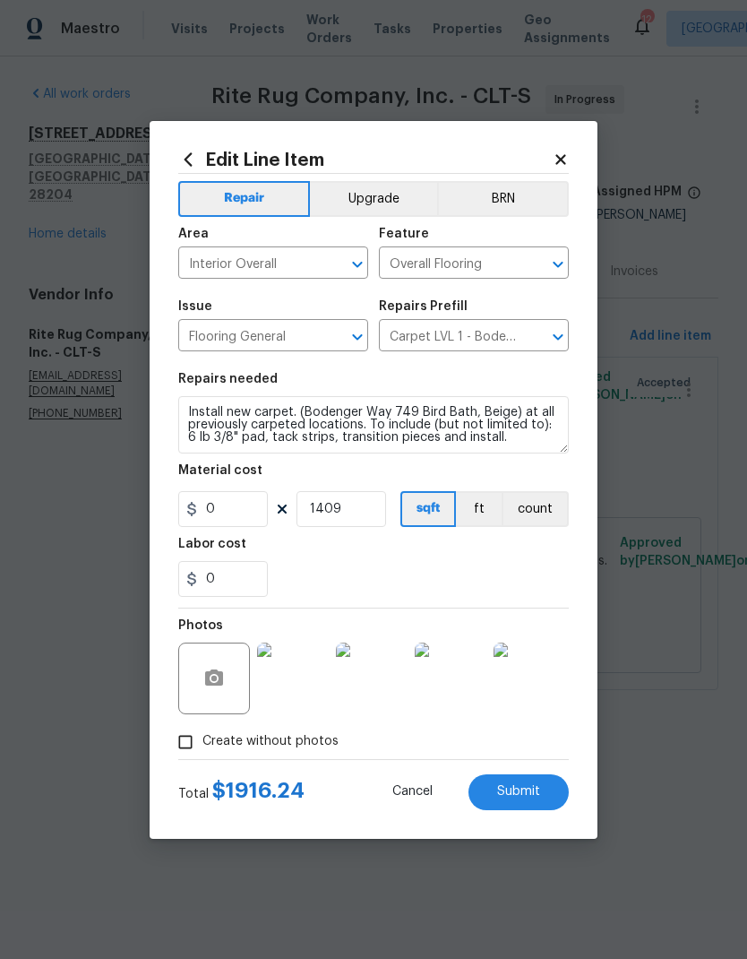
click at [564, 158] on icon at bounding box center [561, 159] width 16 height 16
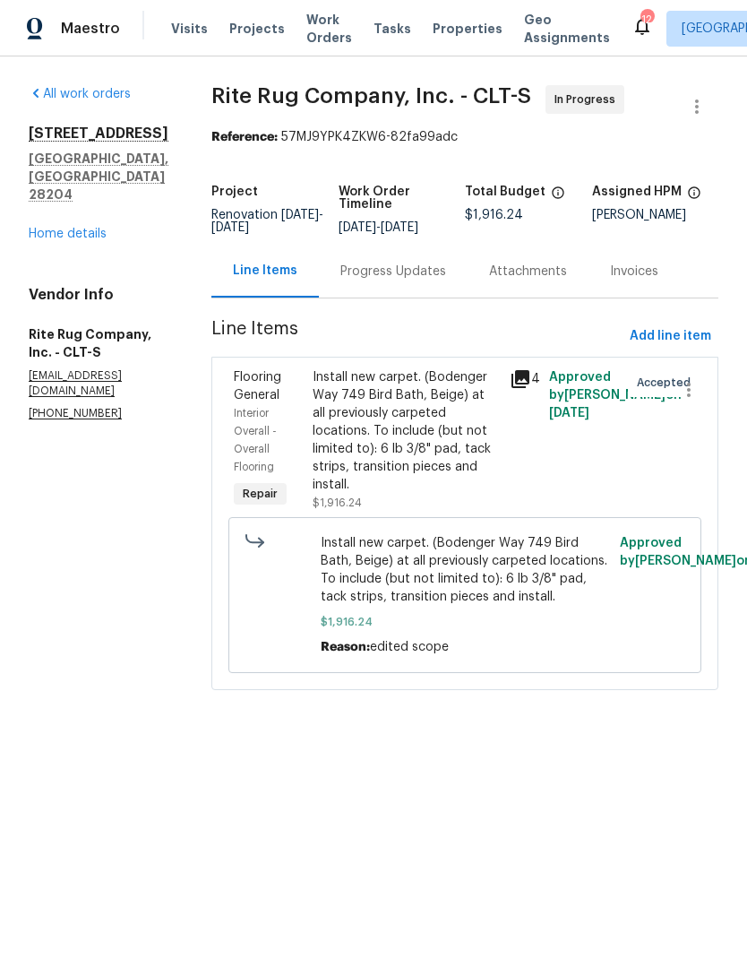
click at [418, 278] on div "Progress Updates" at bounding box center [393, 272] width 106 height 18
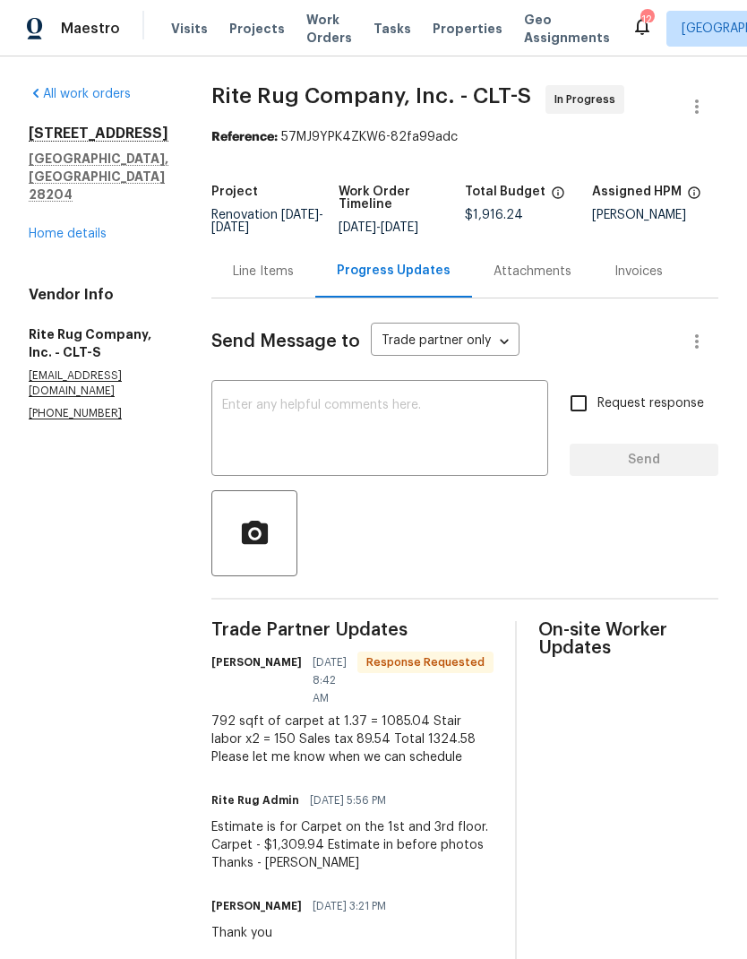
click at [294, 280] on div "Line Items" at bounding box center [263, 272] width 61 height 18
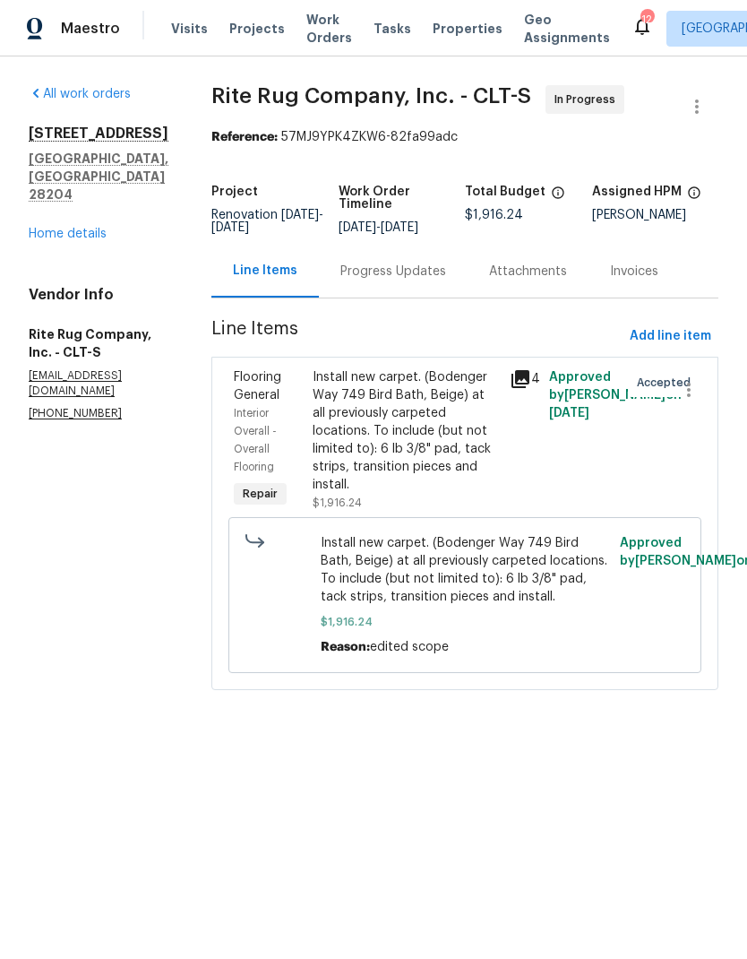
click at [403, 480] on div "Install new carpet. (Bodenger Way 749 Bird Bath, Beige) at all previously carpe…" at bounding box center [406, 430] width 186 height 125
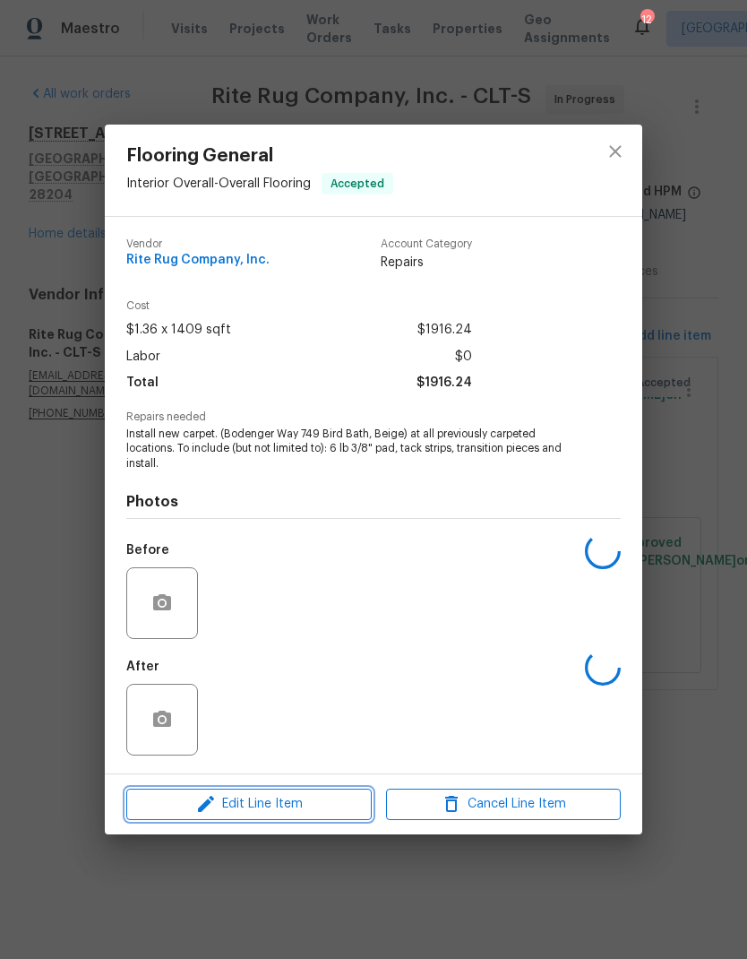
click at [319, 796] on span "Edit Line Item" at bounding box center [249, 804] width 235 height 22
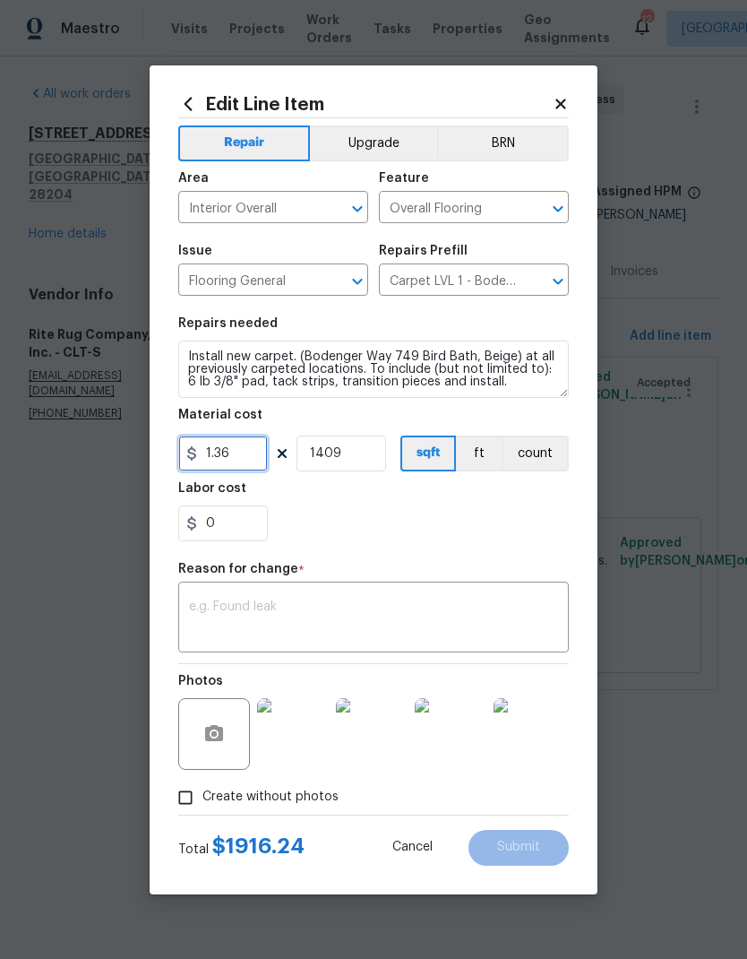
click at [233, 452] on input "1.36" at bounding box center [223, 453] width 90 height 36
type input "1324.58"
click at [366, 452] on input "1409" at bounding box center [342, 453] width 90 height 36
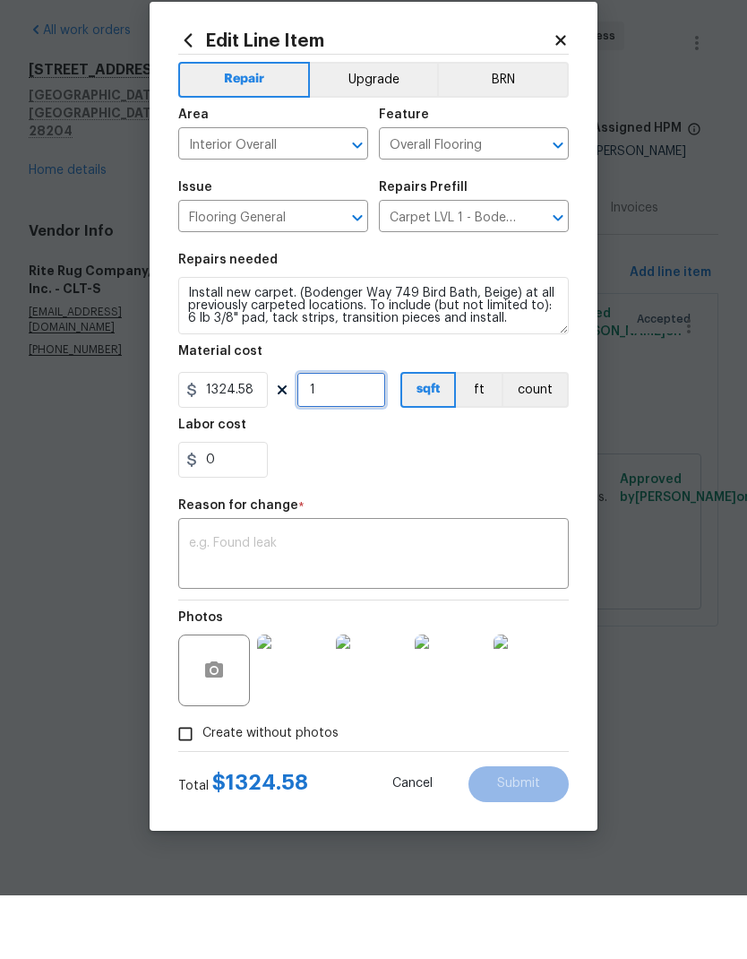
type input "1"
click at [495, 600] on textarea at bounding box center [373, 619] width 369 height 38
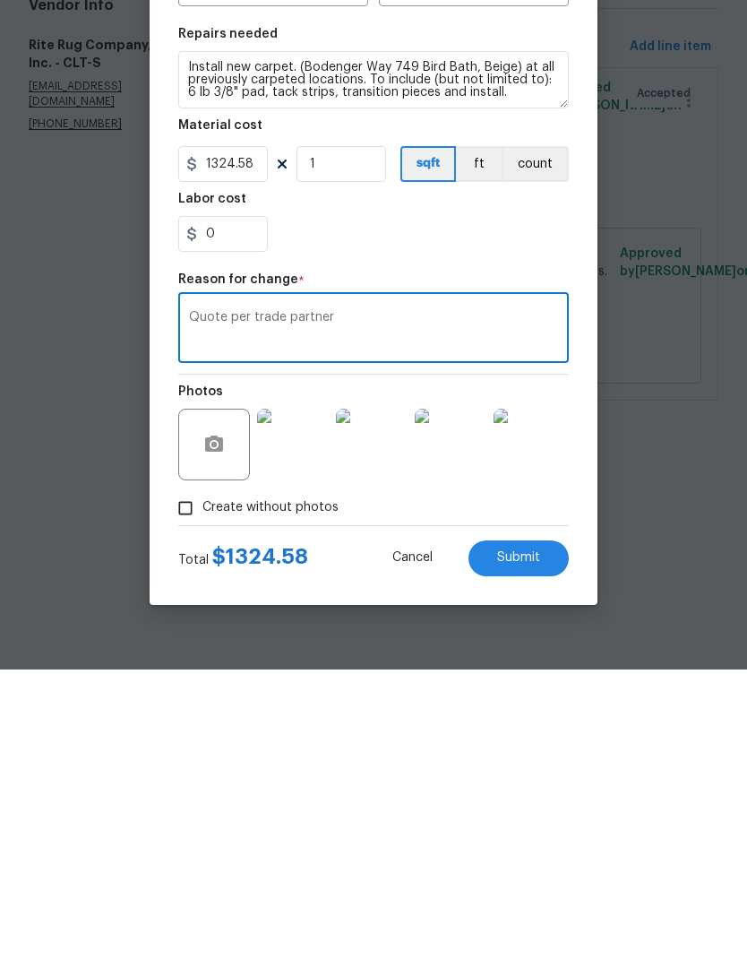
type textarea "Quote per trade partner"
click at [541, 830] on button "Submit" at bounding box center [519, 848] width 100 height 36
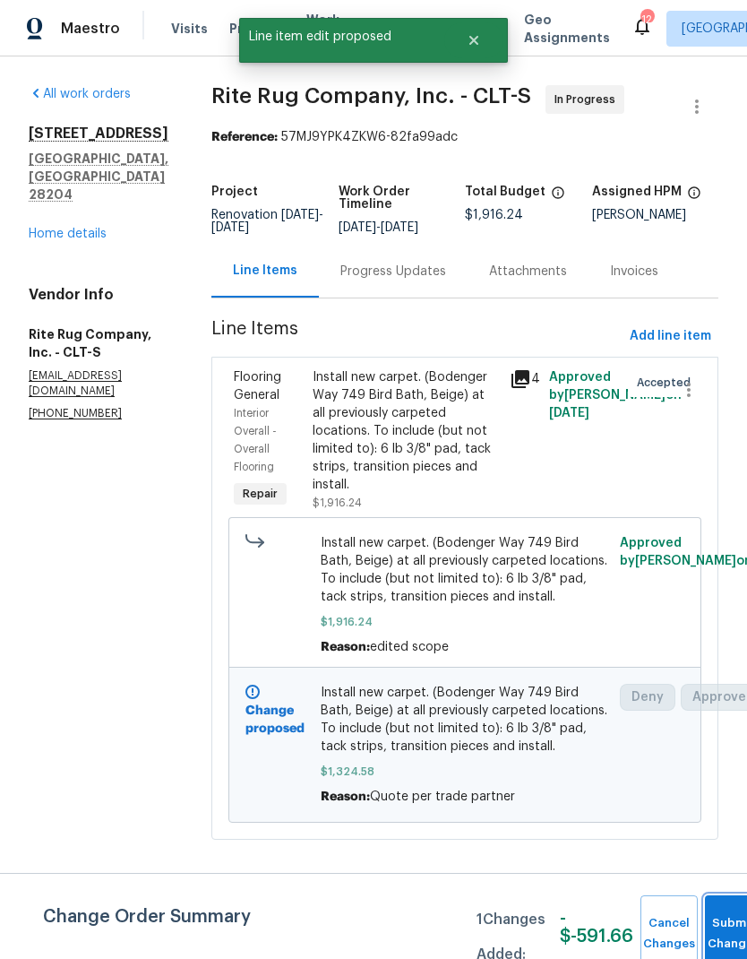
click at [717, 926] on button "Submit Changes" at bounding box center [733, 933] width 57 height 77
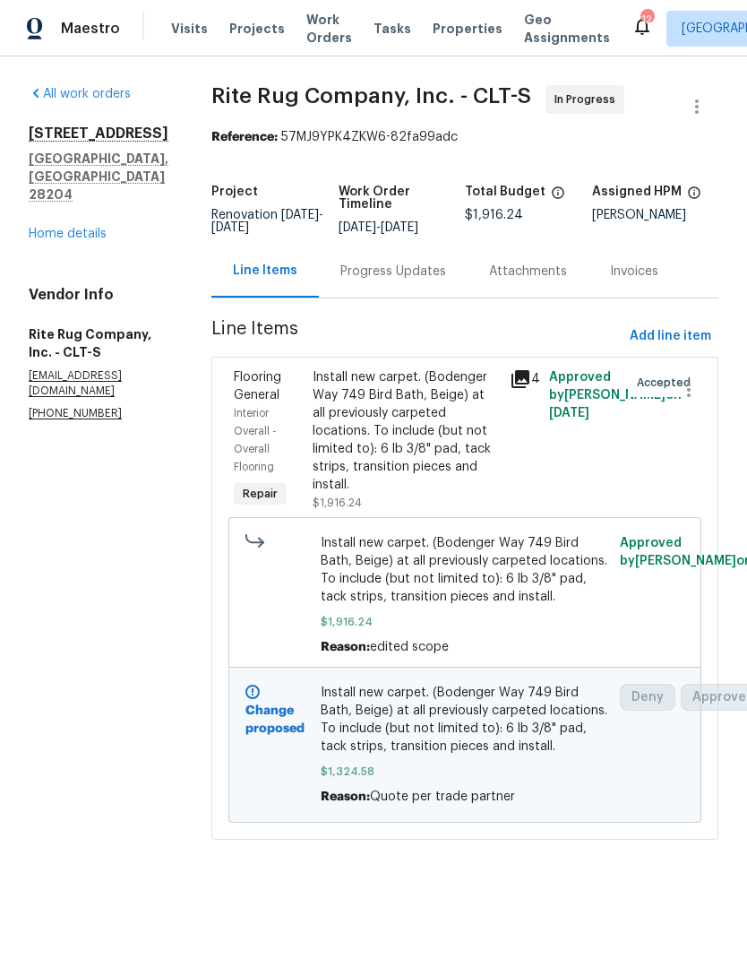
click at [83, 228] on link "Home details" at bounding box center [68, 234] width 78 height 13
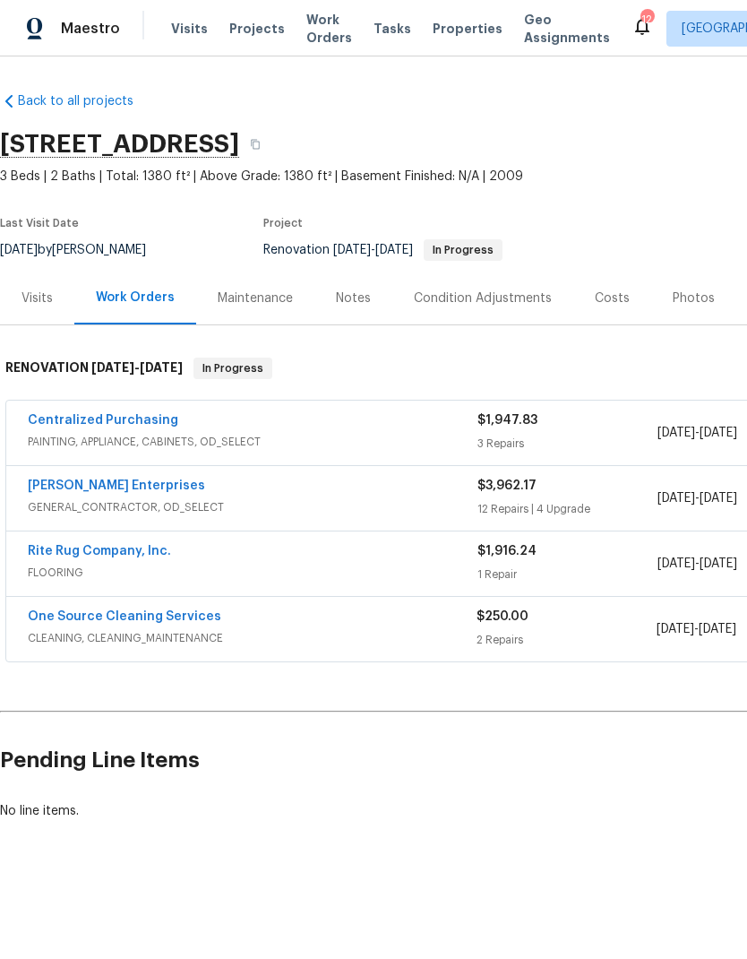
click at [349, 299] on div "Notes" at bounding box center [353, 298] width 35 height 18
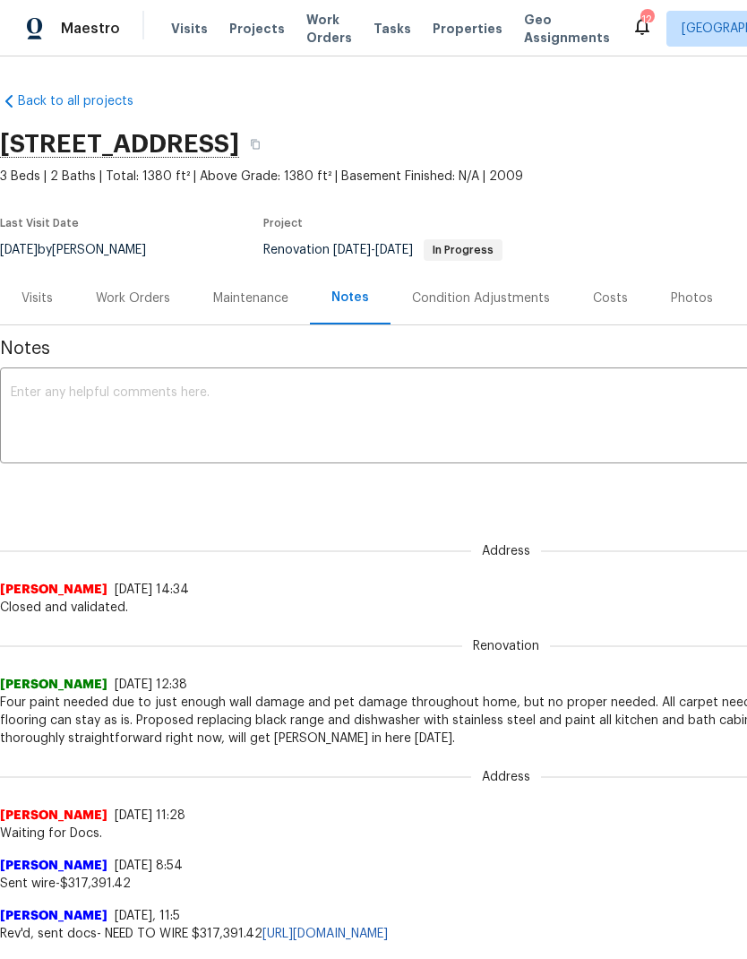
click at [584, 412] on textarea at bounding box center [506, 417] width 991 height 63
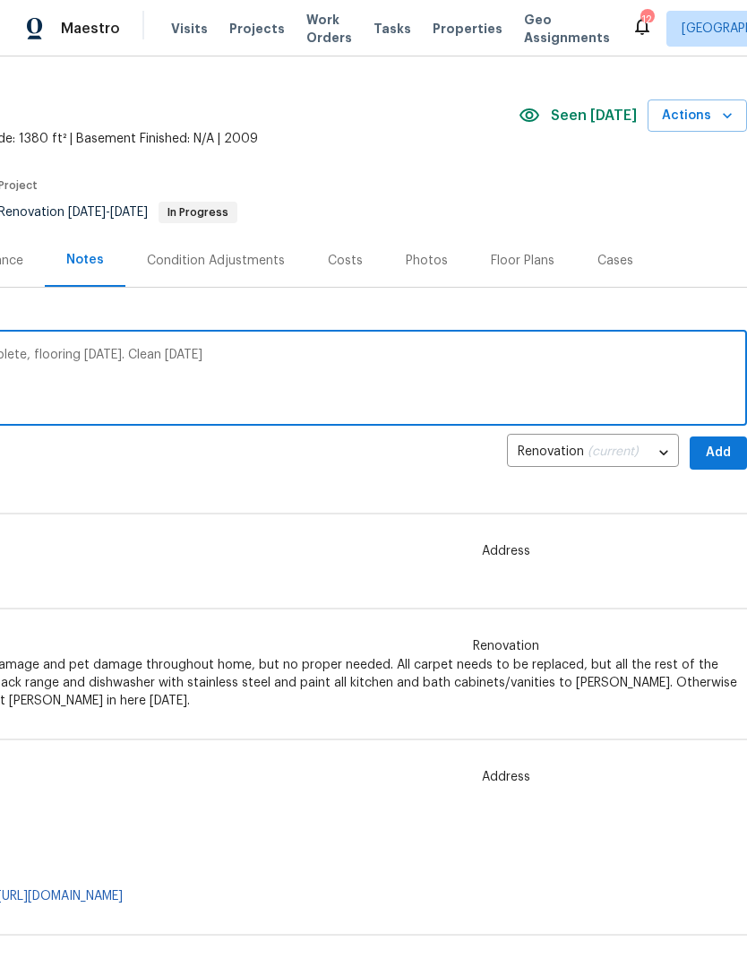
scroll to position [39, 265]
type textarea "Nordman needs until tomorrow to complete, flooring on Wednesday. Clean Thursday"
click at [720, 454] on span "Add" at bounding box center [718, 452] width 29 height 22
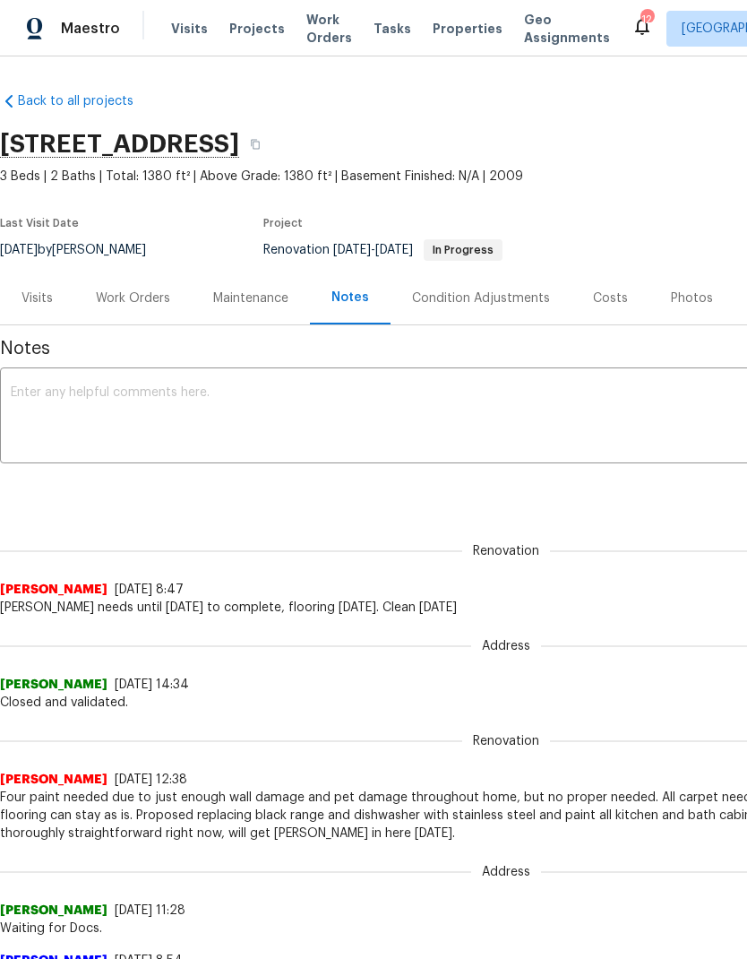
scroll to position [0, 0]
click at [134, 303] on div "Work Orders" at bounding box center [133, 298] width 74 height 18
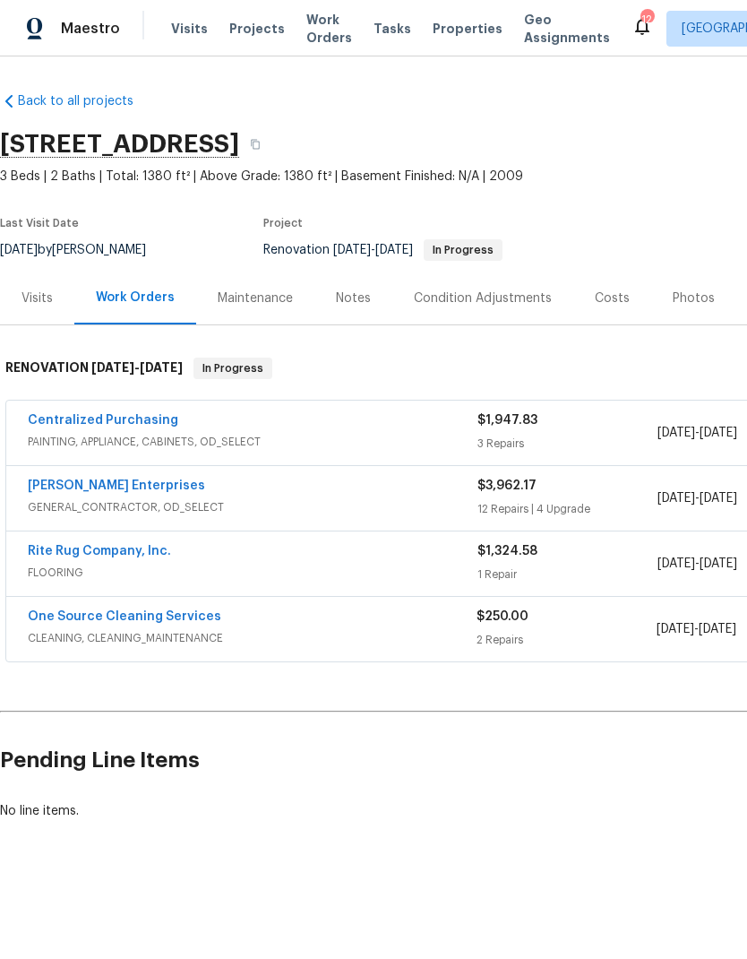
click at [122, 551] on link "Rite Rug Company, Inc." at bounding box center [99, 551] width 143 height 13
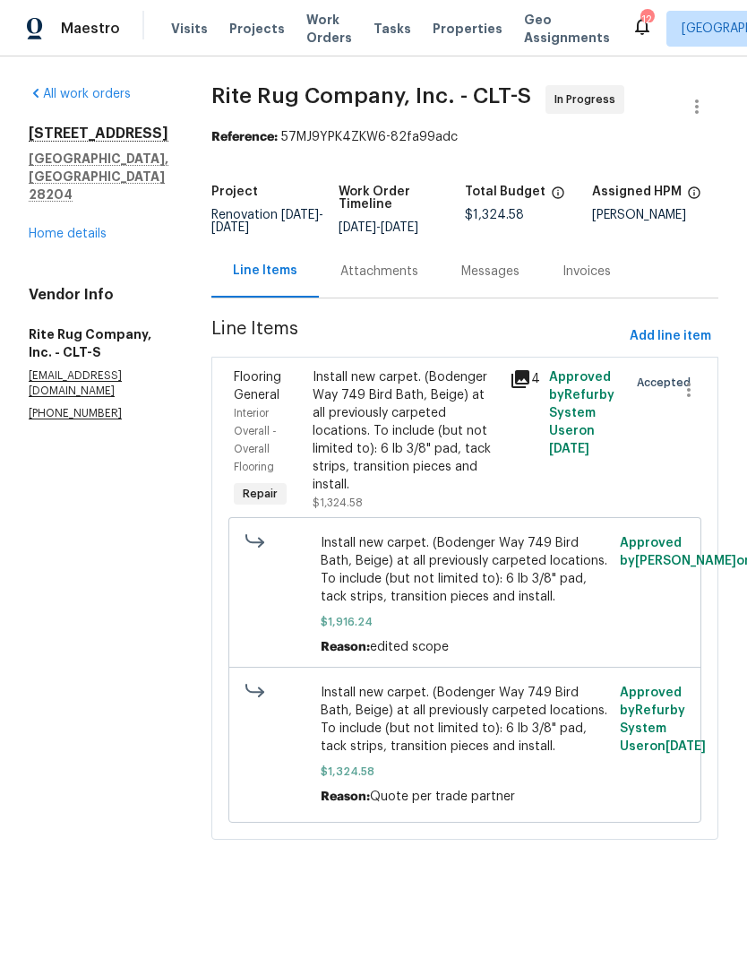
click at [418, 280] on div "Attachments" at bounding box center [379, 272] width 78 height 18
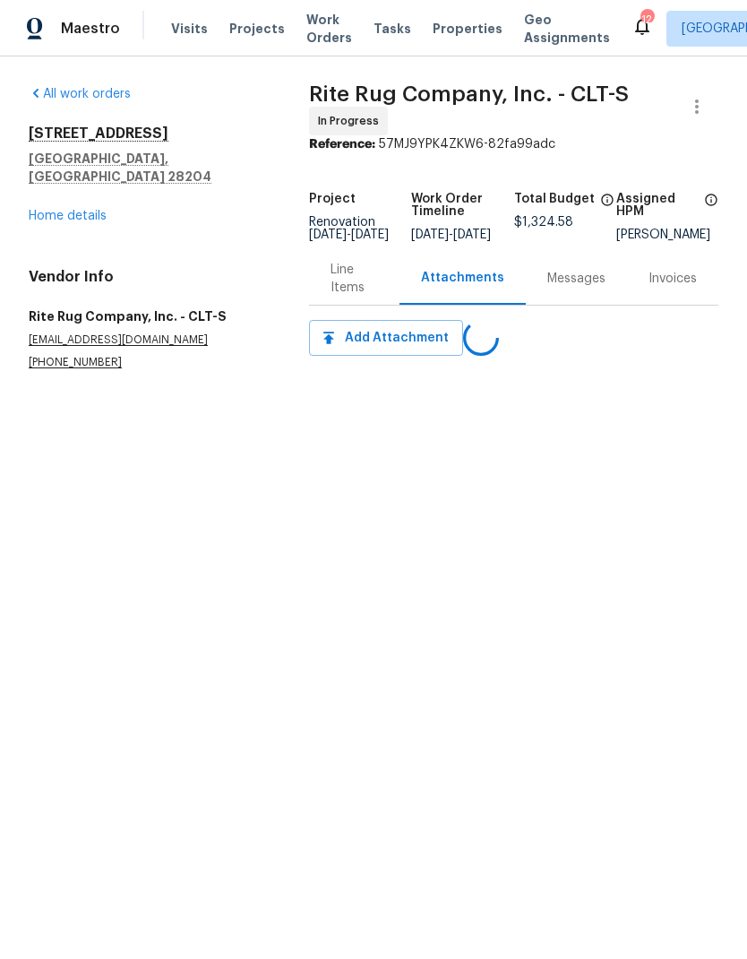
click at [570, 288] on div "Messages" at bounding box center [576, 279] width 58 height 18
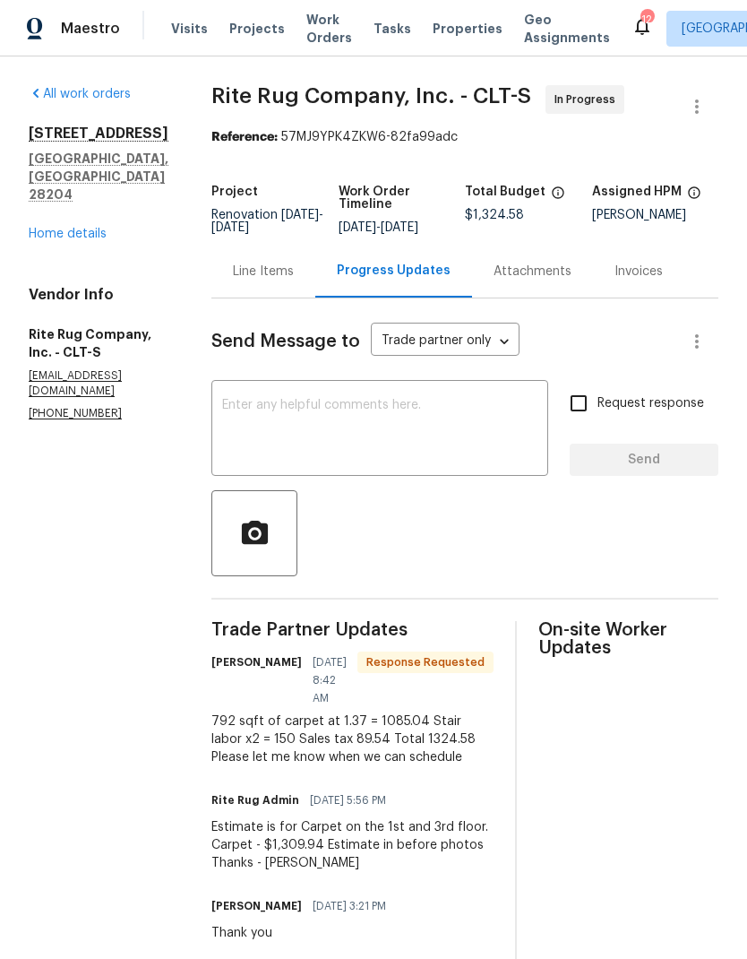
click at [474, 426] on textarea at bounding box center [379, 430] width 315 height 63
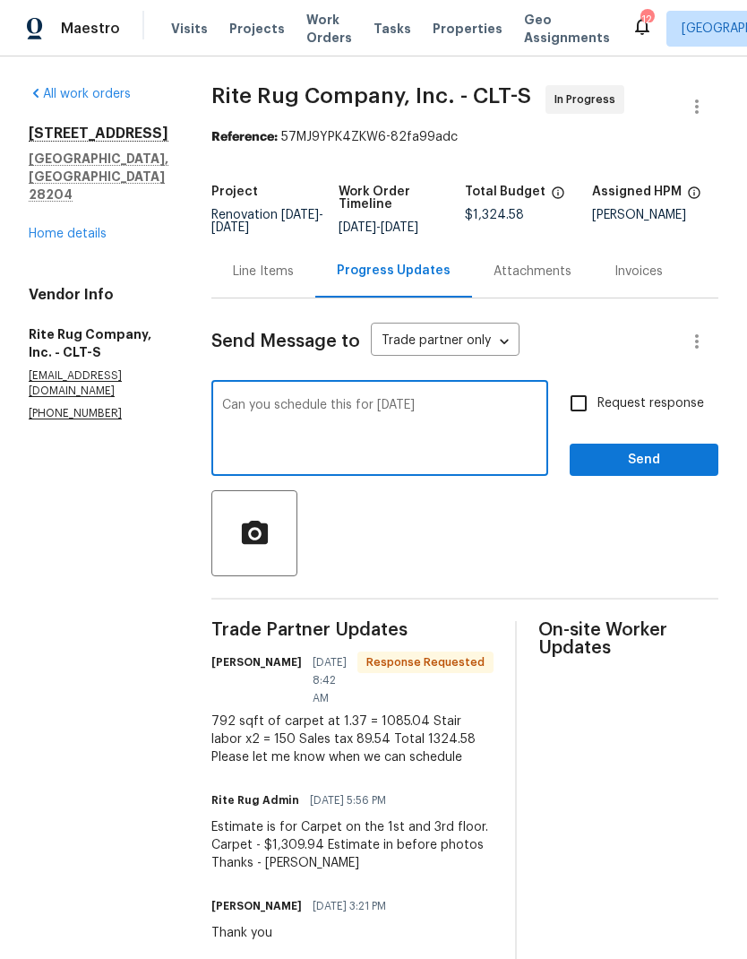
type textarea "Can you schedule this for Wednesday"
click at [571, 422] on input "Request response" at bounding box center [579, 403] width 38 height 38
checkbox input "true"
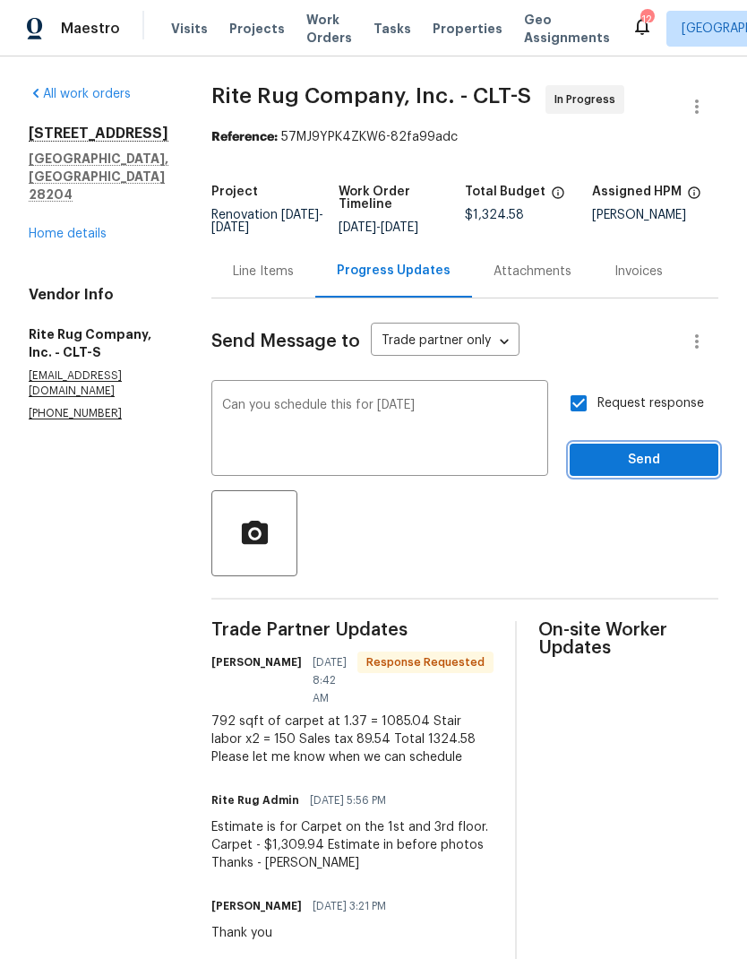
click at [657, 471] on span "Send" at bounding box center [644, 460] width 120 height 22
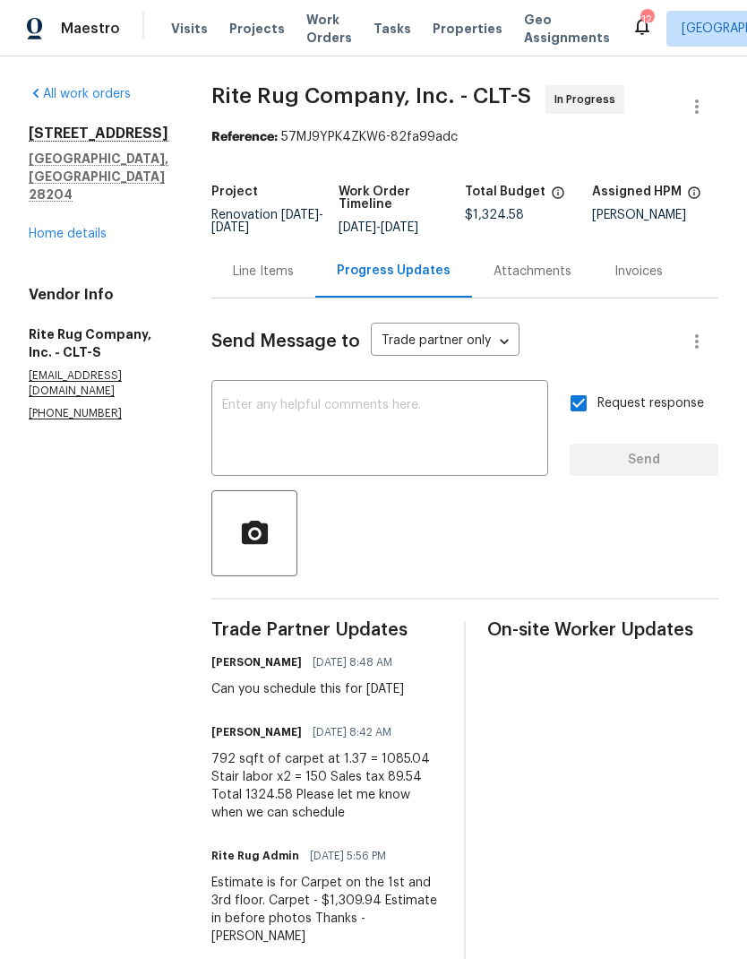
click at [83, 228] on link "Home details" at bounding box center [68, 234] width 78 height 13
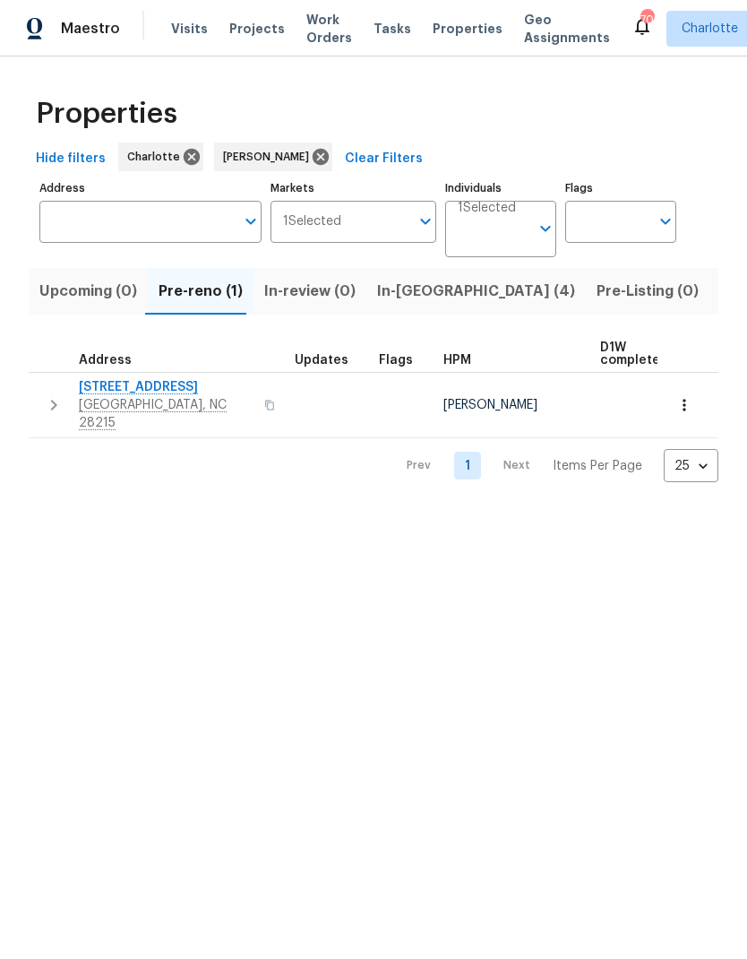
click at [175, 387] on span "[STREET_ADDRESS]" at bounding box center [166, 387] width 175 height 18
click at [684, 399] on icon "button" at bounding box center [684, 405] width 3 height 12
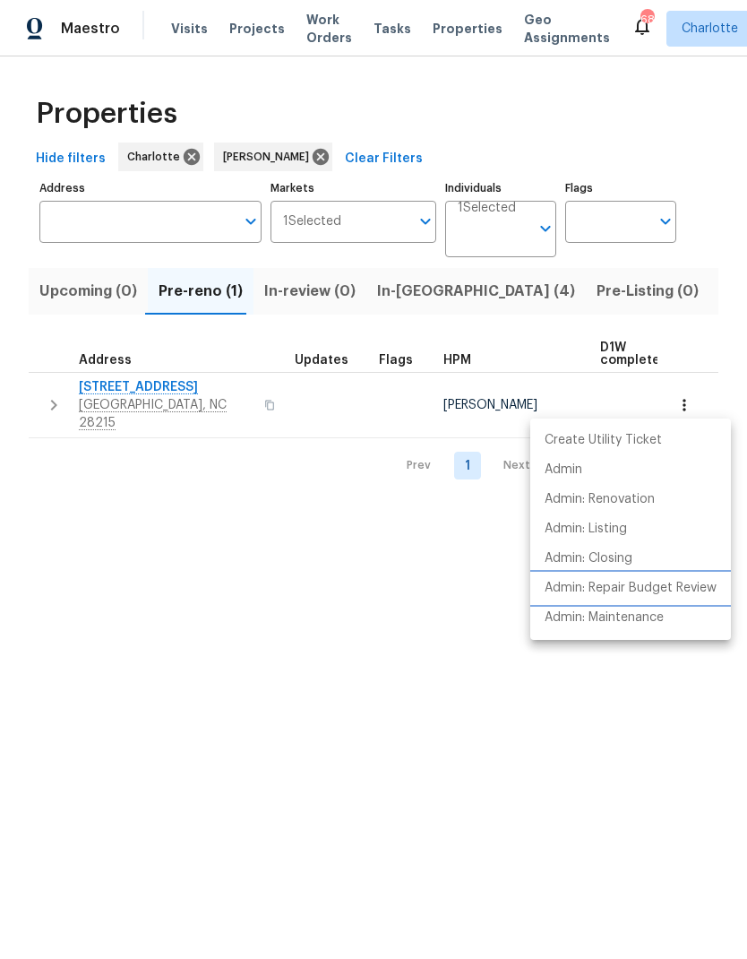
click at [665, 581] on p "Admin: Repair Budget Review" at bounding box center [631, 588] width 172 height 19
click at [454, 547] on div at bounding box center [373, 479] width 747 height 959
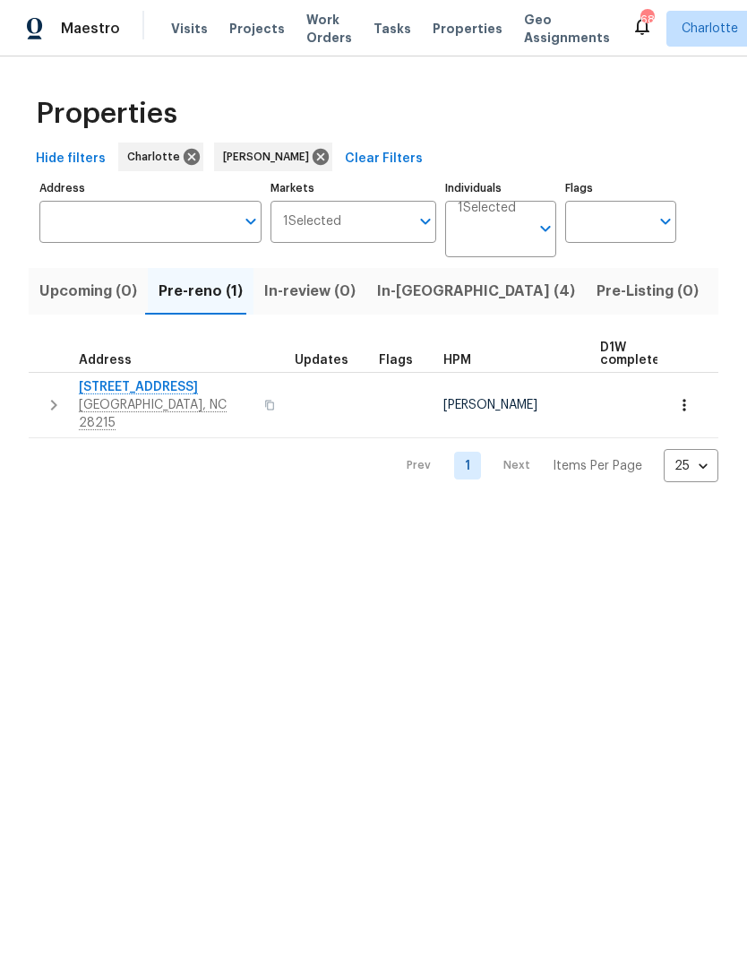
click at [149, 383] on span "5312 Great Wagon Rd" at bounding box center [166, 387] width 175 height 18
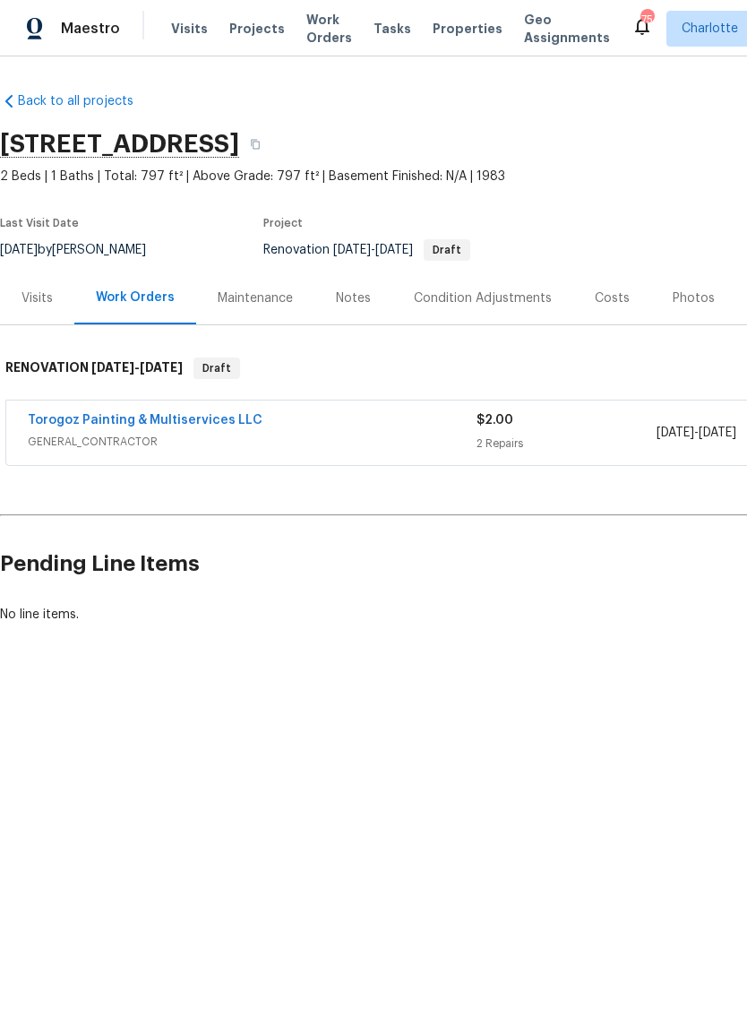
click at [354, 305] on div "Notes" at bounding box center [353, 298] width 35 height 18
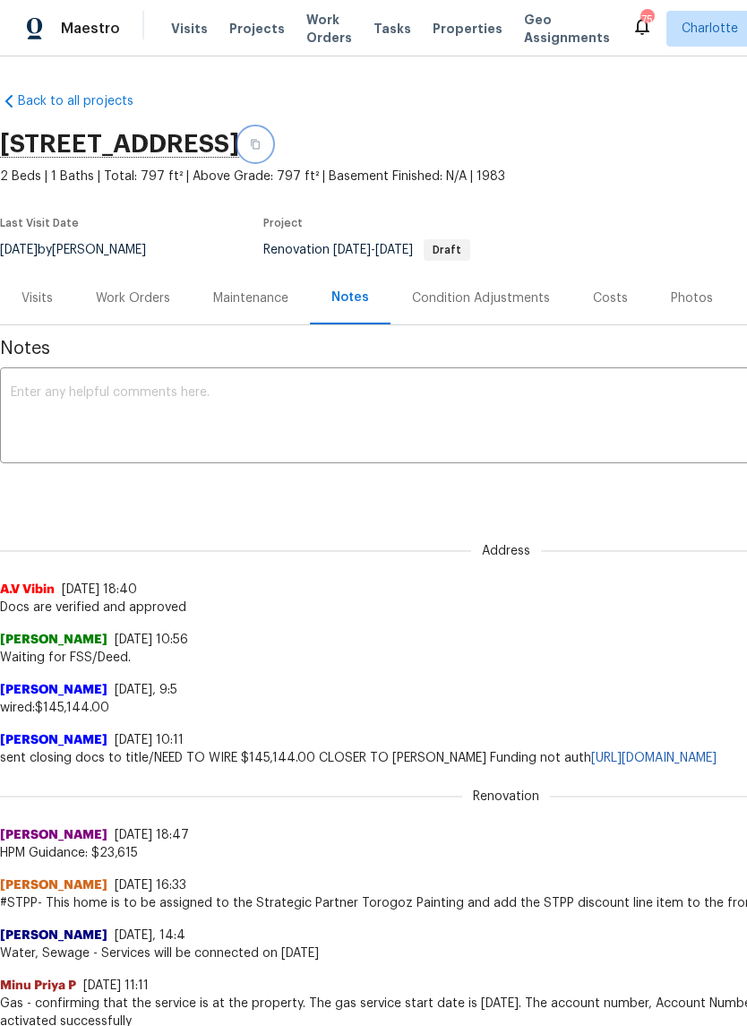
click at [261, 140] on icon "button" at bounding box center [255, 144] width 11 height 11
click at [241, 294] on div "Maintenance" at bounding box center [250, 298] width 75 height 18
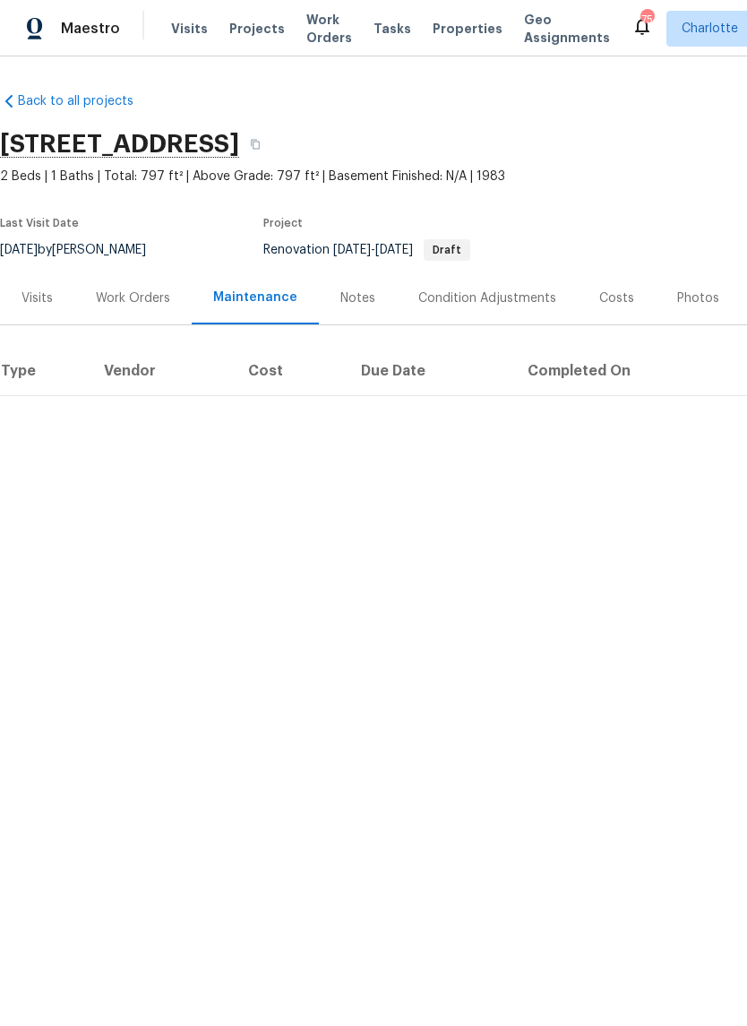
click at [134, 297] on div "Work Orders" at bounding box center [133, 298] width 74 height 18
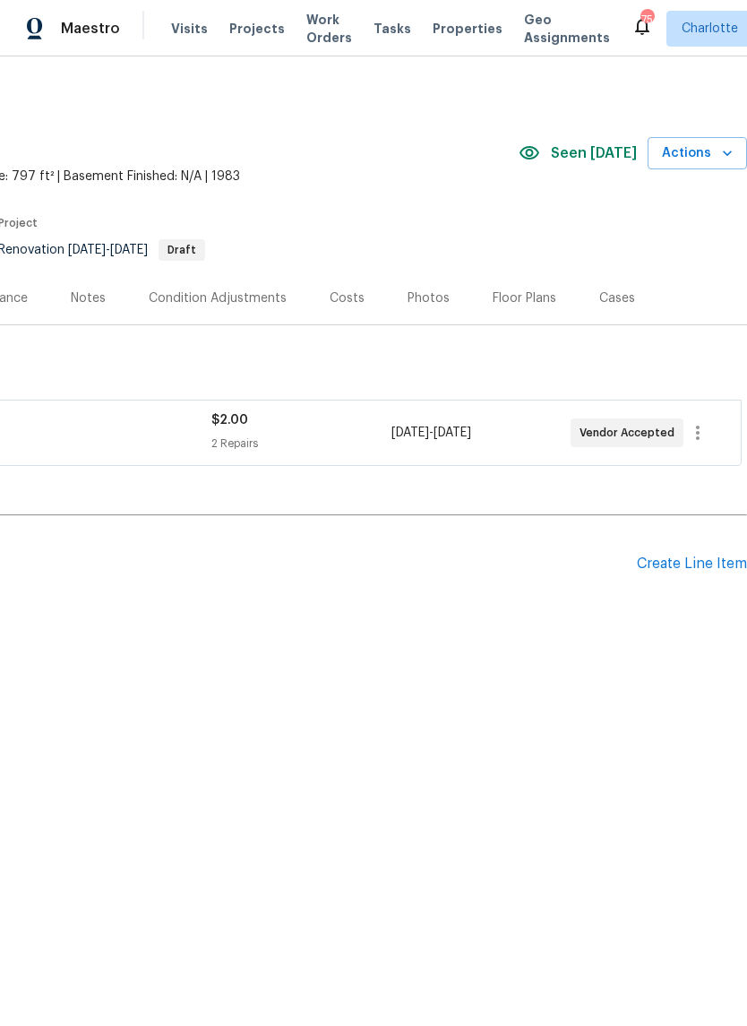
scroll to position [0, 265]
click at [698, 430] on icon "button" at bounding box center [698, 433] width 22 height 22
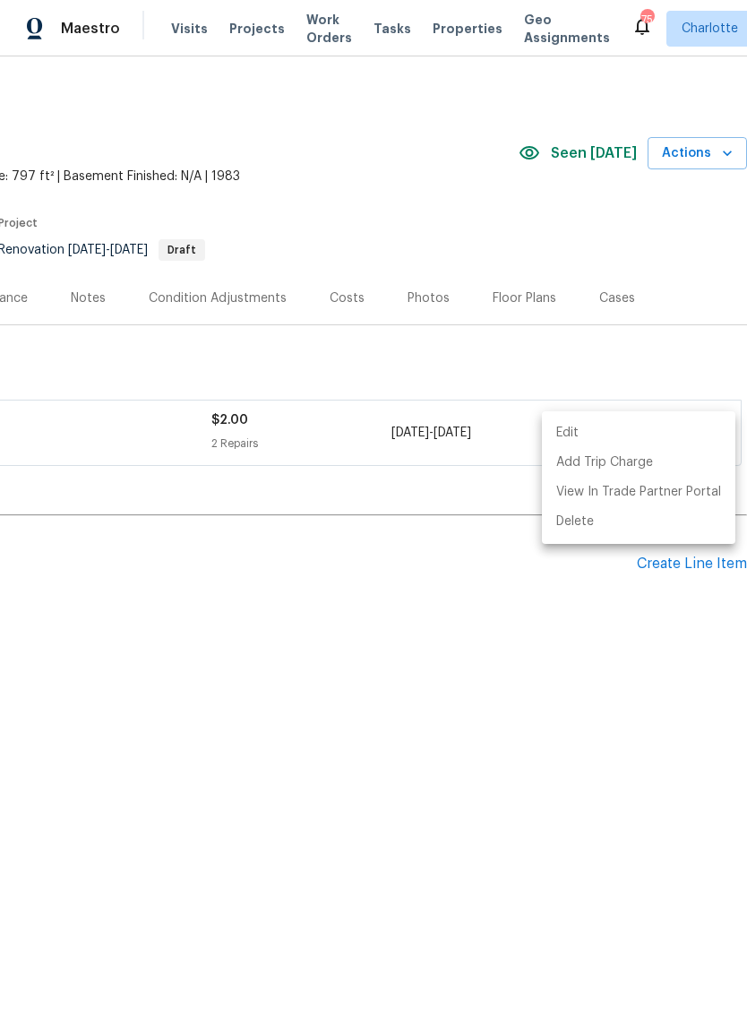
click at [703, 306] on div at bounding box center [373, 513] width 747 height 1026
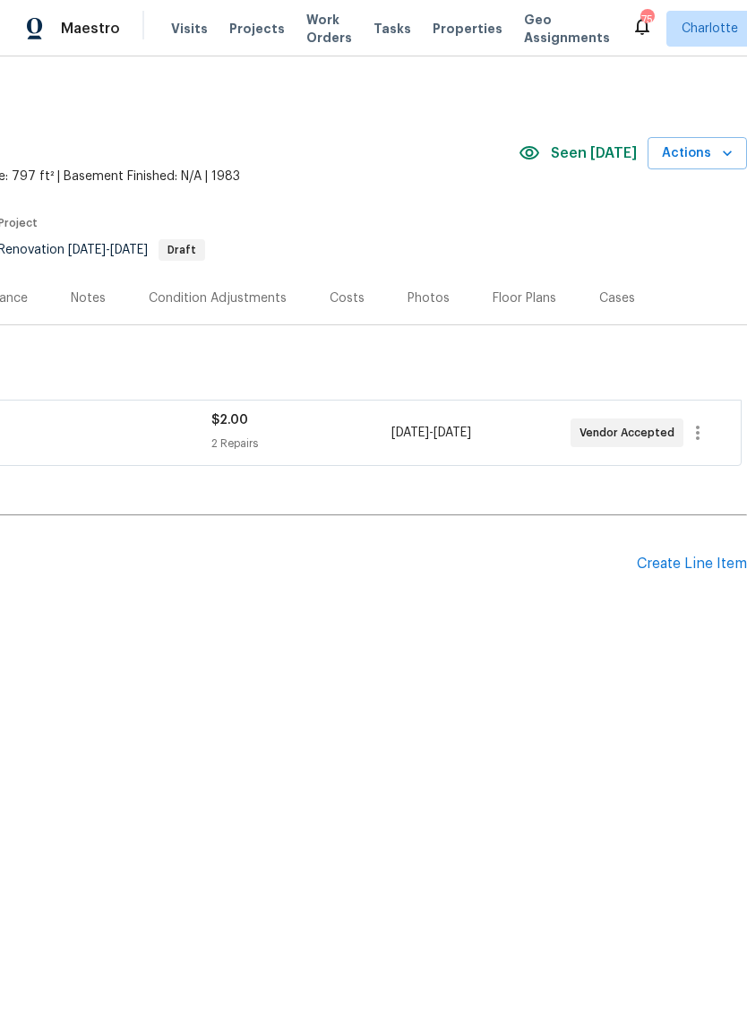
click at [711, 150] on span "Actions" at bounding box center [697, 153] width 71 height 22
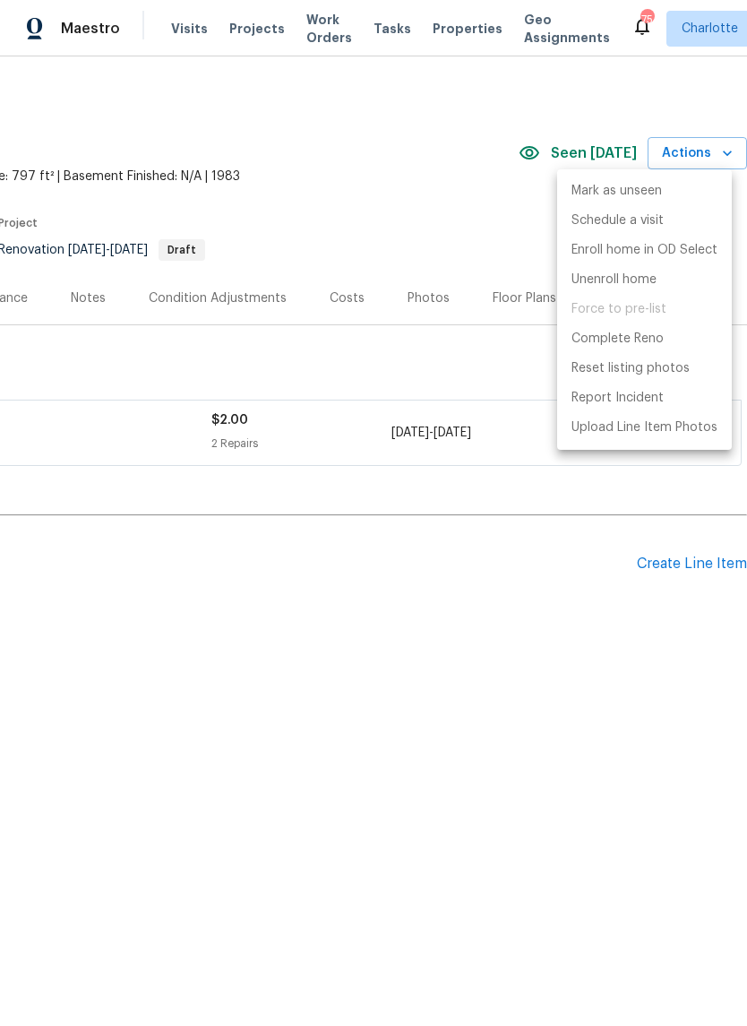
click at [622, 547] on div at bounding box center [373, 513] width 747 height 1026
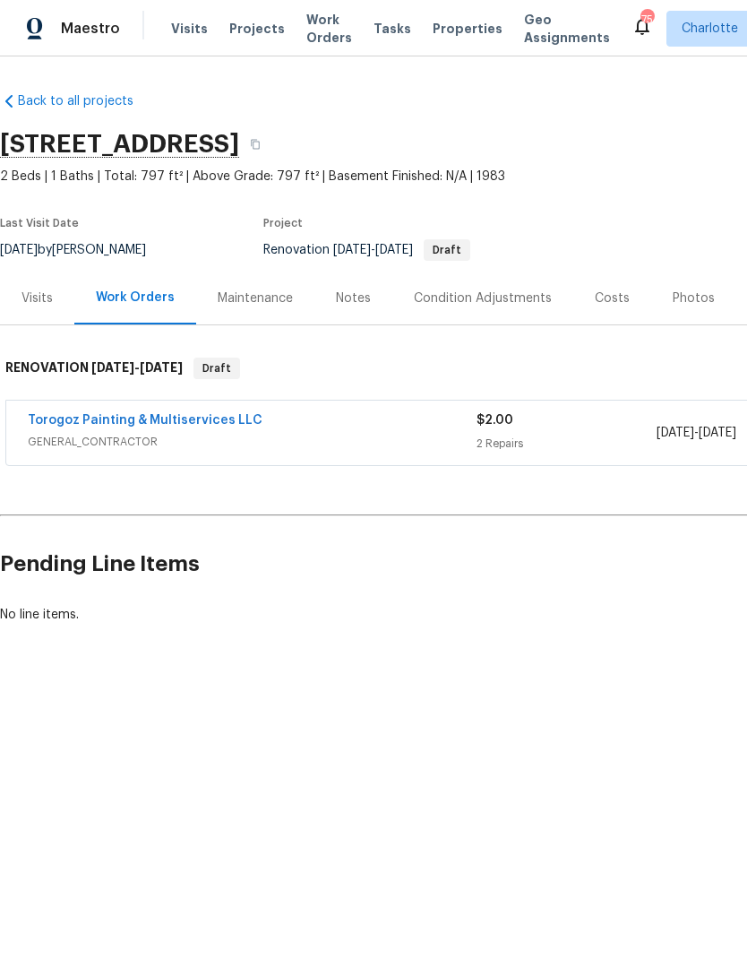
scroll to position [0, 0]
click at [349, 296] on div "Notes" at bounding box center [353, 298] width 35 height 18
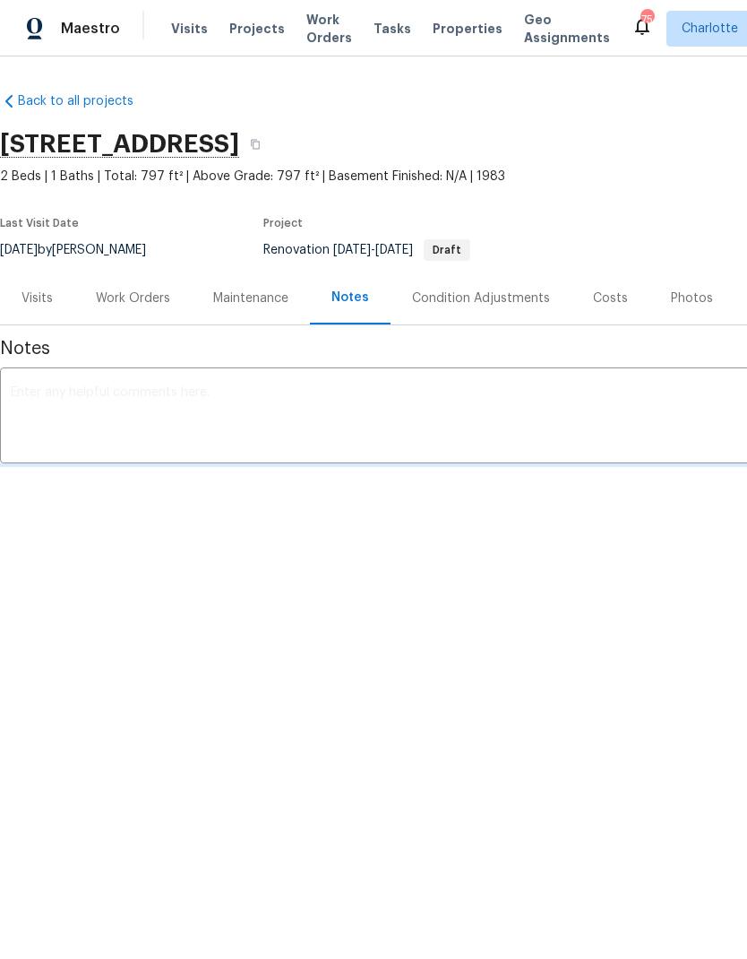
click at [361, 305] on div "Notes" at bounding box center [351, 298] width 38 height 18
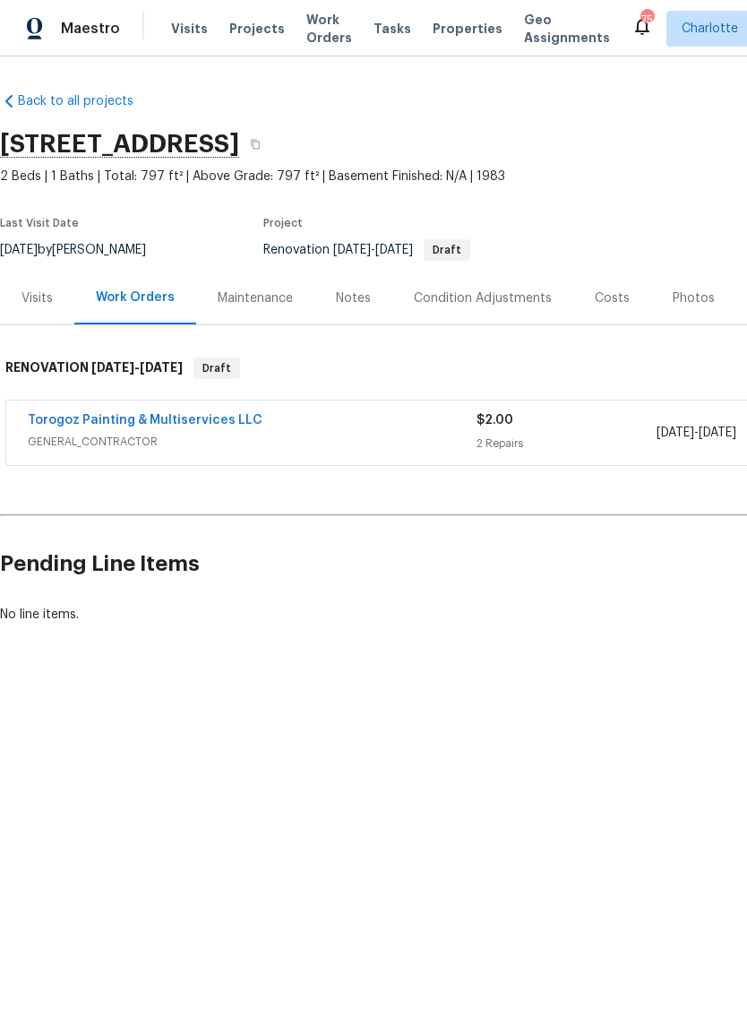
click at [208, 415] on link "Torogoz Painting & Multiservices LLC" at bounding box center [145, 420] width 235 height 13
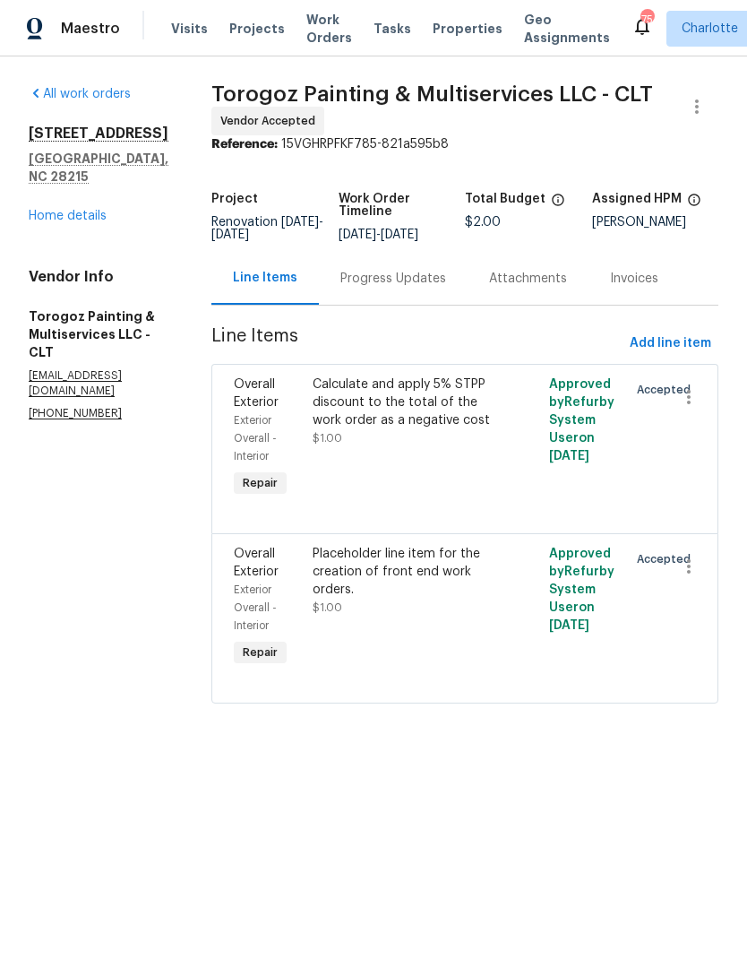
click at [88, 210] on link "Home details" at bounding box center [68, 216] width 78 height 13
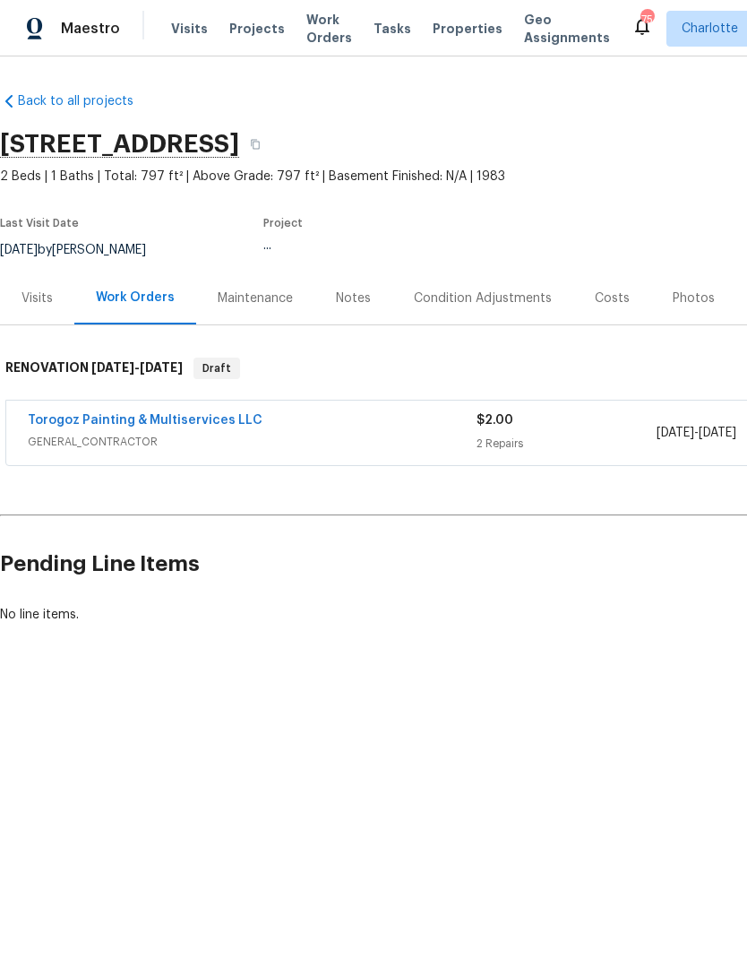
click at [354, 312] on div "Notes" at bounding box center [353, 297] width 78 height 53
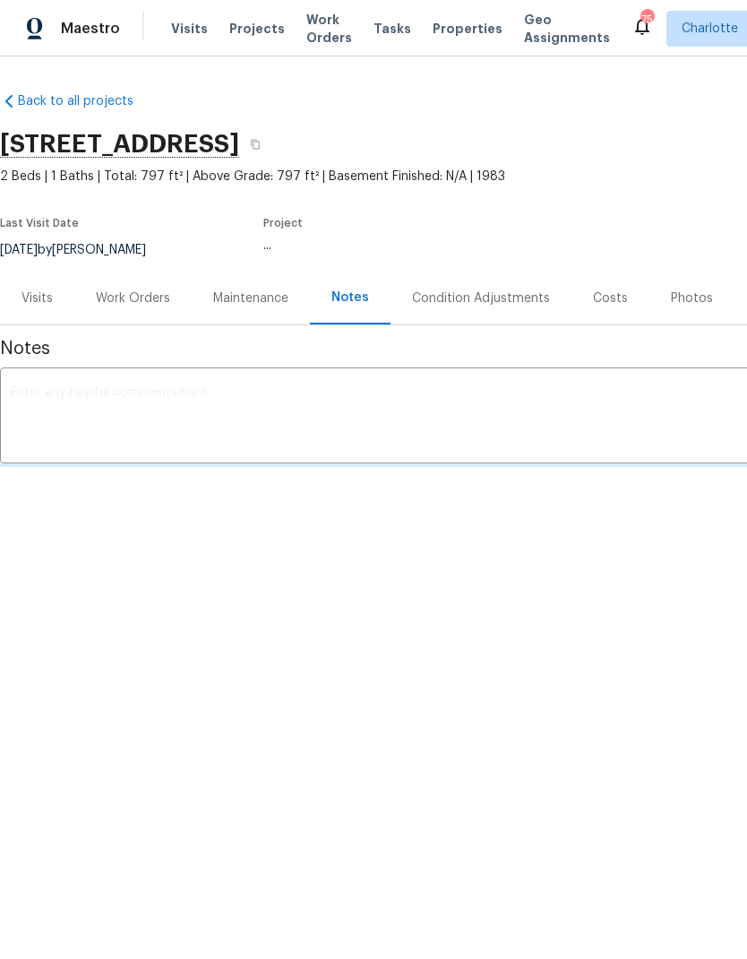
click at [471, 589] on html "Maestro Visits Projects Work Orders Tasks Properties Geo Assignments 75 [PERSON…" at bounding box center [373, 294] width 747 height 589
click at [142, 315] on div "Work Orders" at bounding box center [132, 297] width 117 height 53
